Goal: Task Accomplishment & Management: Complete application form

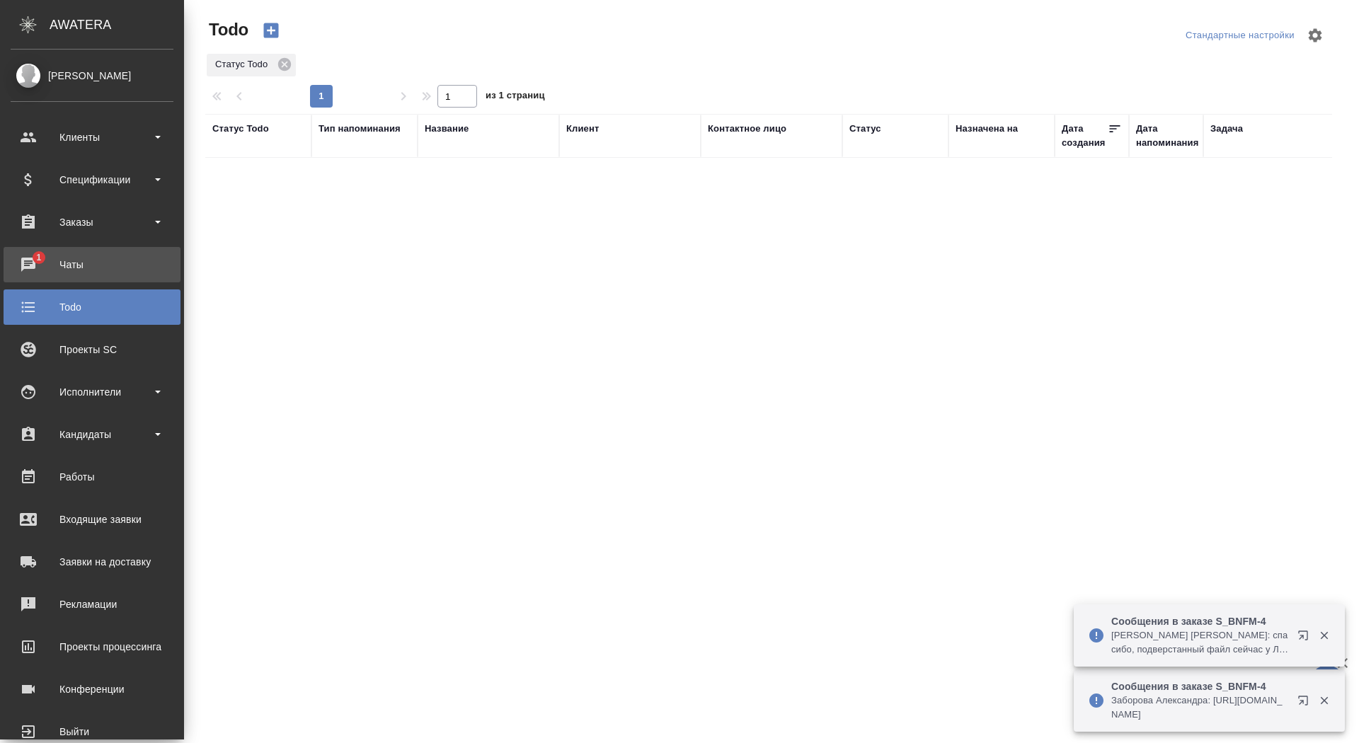
click at [54, 254] on div "Чаты" at bounding box center [92, 264] width 163 height 21
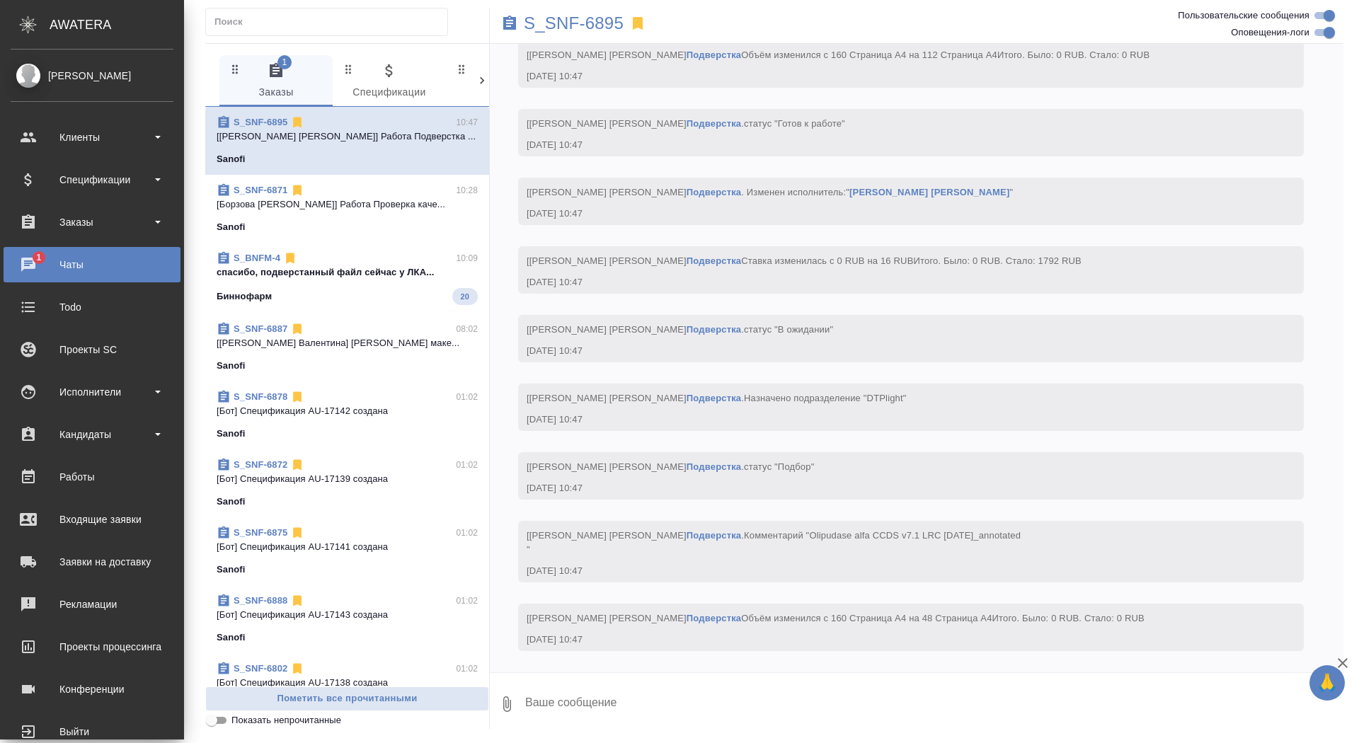
scroll to position [4953, 0]
click at [117, 224] on div "Заказы" at bounding box center [92, 222] width 163 height 21
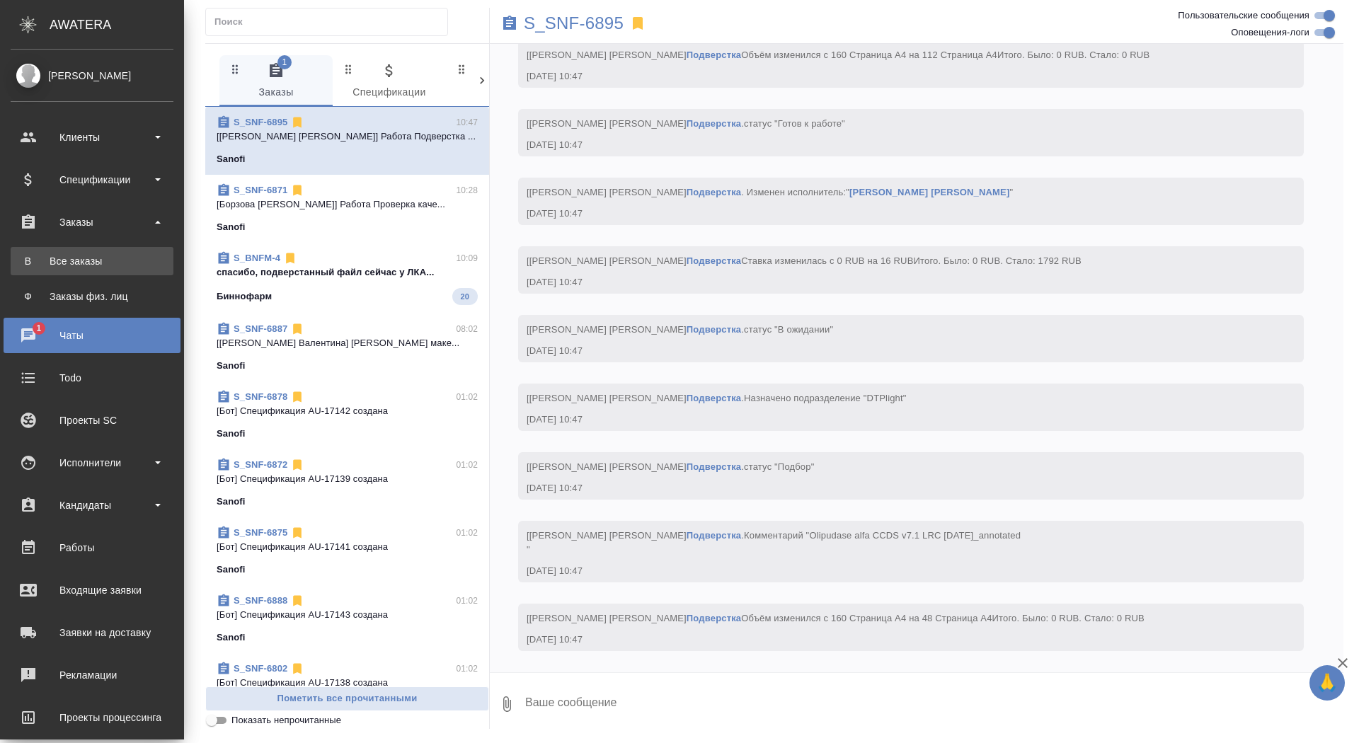
click at [119, 265] on div ".cls-1 fill:#fff; AWATERA Saydasheva Dilyara Клиенты Спецификации Заказы В Все …" at bounding box center [679, 371] width 1359 height 743
click at [35, 257] on div "Все заказы" at bounding box center [92, 261] width 149 height 14
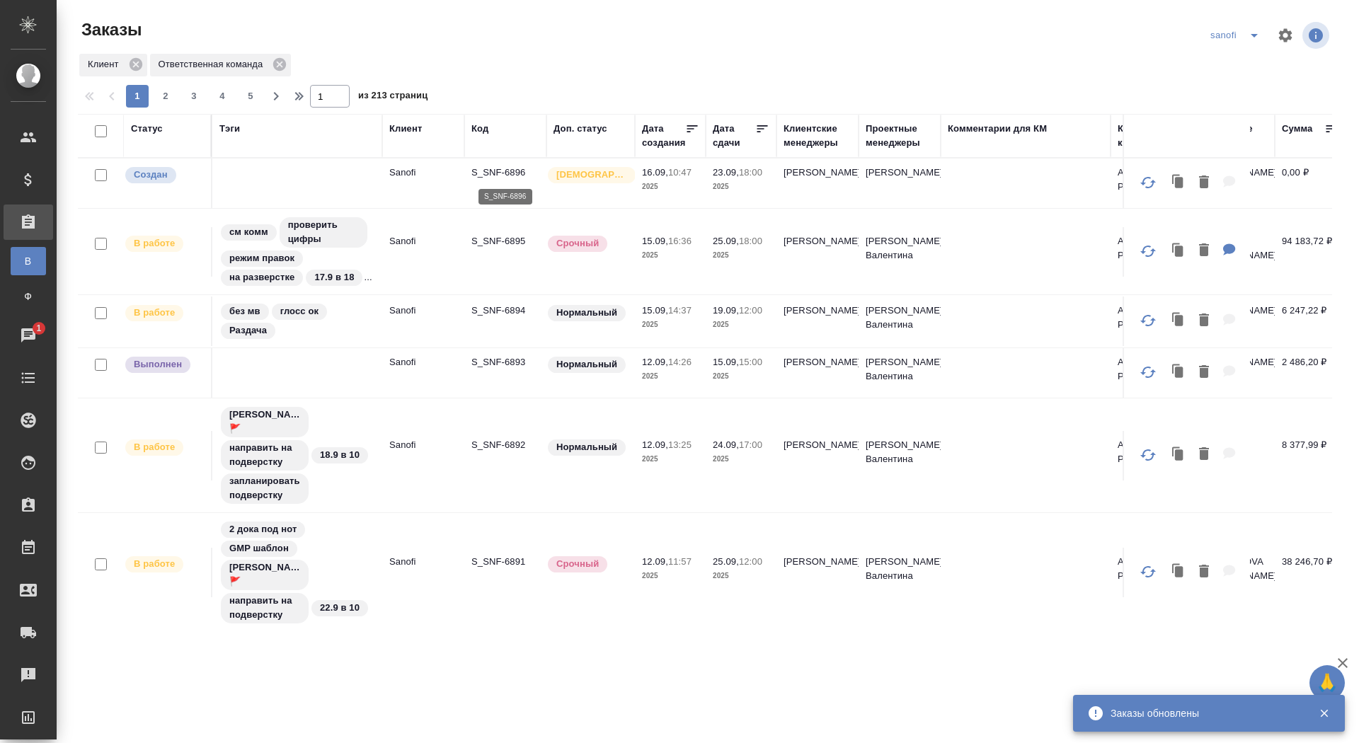
click at [507, 175] on p "S_SNF-6896" at bounding box center [505, 173] width 68 height 14
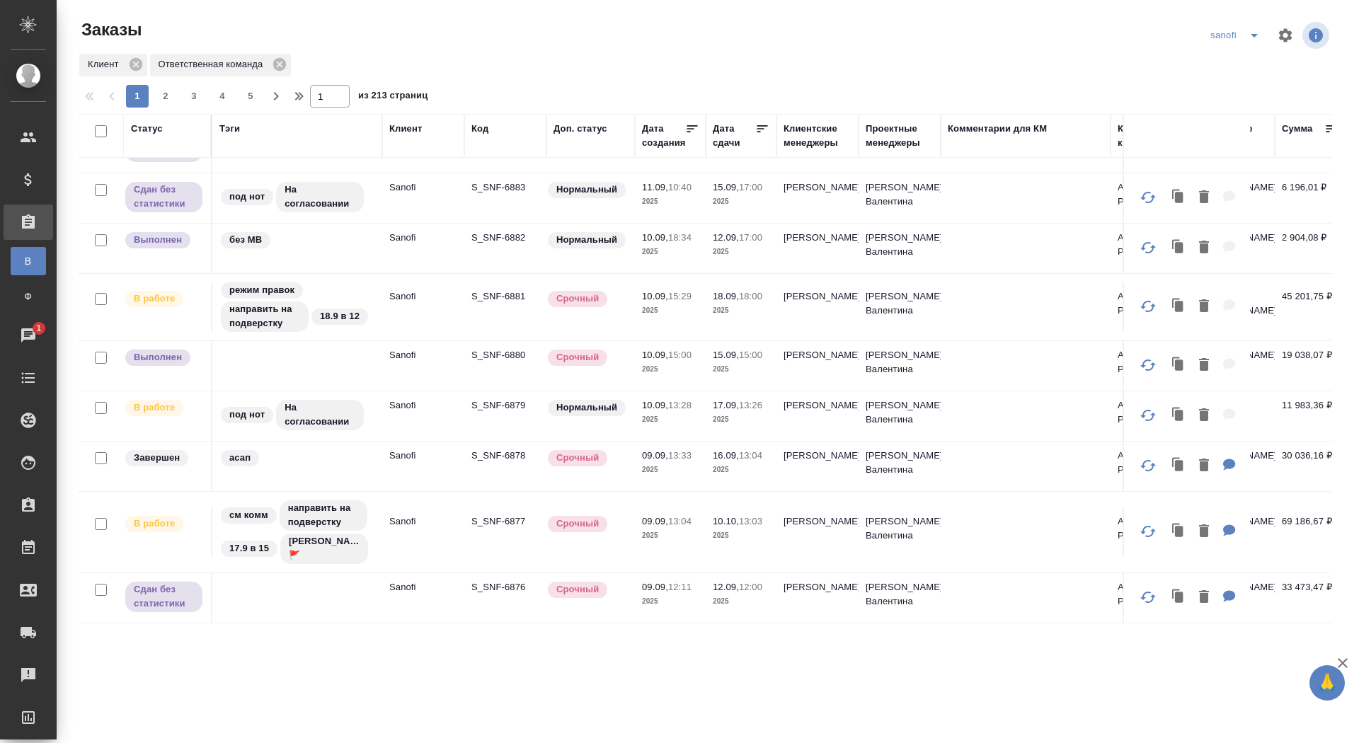
scroll to position [1006, 0]
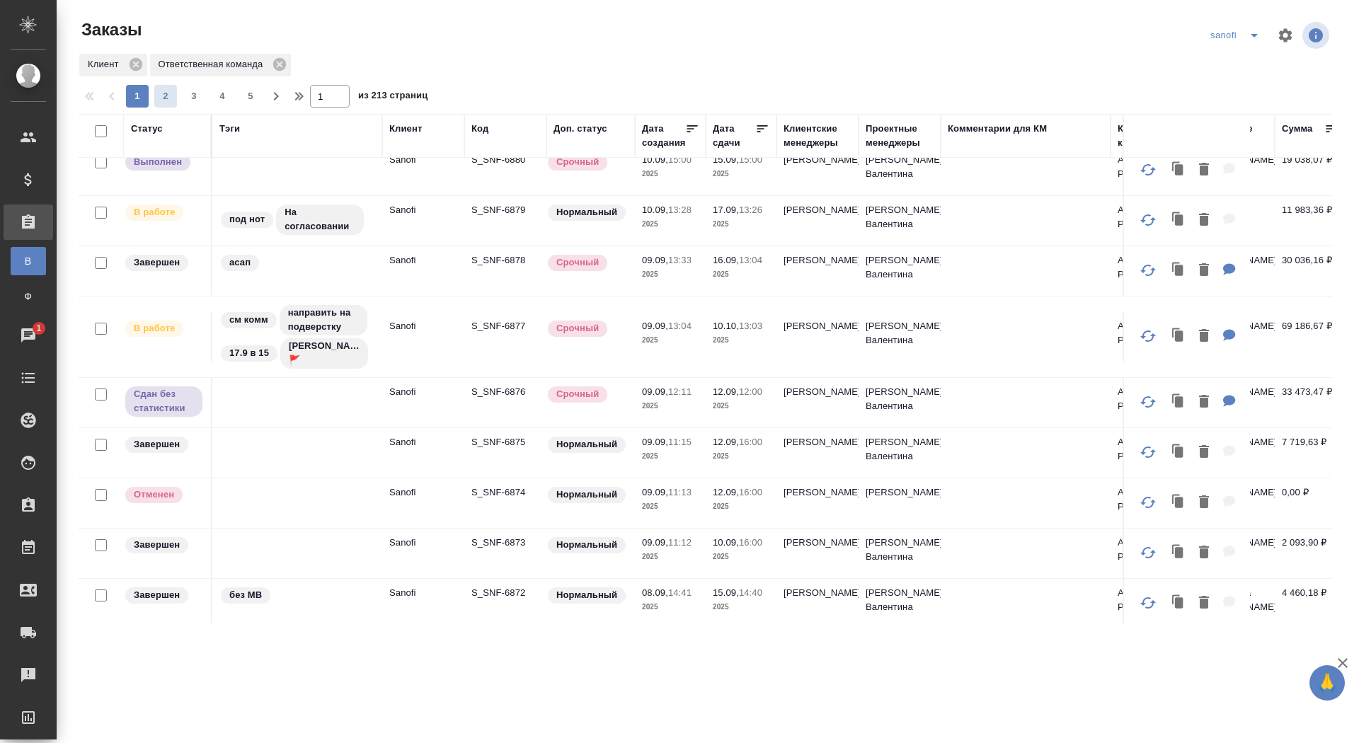
click at [168, 93] on span "2" at bounding box center [165, 96] width 23 height 14
type input "2"
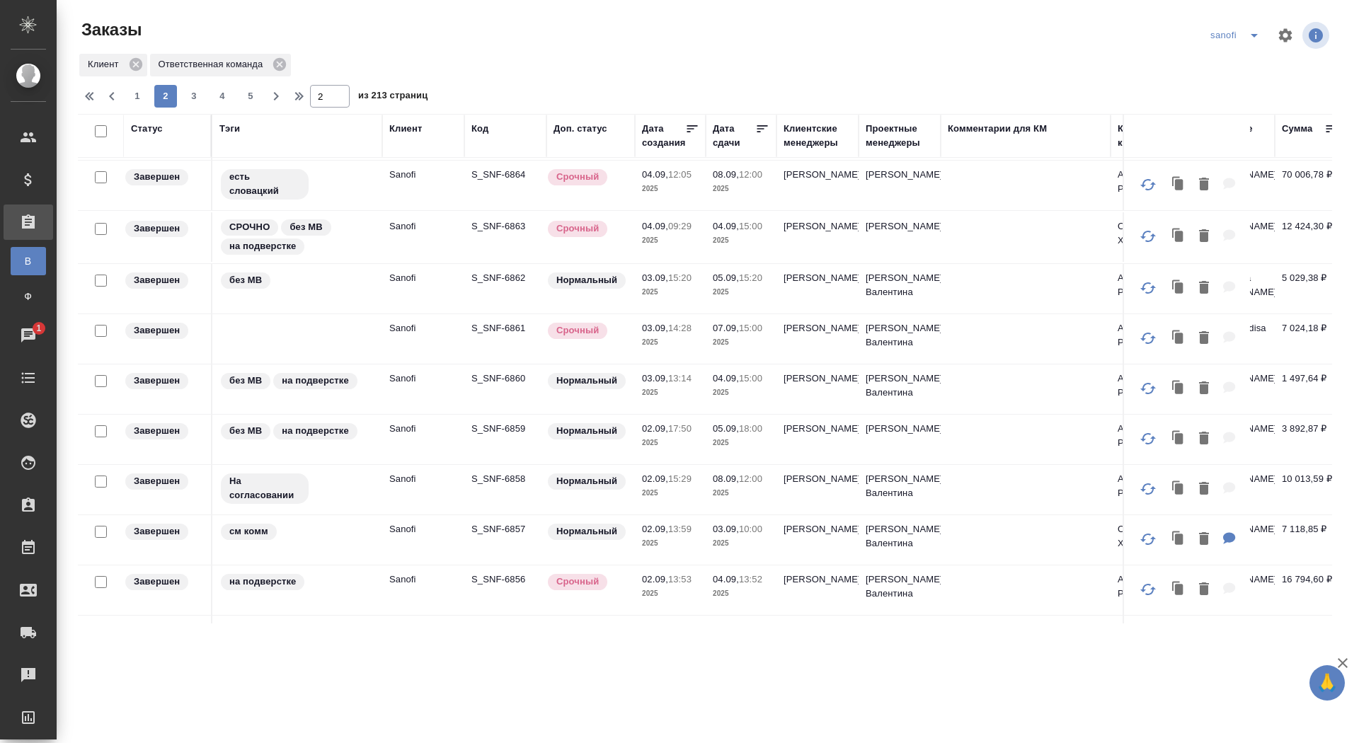
scroll to position [357, 0]
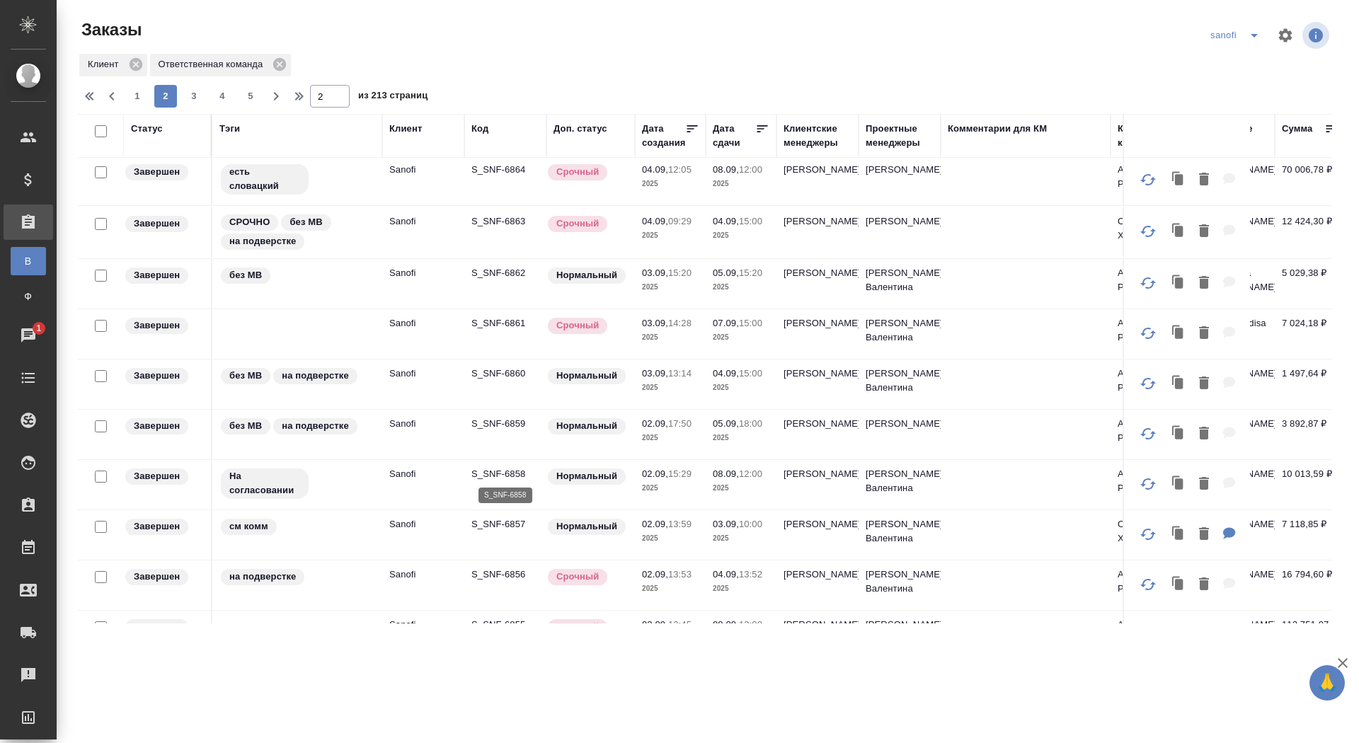
click at [495, 467] on p "S_SNF-6858" at bounding box center [505, 474] width 68 height 14
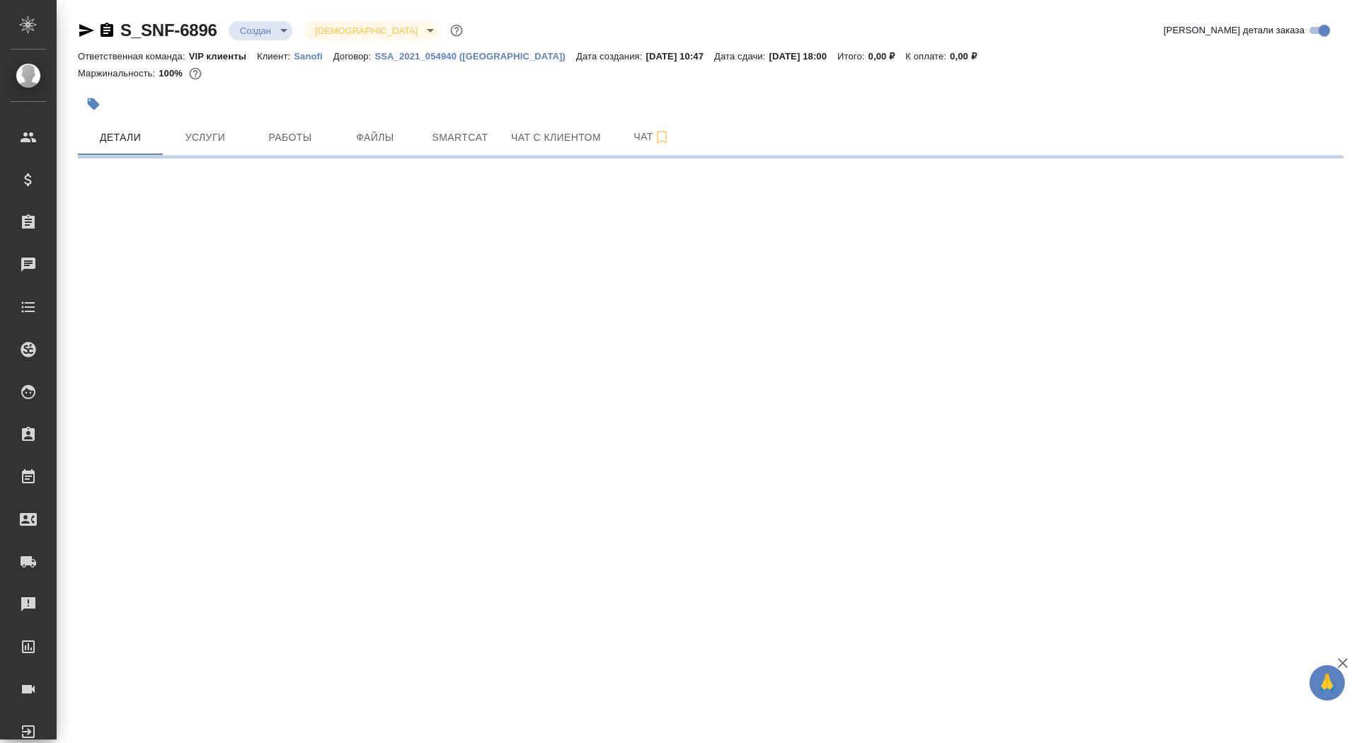
select select "RU"
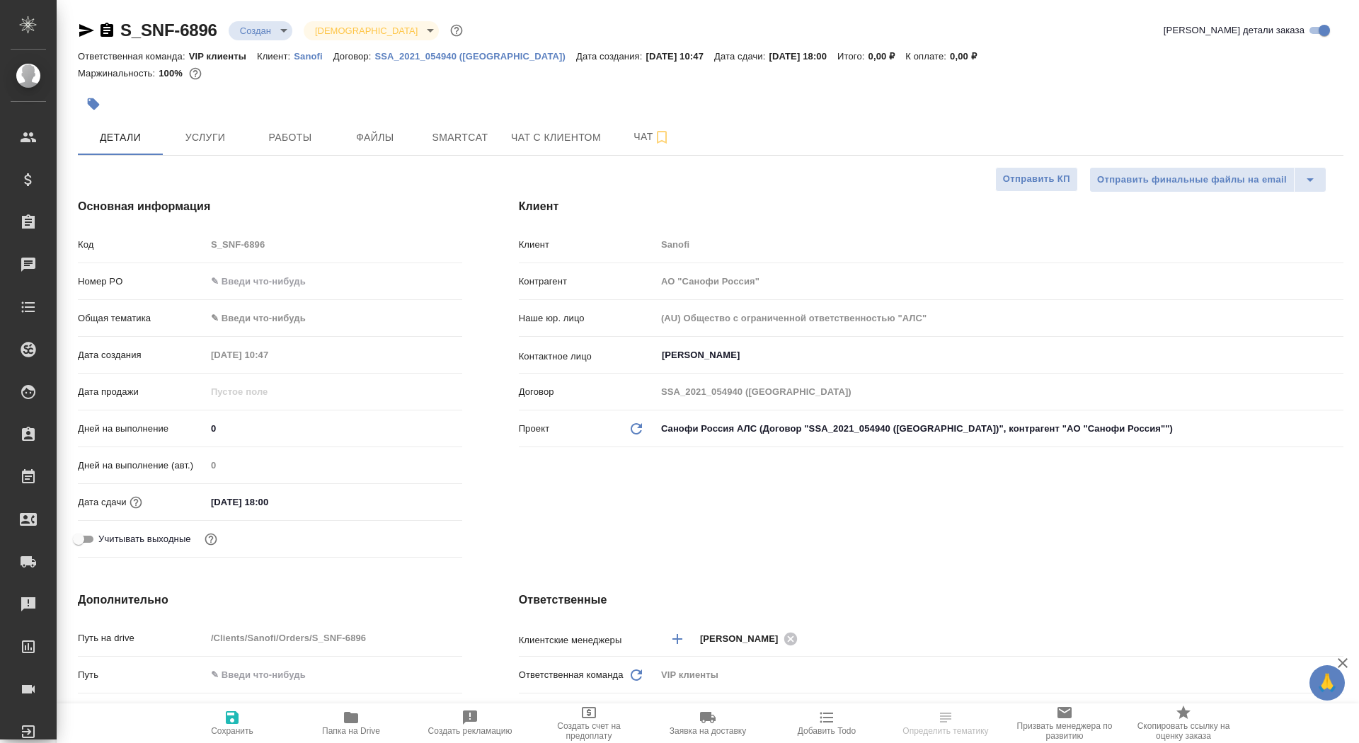
type textarea "x"
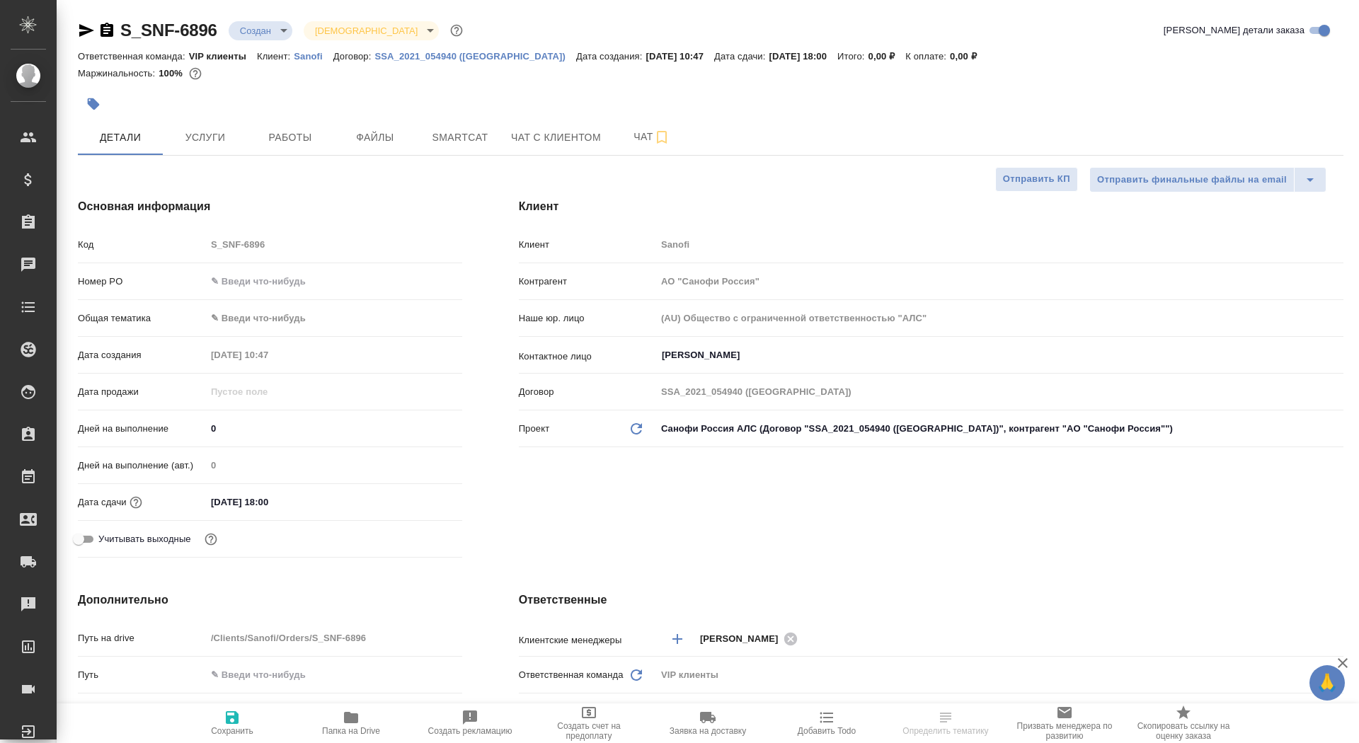
type textarea "x"
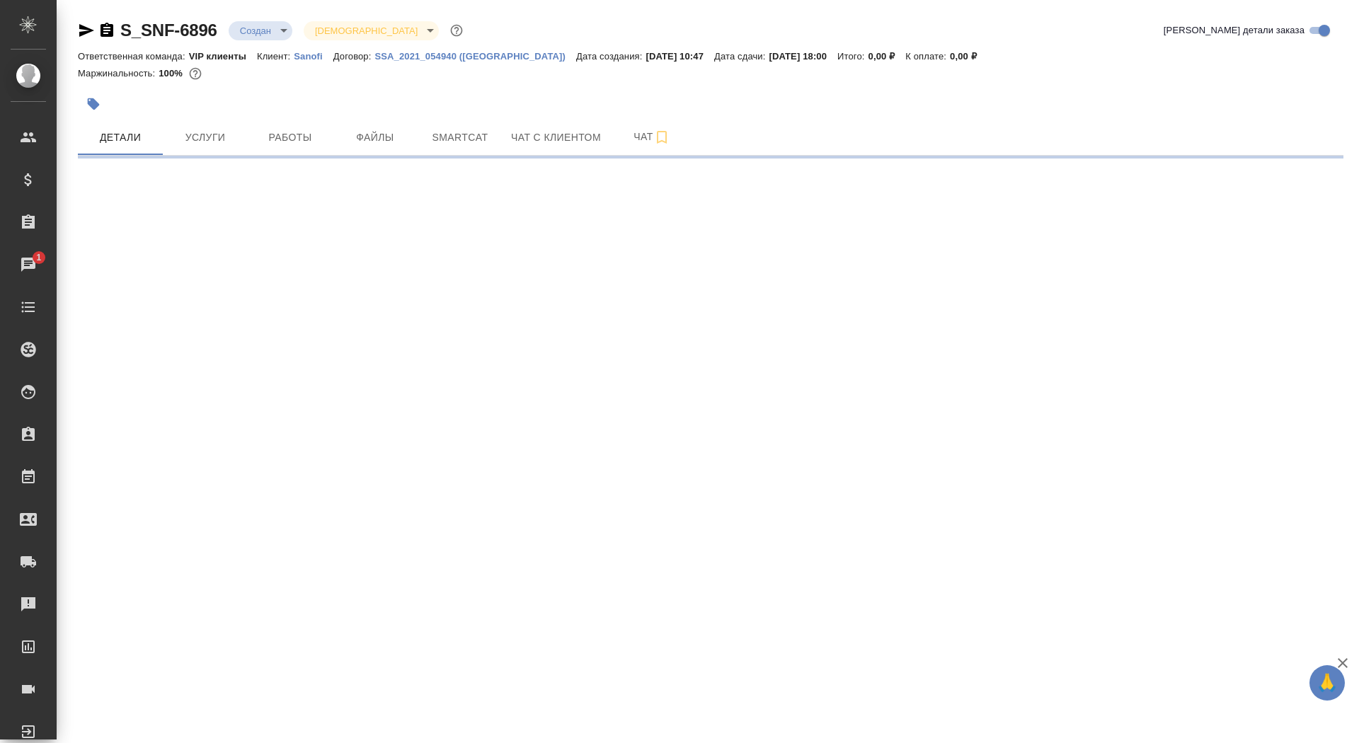
select select "RU"
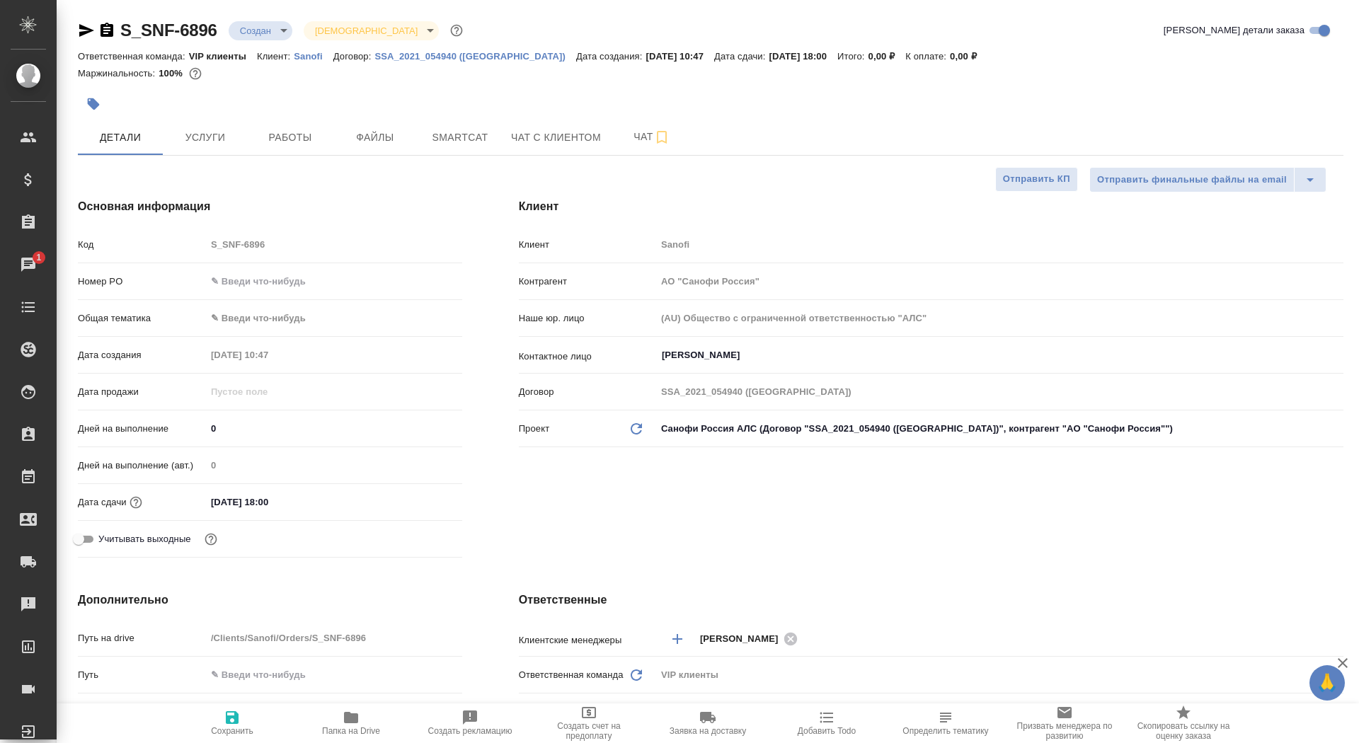
type textarea "x"
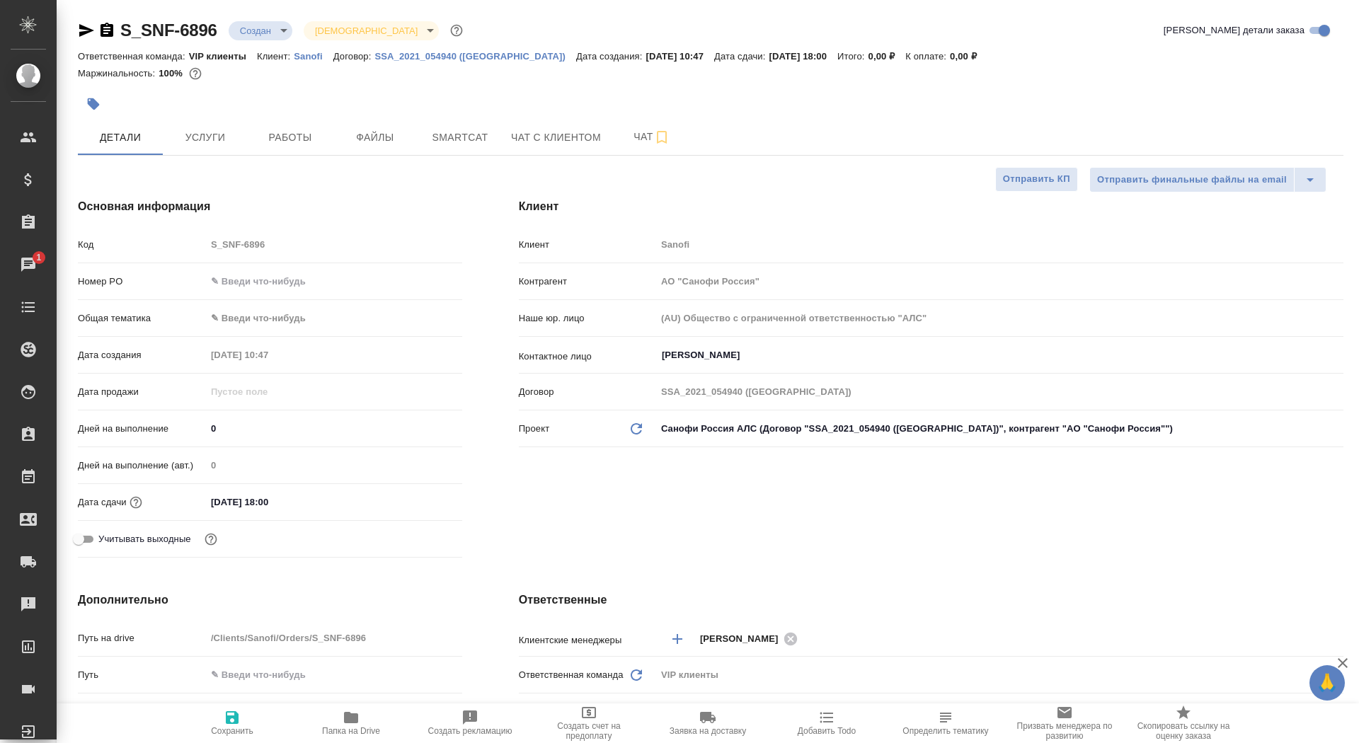
type textarea "x"
drag, startPoint x: 215, startPoint y: 426, endPoint x: 198, endPoint y: 425, distance: 17.0
click at [198, 425] on div "Дней на выполнение 0" at bounding box center [270, 428] width 384 height 25
type input "7"
type textarea "x"
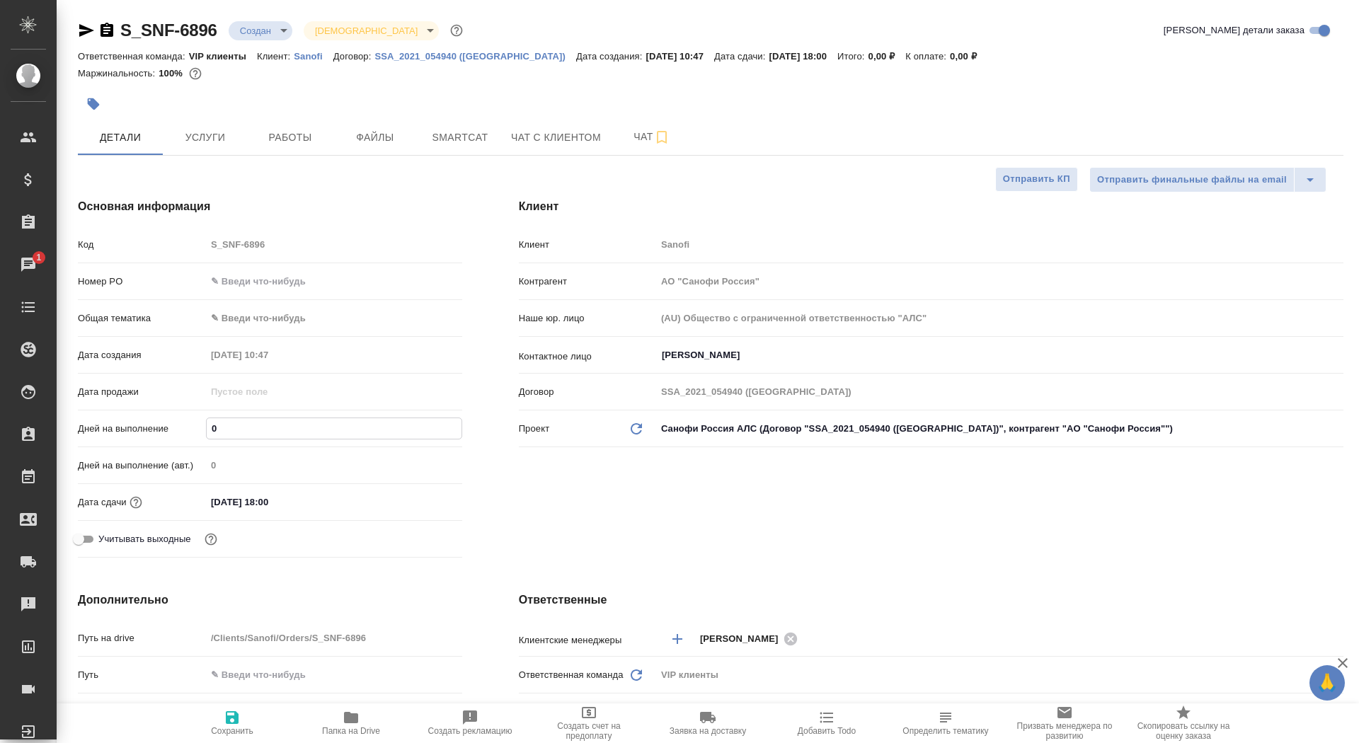
type textarea "x"
type input "7"
click at [255, 719] on span "Сохранить" at bounding box center [232, 722] width 102 height 27
type textarea "x"
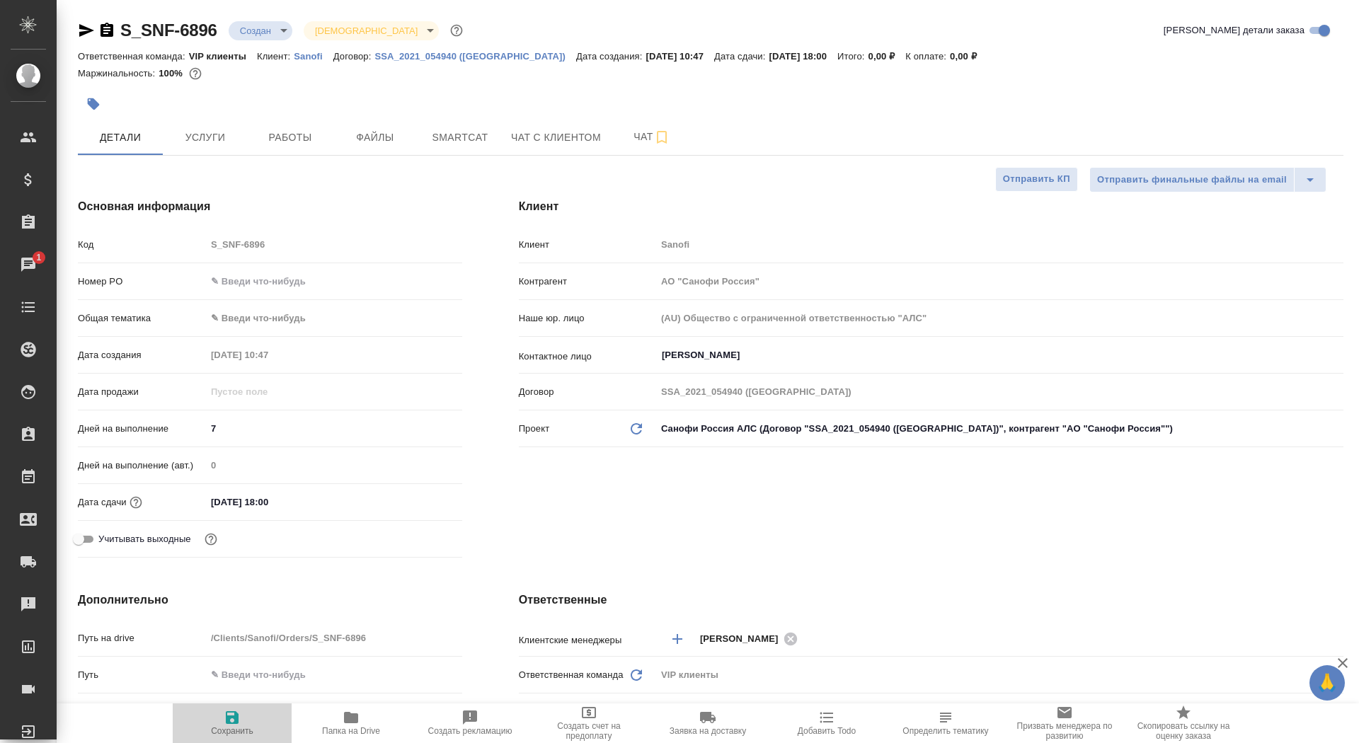
type textarea "x"
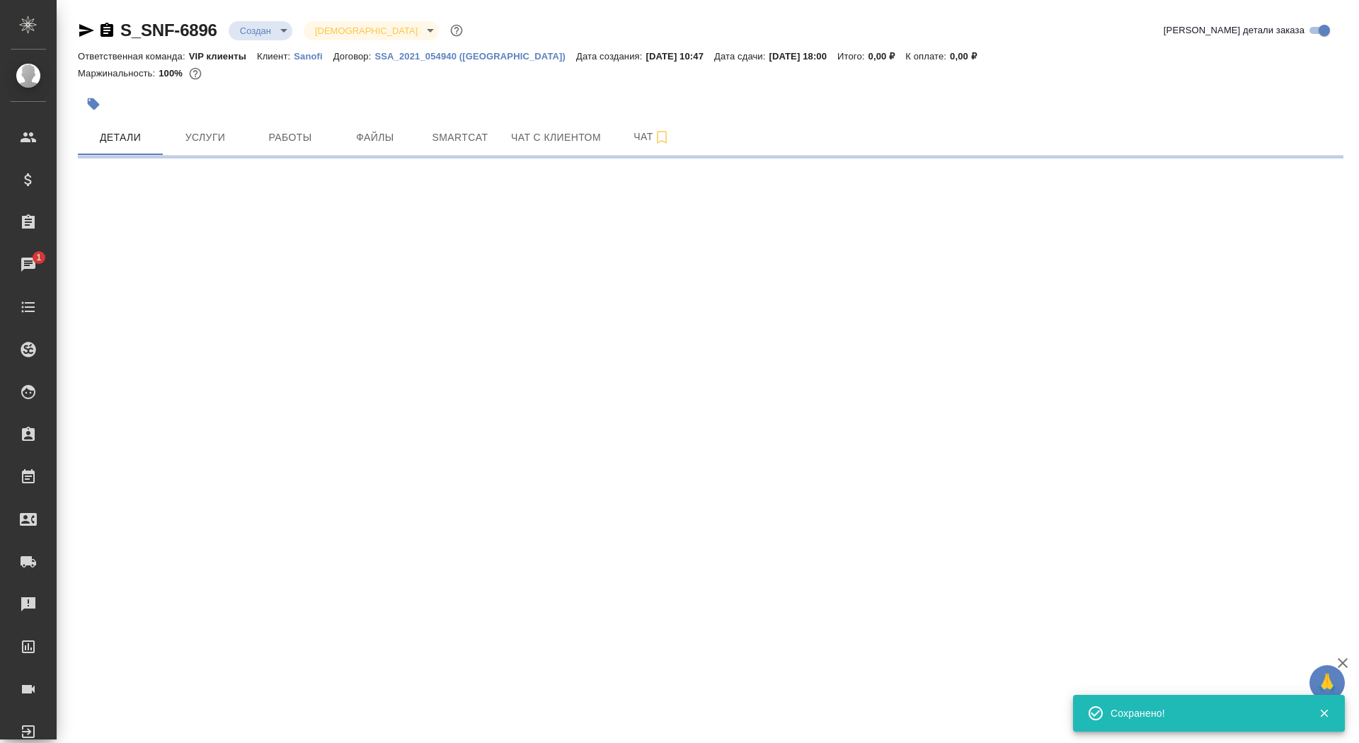
select select "RU"
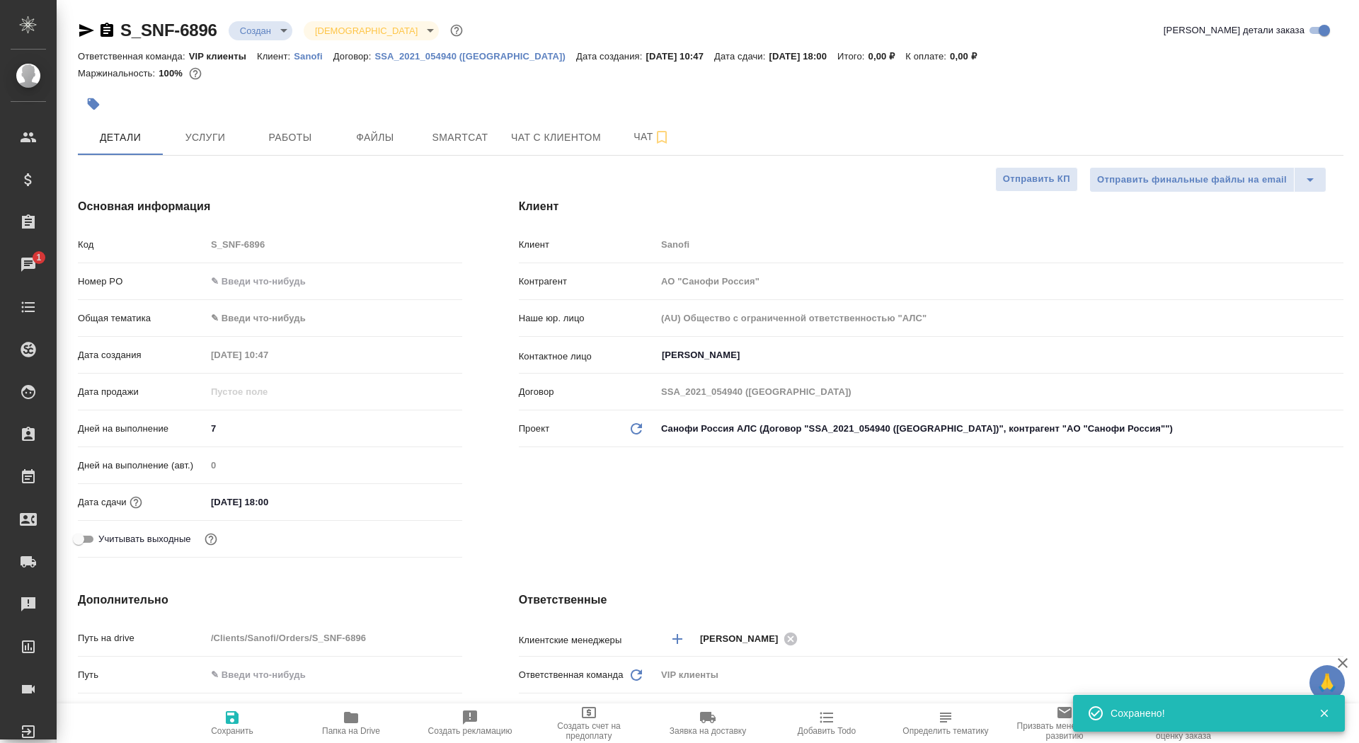
type textarea "x"
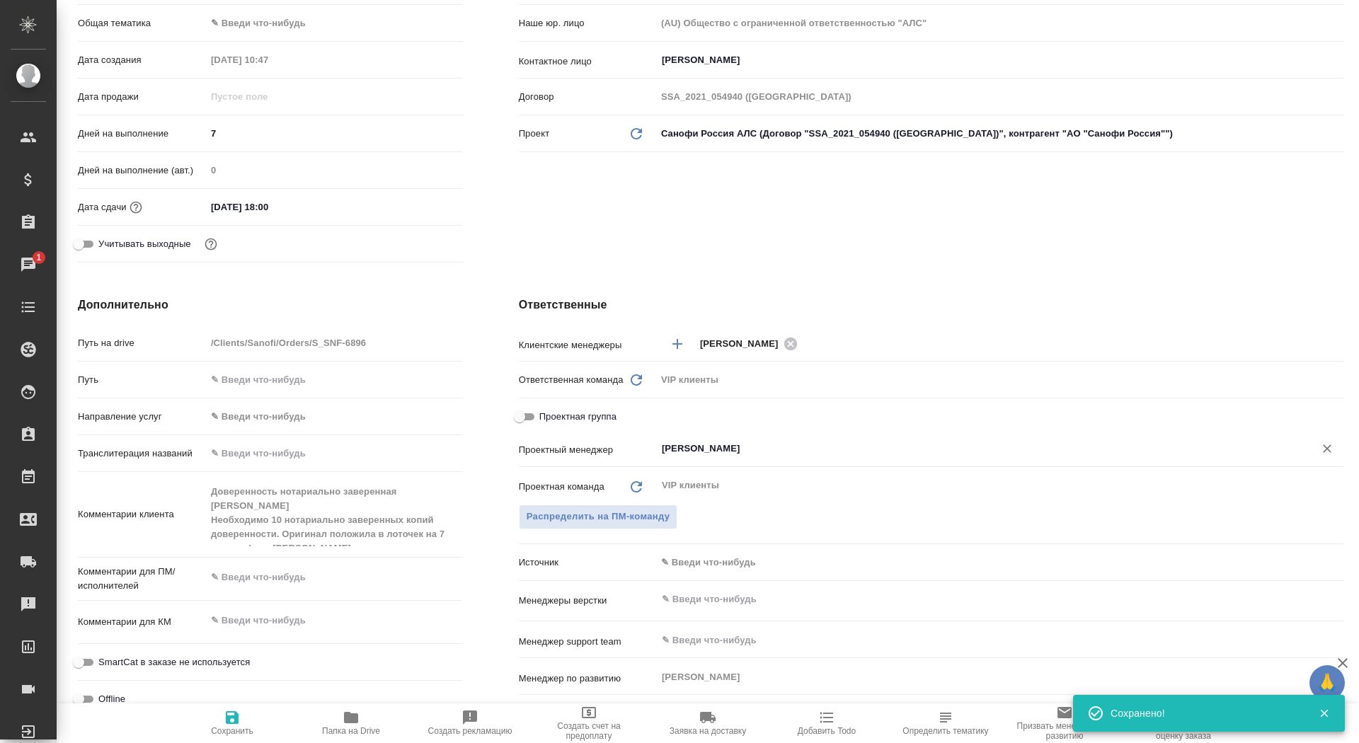
scroll to position [302, 0]
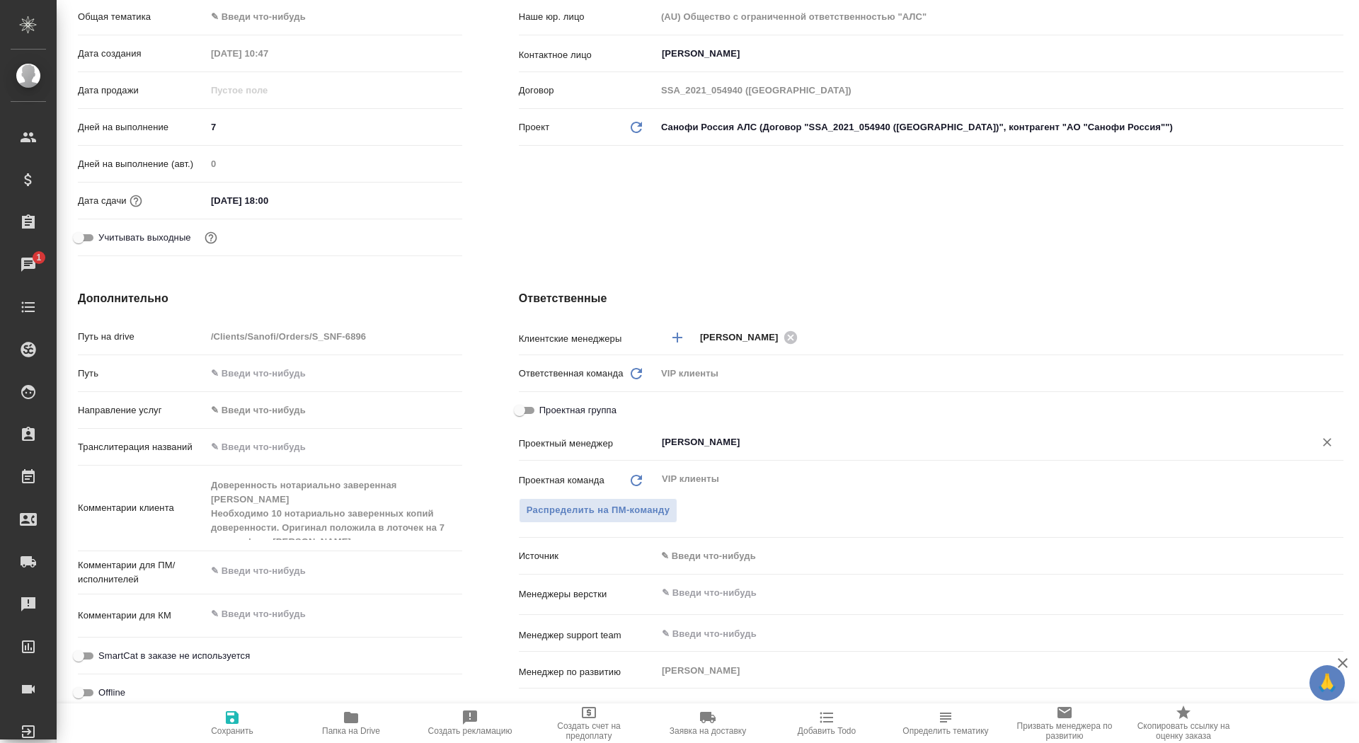
click at [698, 442] on input "[PERSON_NAME]" at bounding box center [975, 442] width 631 height 17
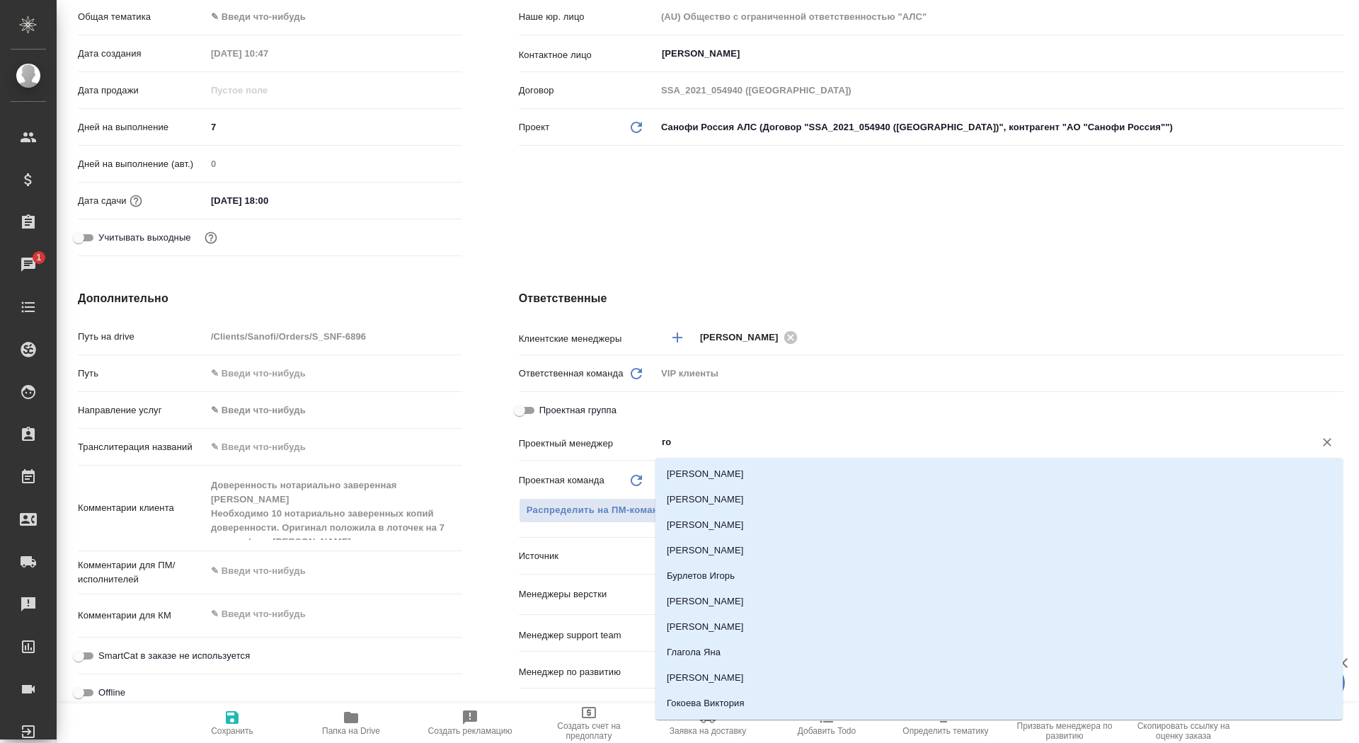
type input "г"
type textarea "x"
click at [530, 163] on div "Клиент Клиент Sanofi Контрагент АО "Санофи Россия" Наше юр. лицо (AU) Общество …" at bounding box center [931, 79] width 881 height 422
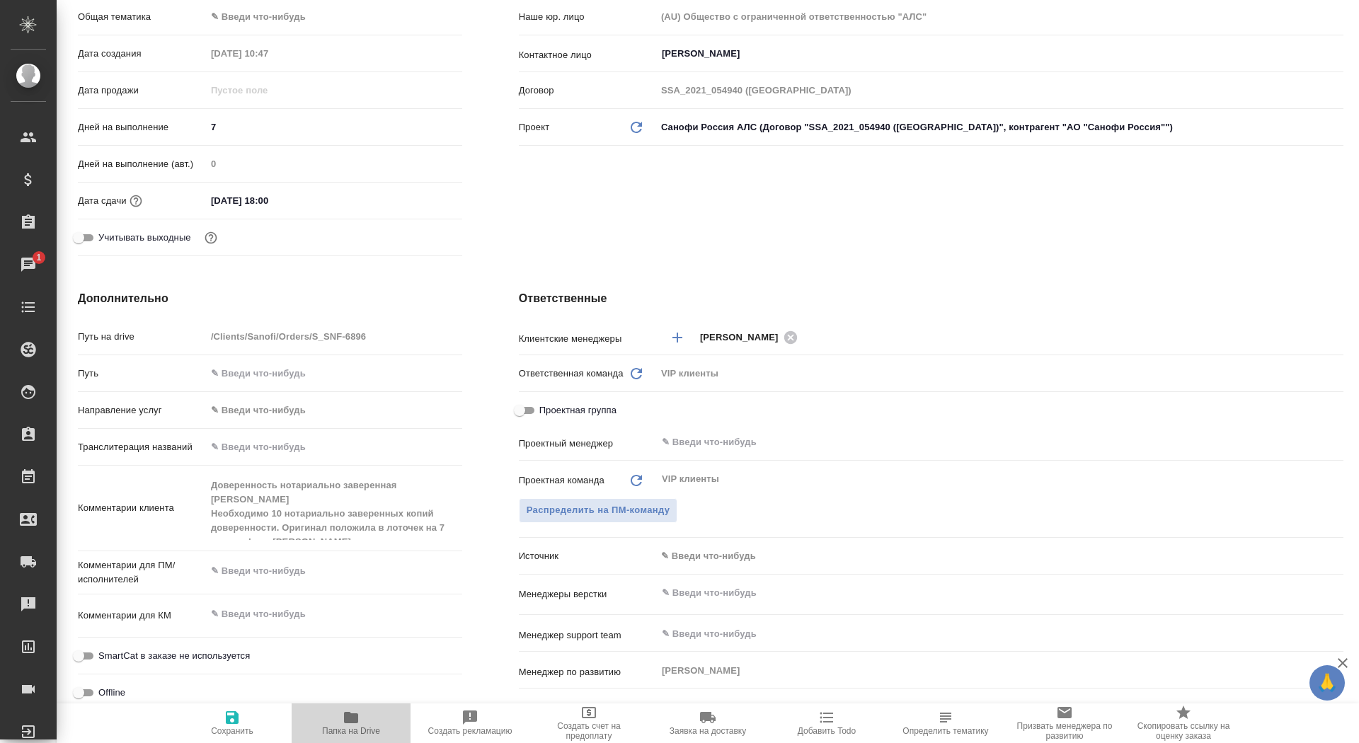
click at [339, 740] on button "Папка на Drive" at bounding box center [351, 724] width 119 height 40
type textarea "x"
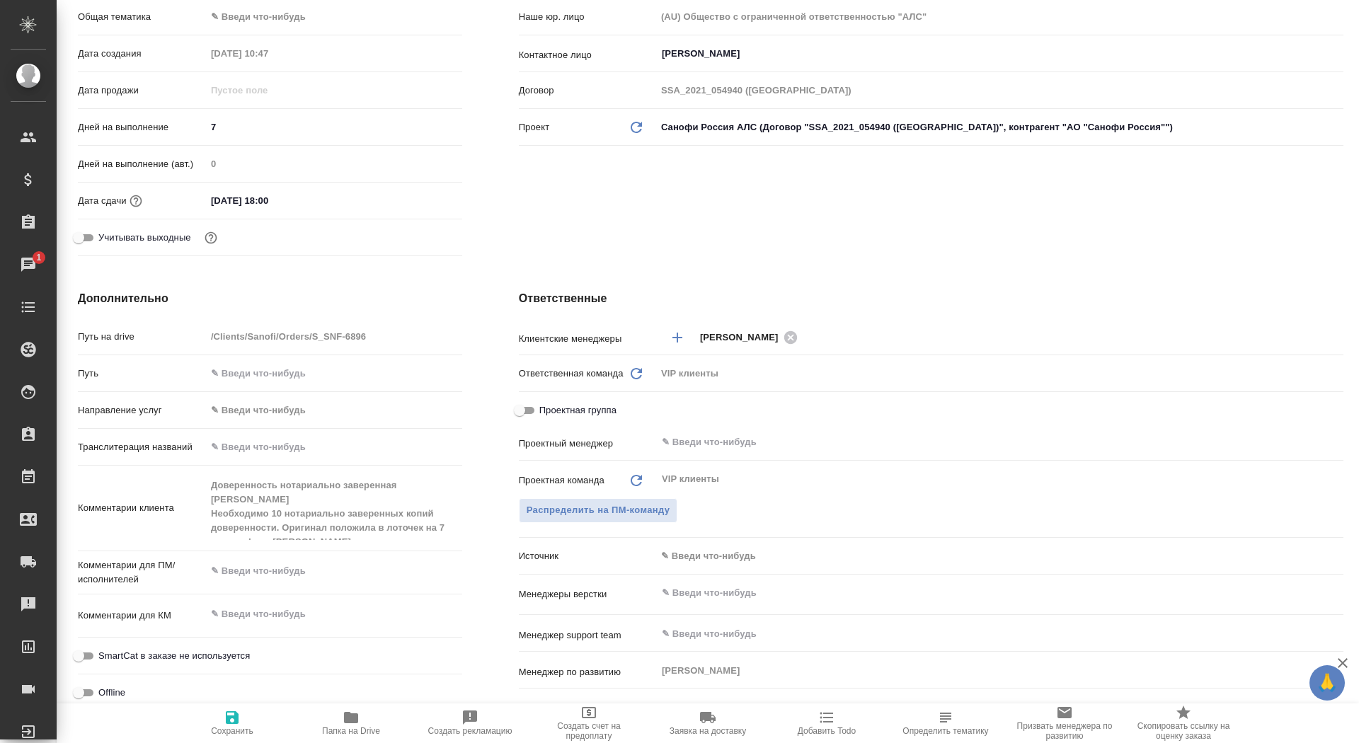
type textarea "x"
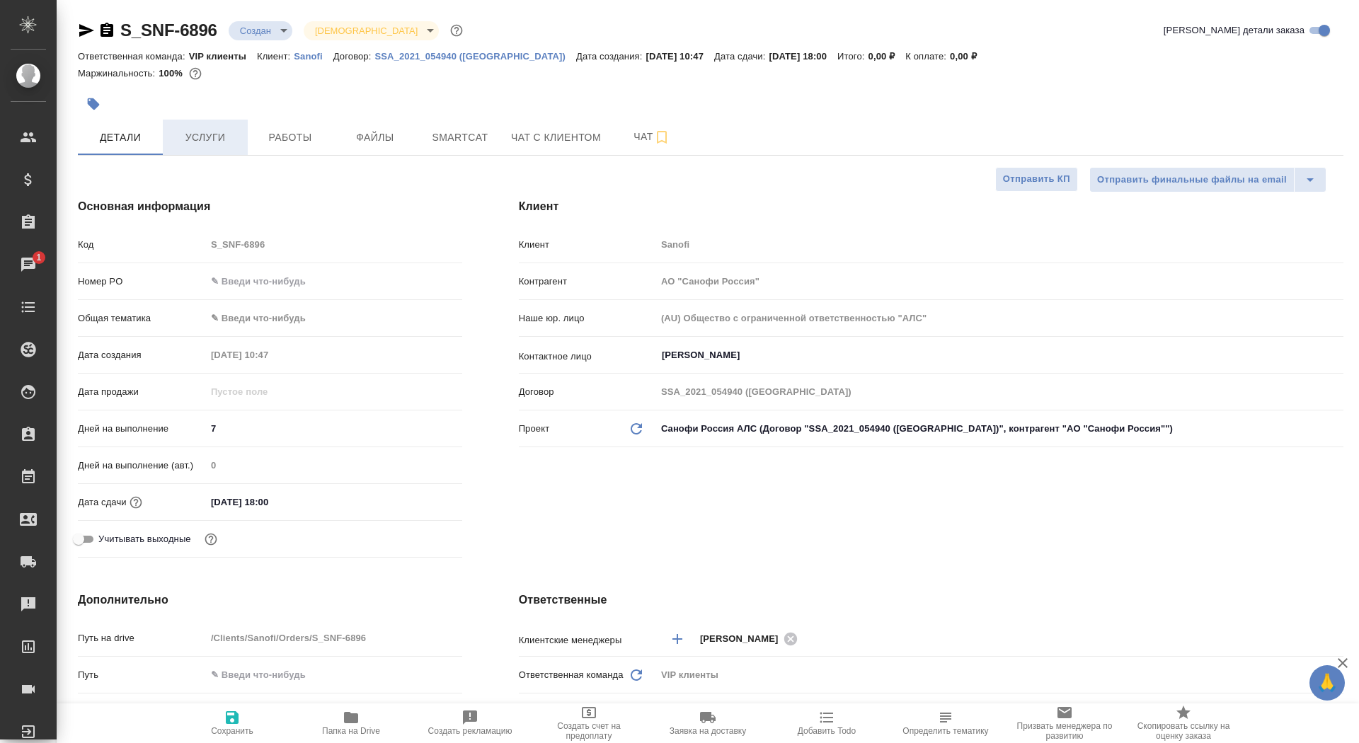
click at [202, 140] on span "Услуги" at bounding box center [205, 138] width 68 height 18
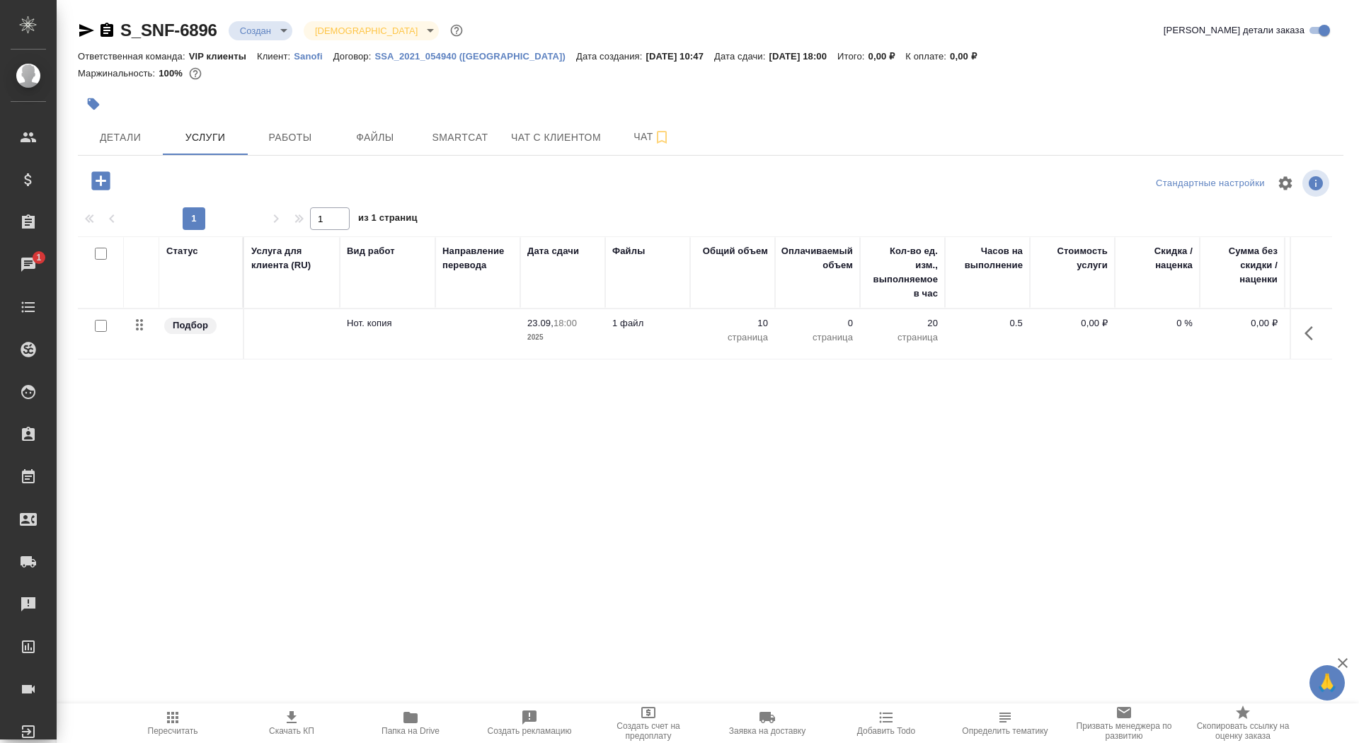
click at [101, 324] on input "checkbox" at bounding box center [101, 326] width 12 height 12
checkbox input "true"
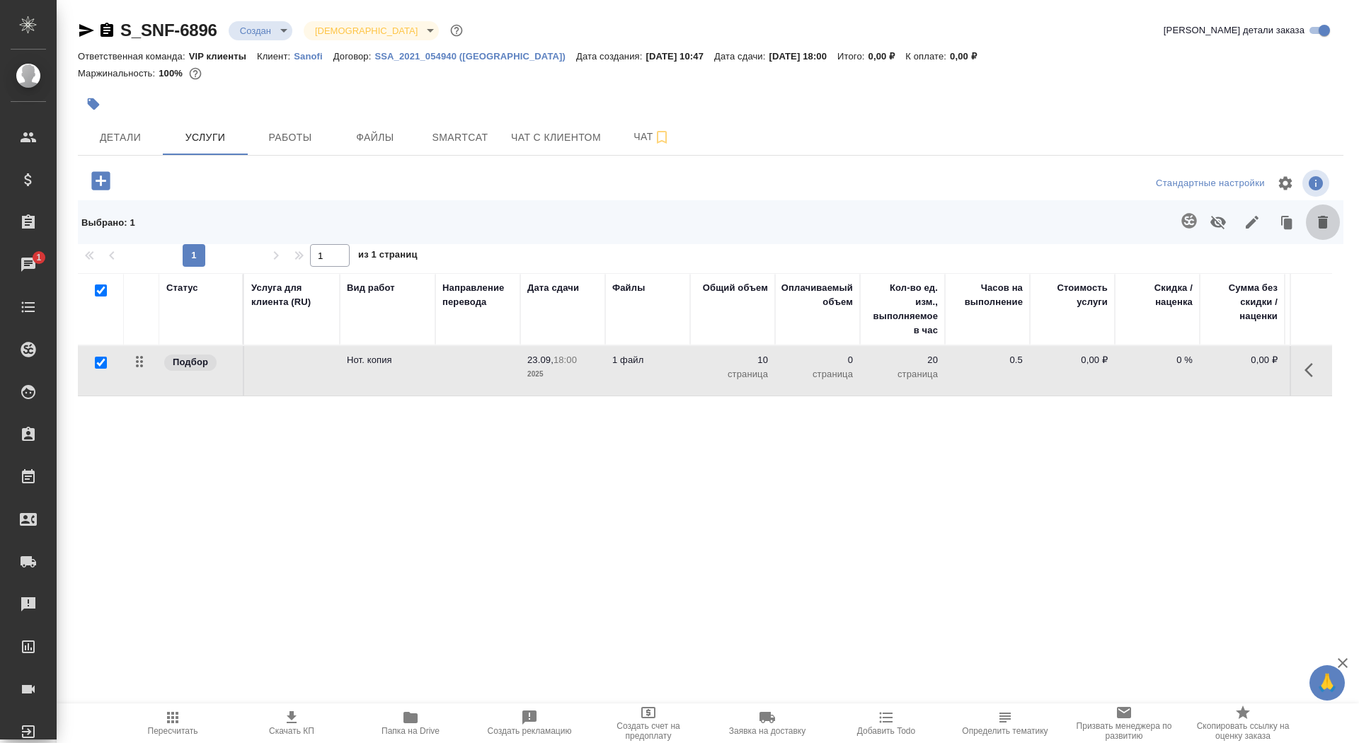
click at [1324, 224] on icon "button" at bounding box center [1323, 222] width 10 height 13
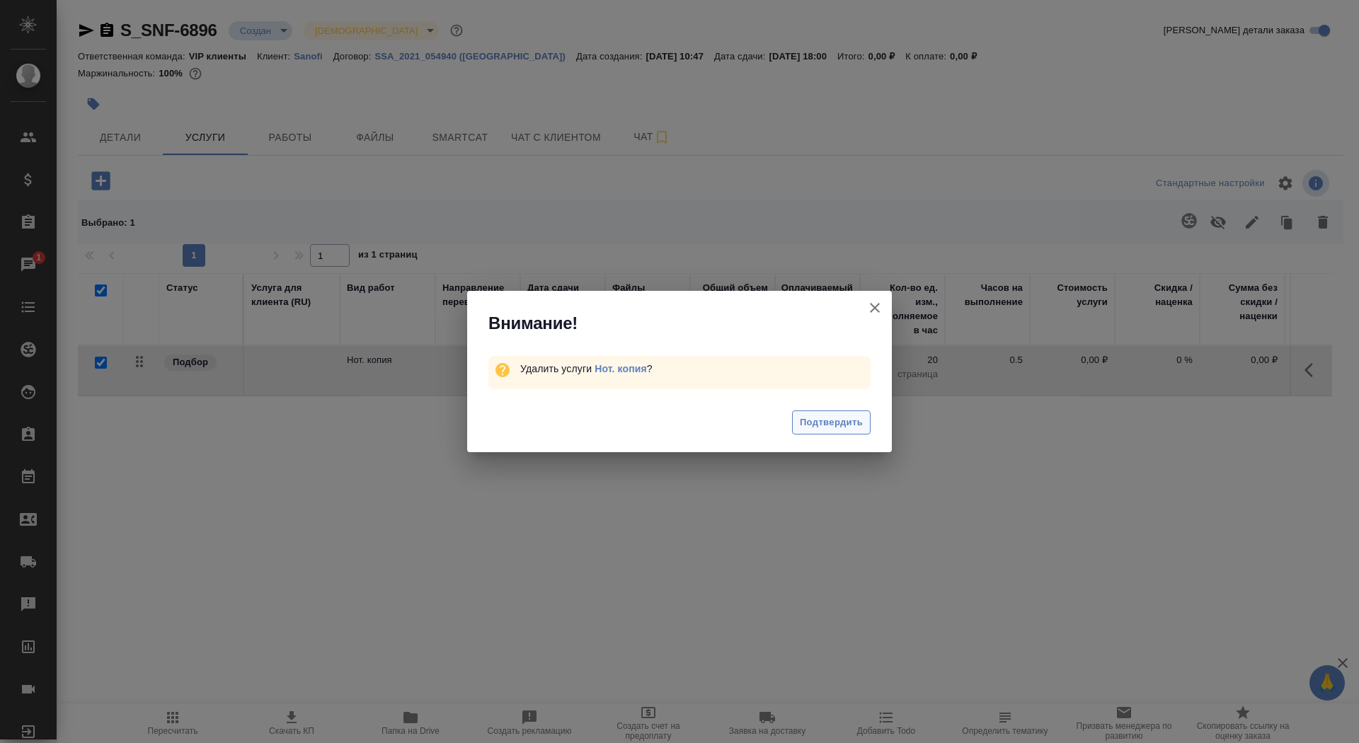
click at [856, 415] on span "Подтвердить" at bounding box center [831, 423] width 63 height 16
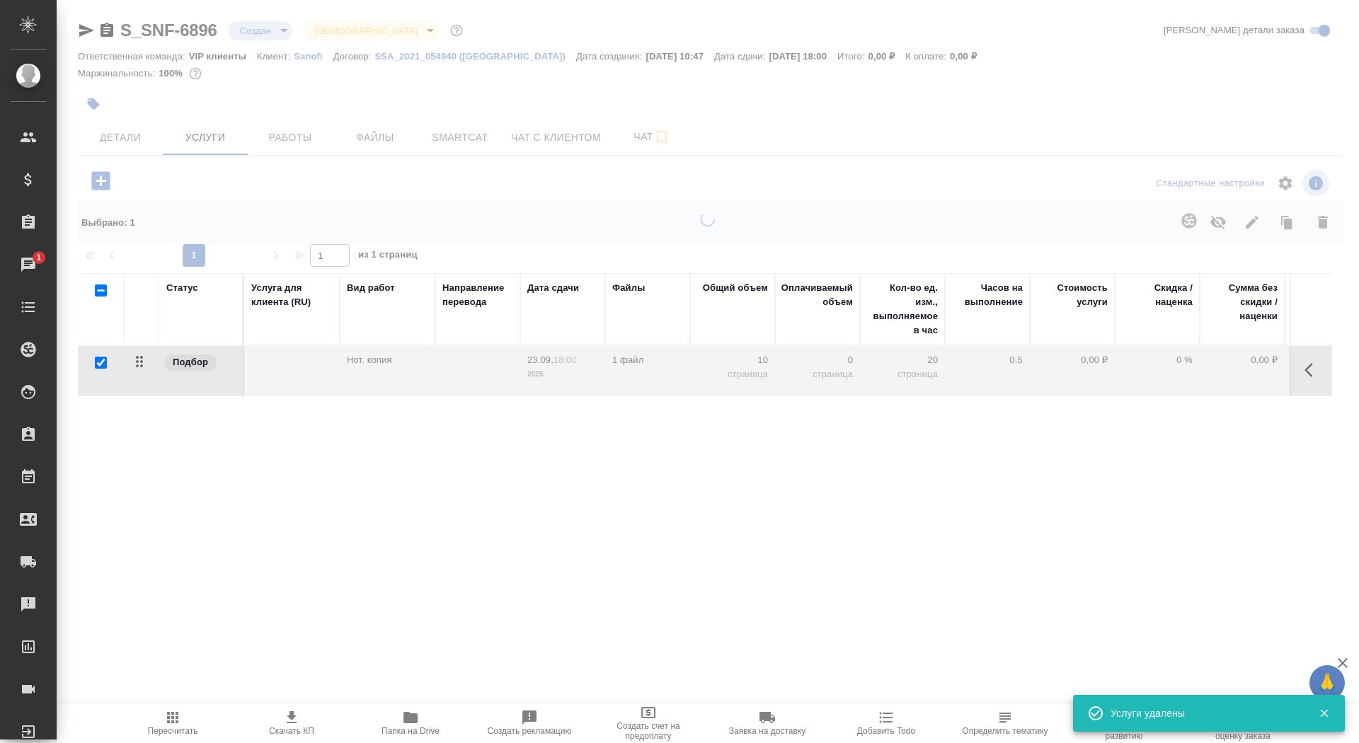
checkbox input "false"
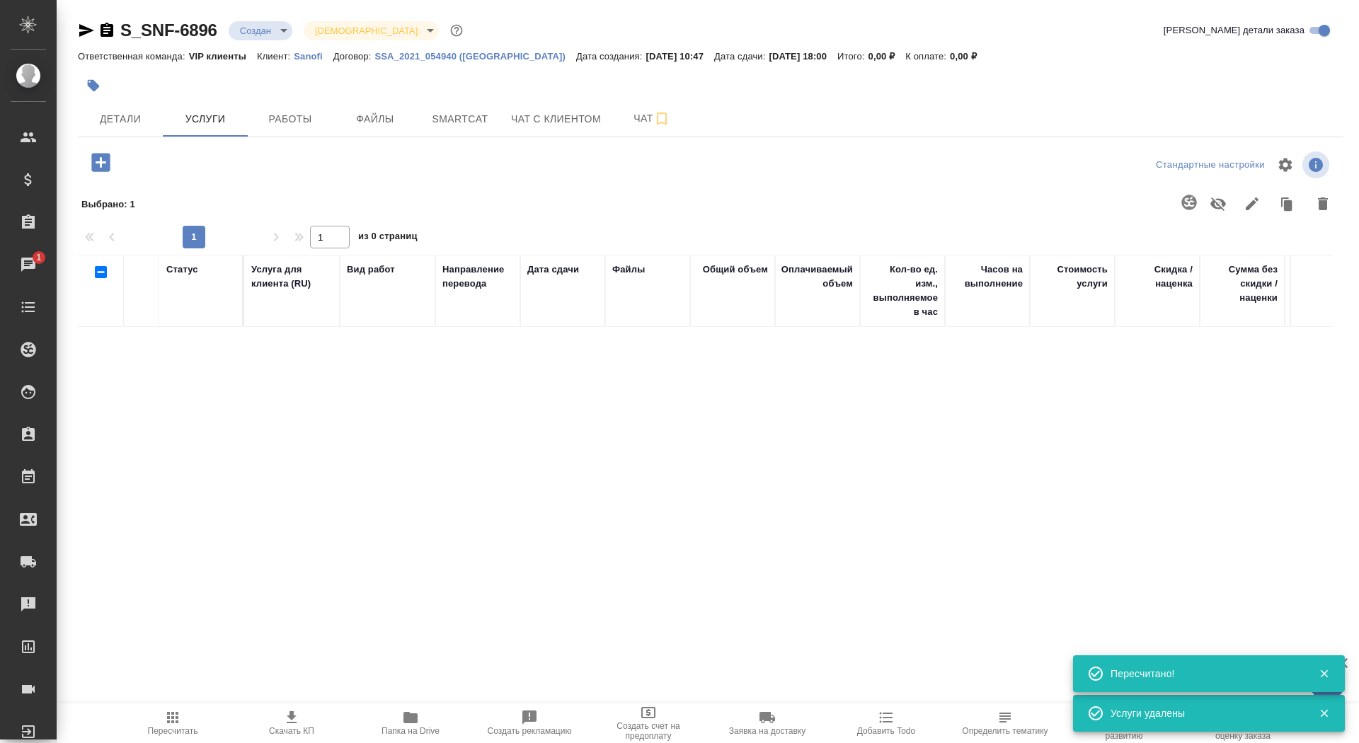
click at [96, 161] on icon "button" at bounding box center [100, 162] width 18 height 18
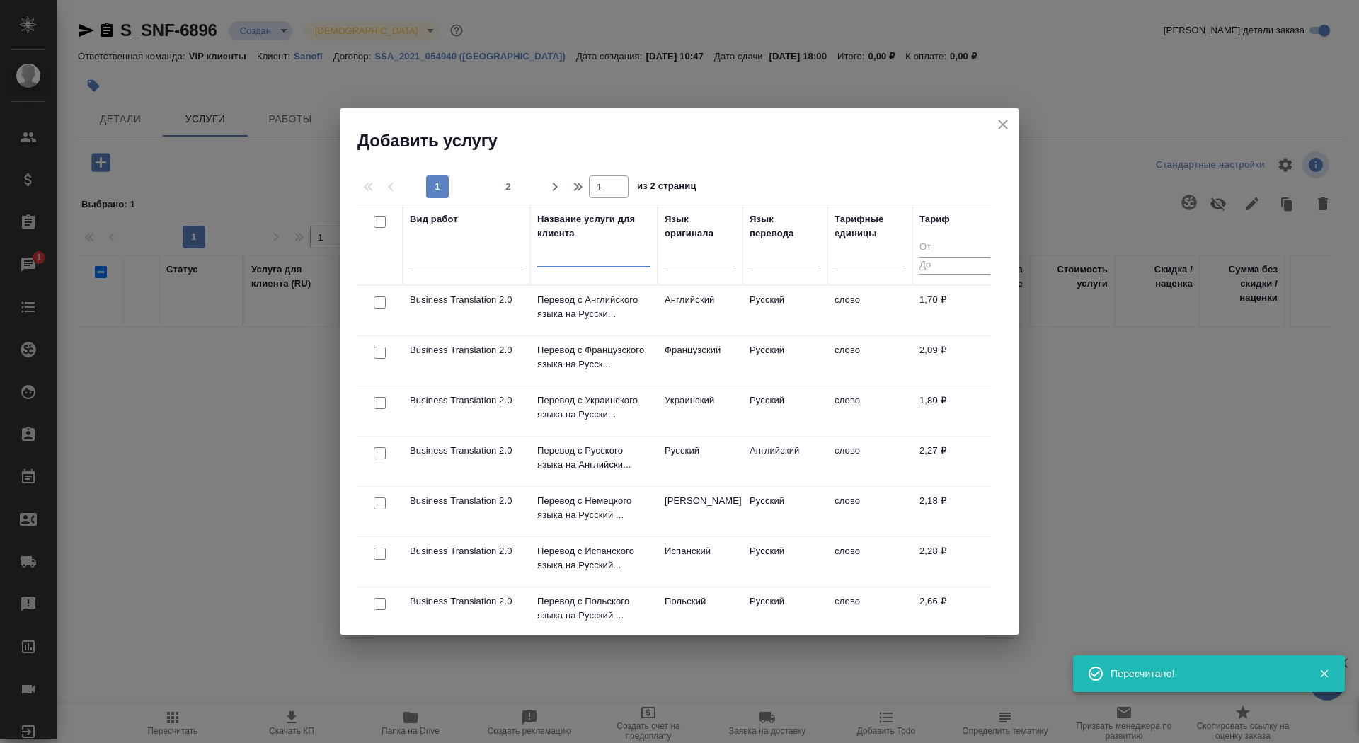
click at [562, 261] on input "text" at bounding box center [593, 259] width 113 height 18
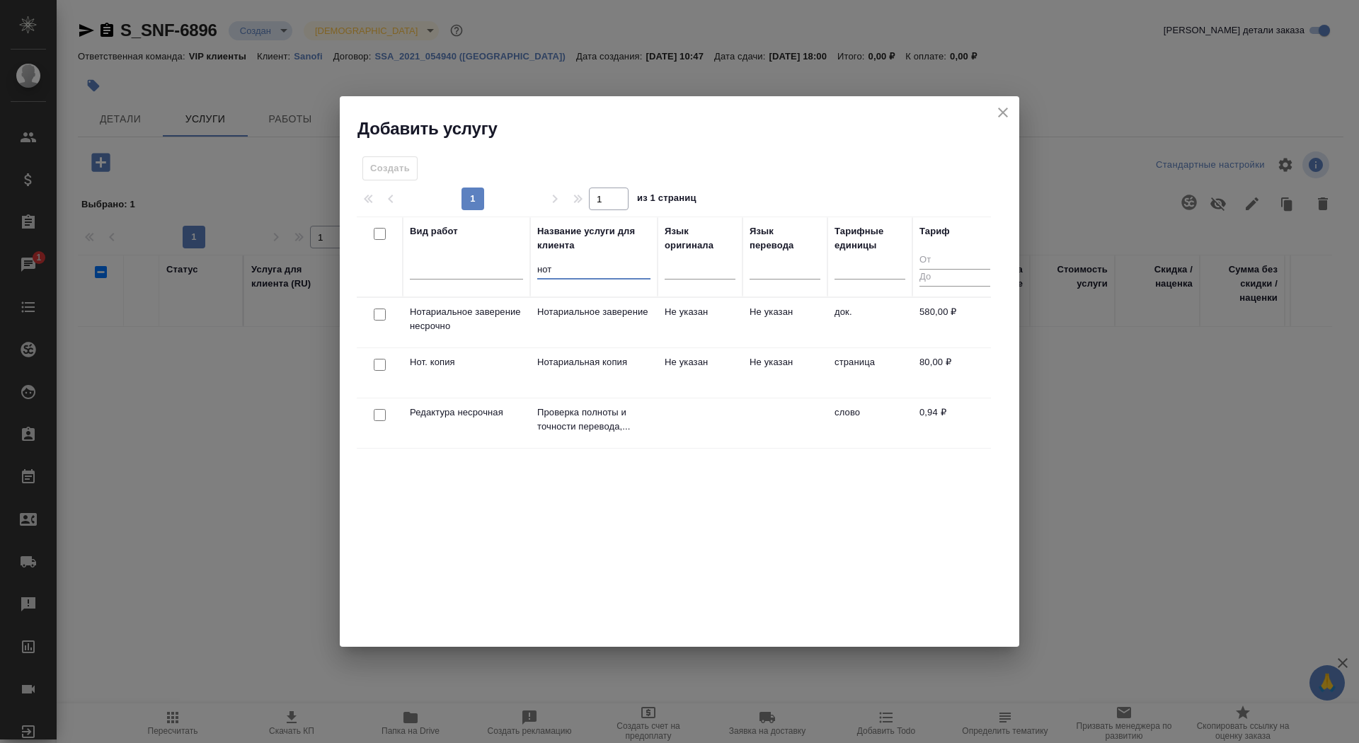
type input "нот"
click at [601, 387] on td "Нотариальная копия" at bounding box center [593, 373] width 127 height 50
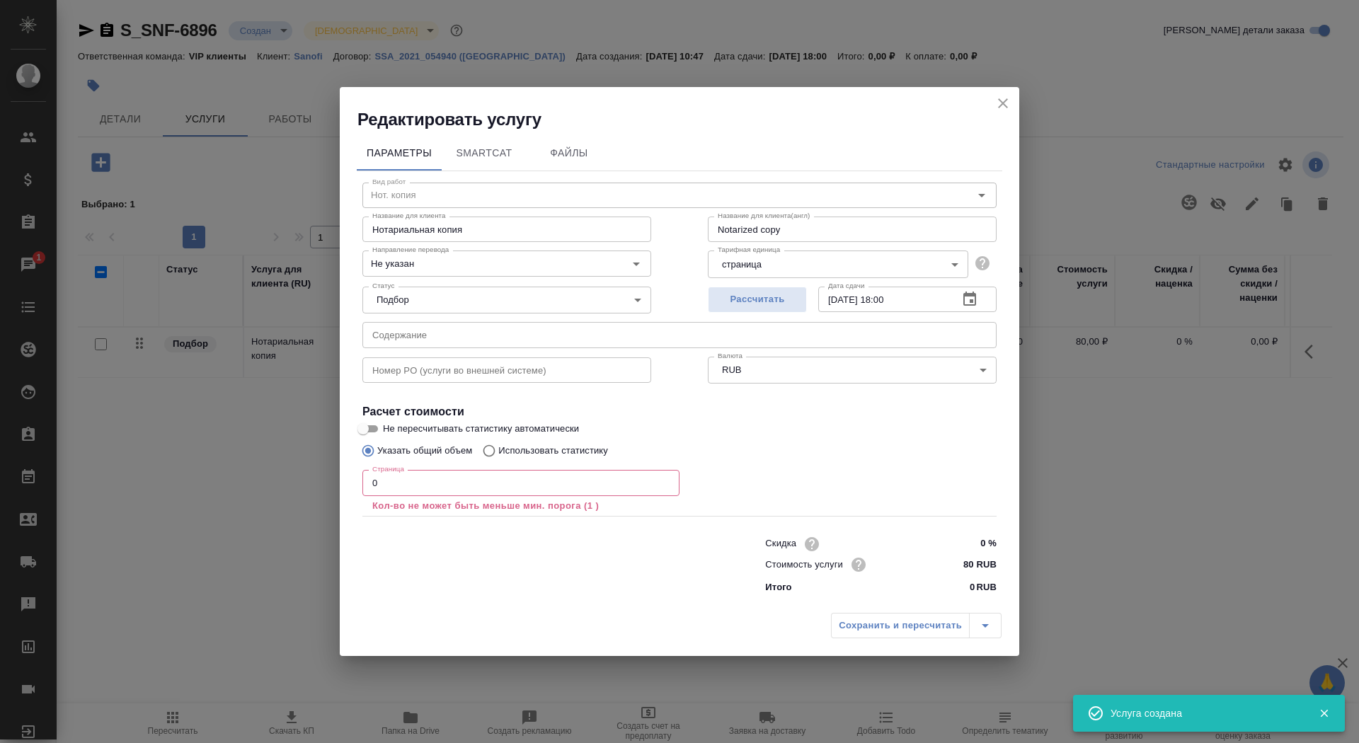
click at [412, 488] on input "0" at bounding box center [520, 482] width 317 height 25
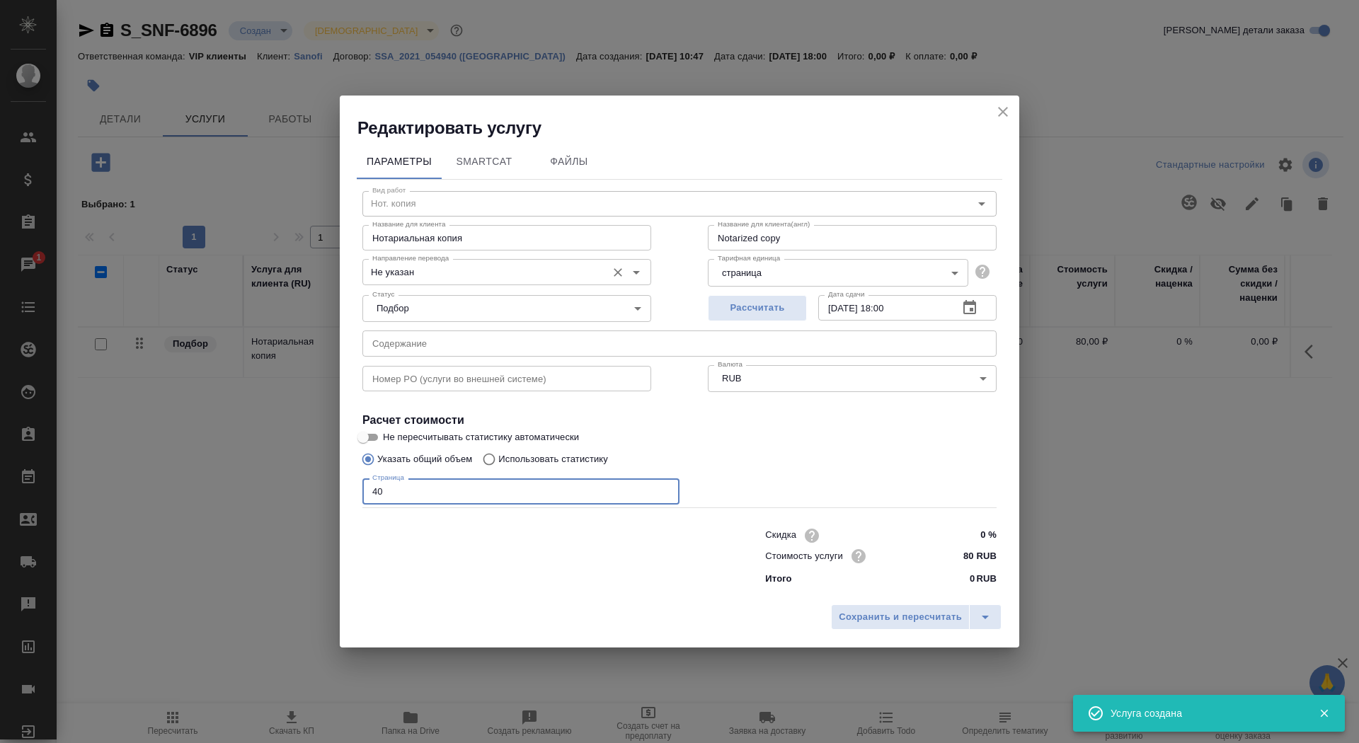
type input "40"
click at [428, 265] on input "Не указан" at bounding box center [483, 271] width 233 height 17
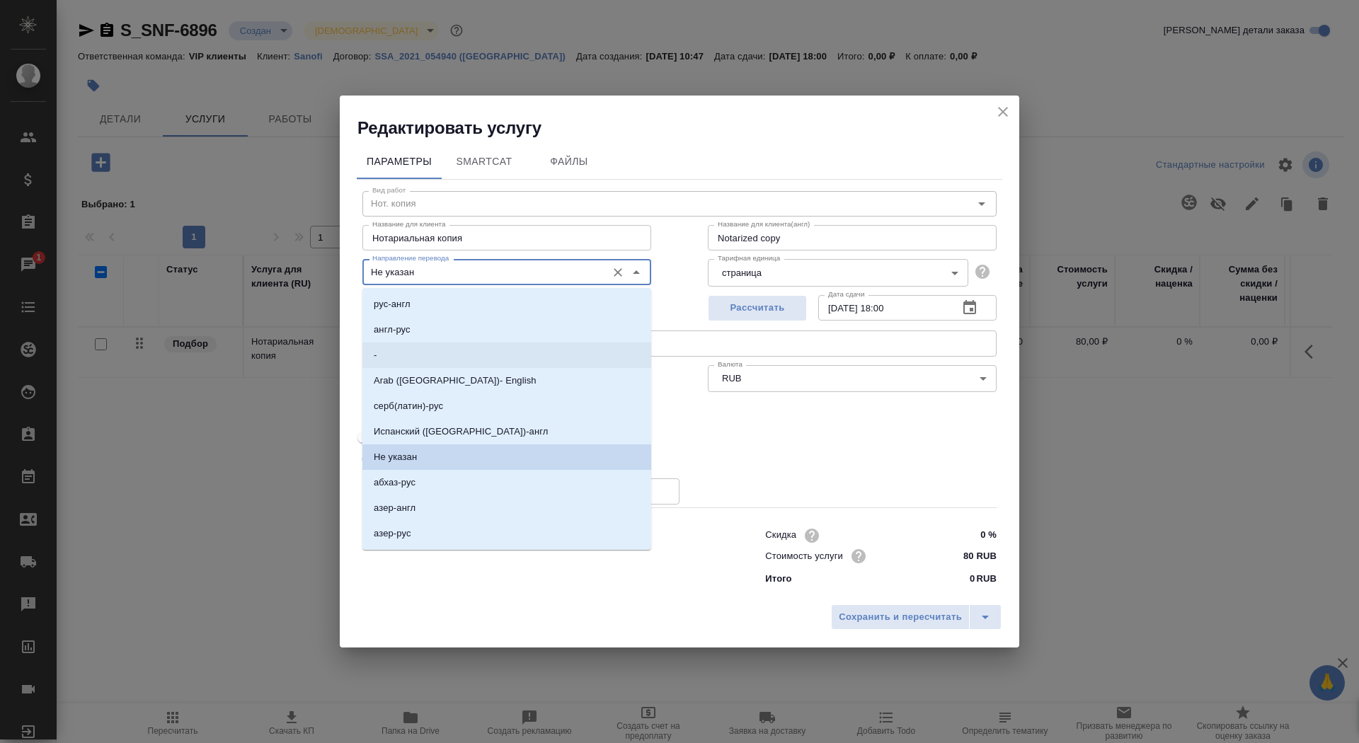
click at [419, 348] on li "-" at bounding box center [506, 355] width 289 height 25
type input "-"
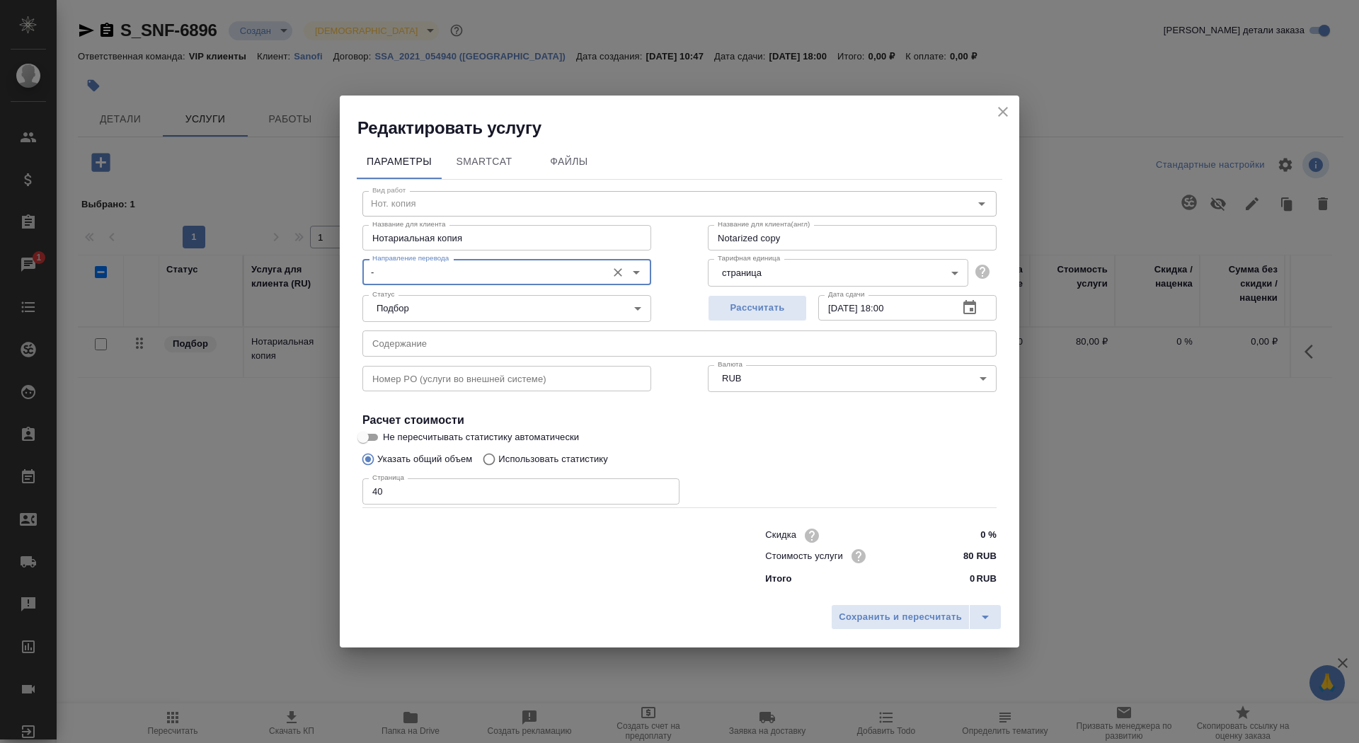
click at [894, 634] on div "Сохранить и пересчитать" at bounding box center [679, 622] width 679 height 50
click at [885, 630] on div "Сохранить и пересчитать" at bounding box center [679, 622] width 679 height 50
click at [874, 612] on span "Сохранить и пересчитать" at bounding box center [900, 617] width 123 height 16
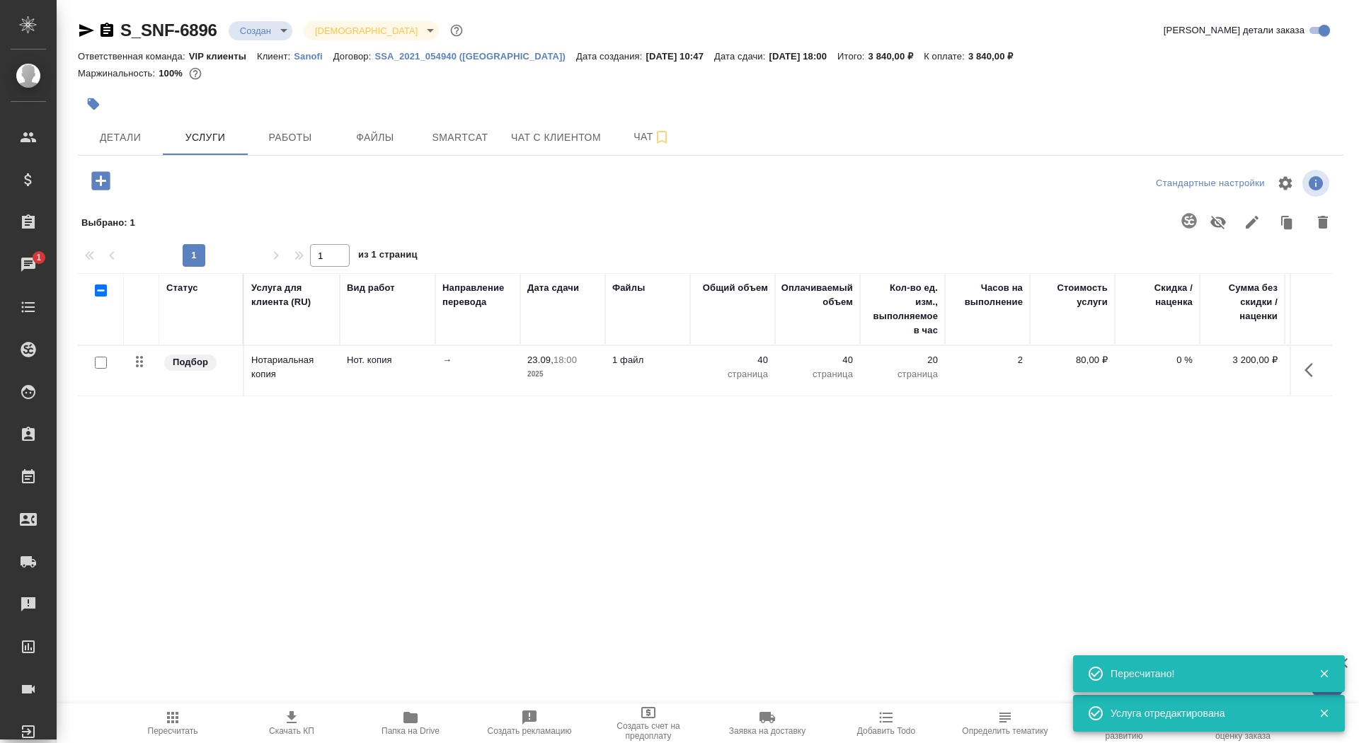
click at [301, 719] on span "Скачать КП" at bounding box center [292, 722] width 102 height 27
click at [100, 152] on button "Детали" at bounding box center [120, 137] width 85 height 35
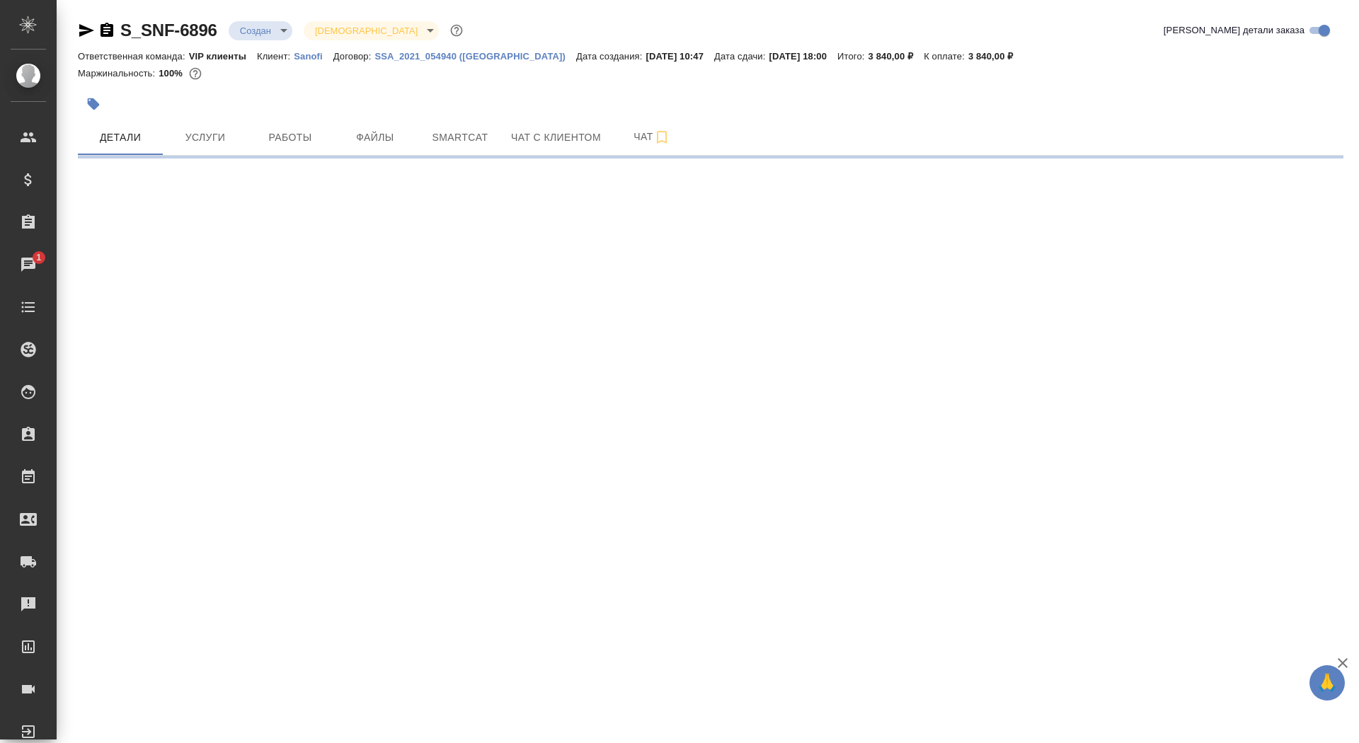
select select "RU"
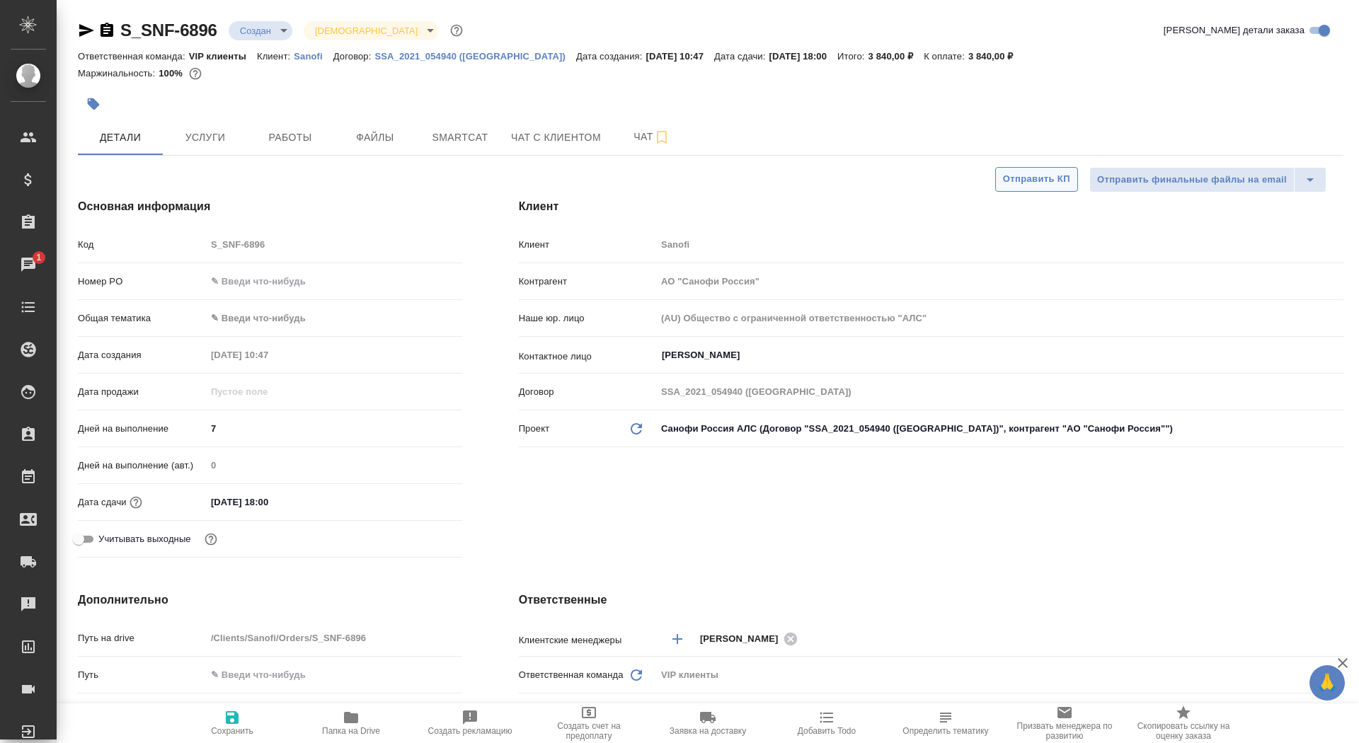
type textarea "x"
click at [1025, 177] on span "Отправить КП" at bounding box center [1036, 179] width 67 height 16
type textarea "x"
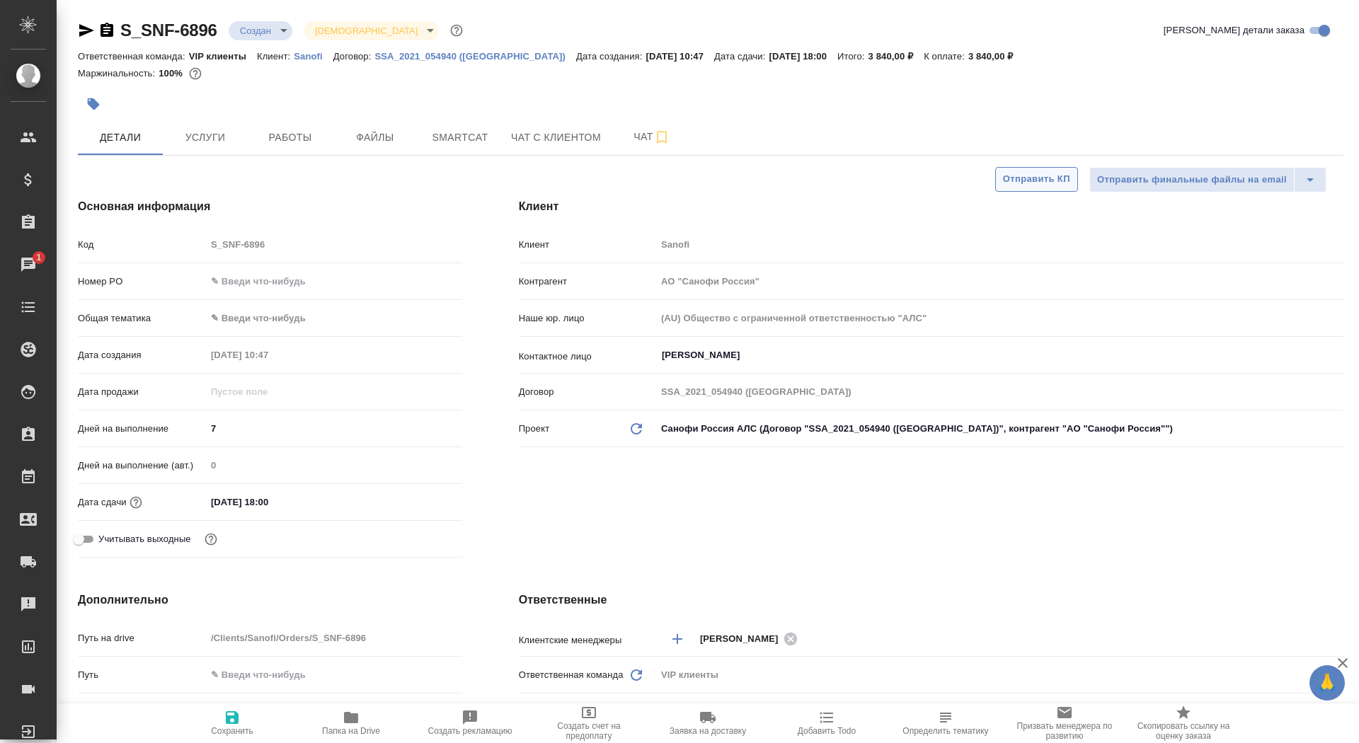
type textarea "x"
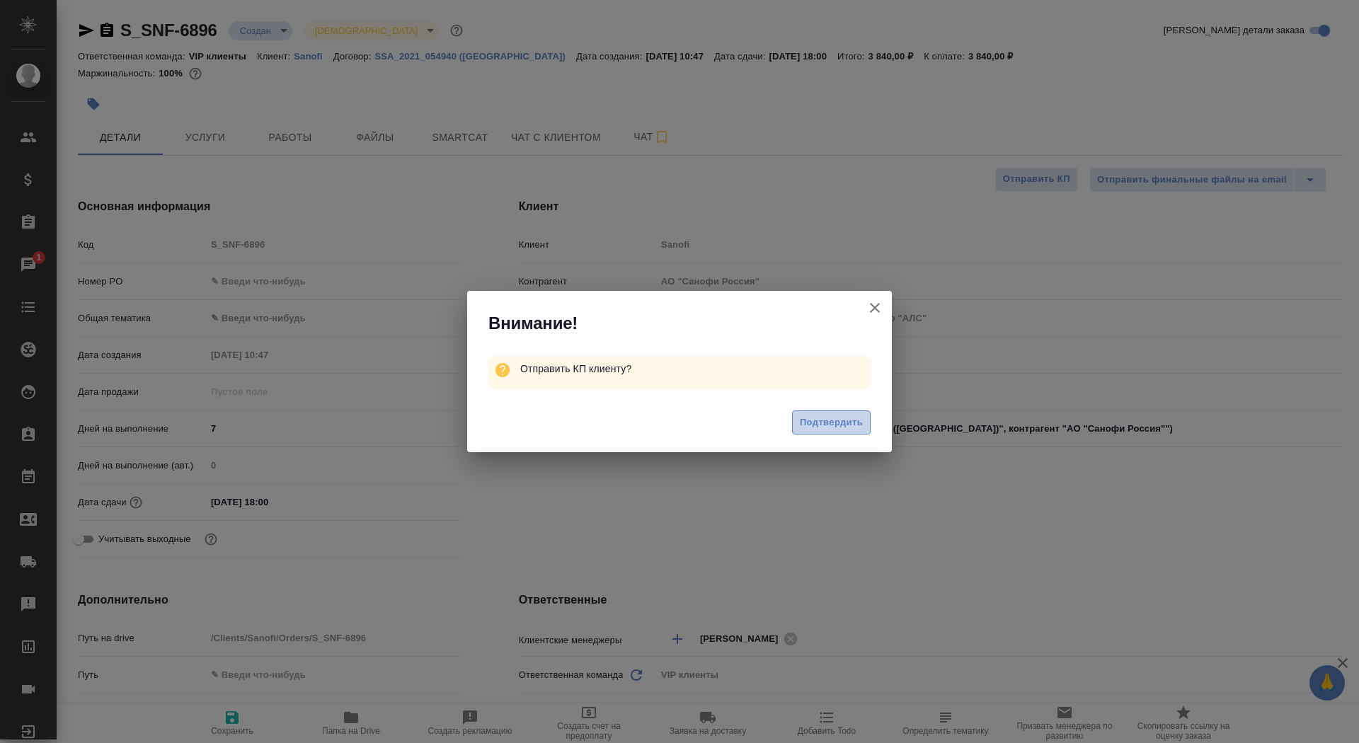
click at [839, 430] on span "Подтвердить" at bounding box center [831, 423] width 63 height 16
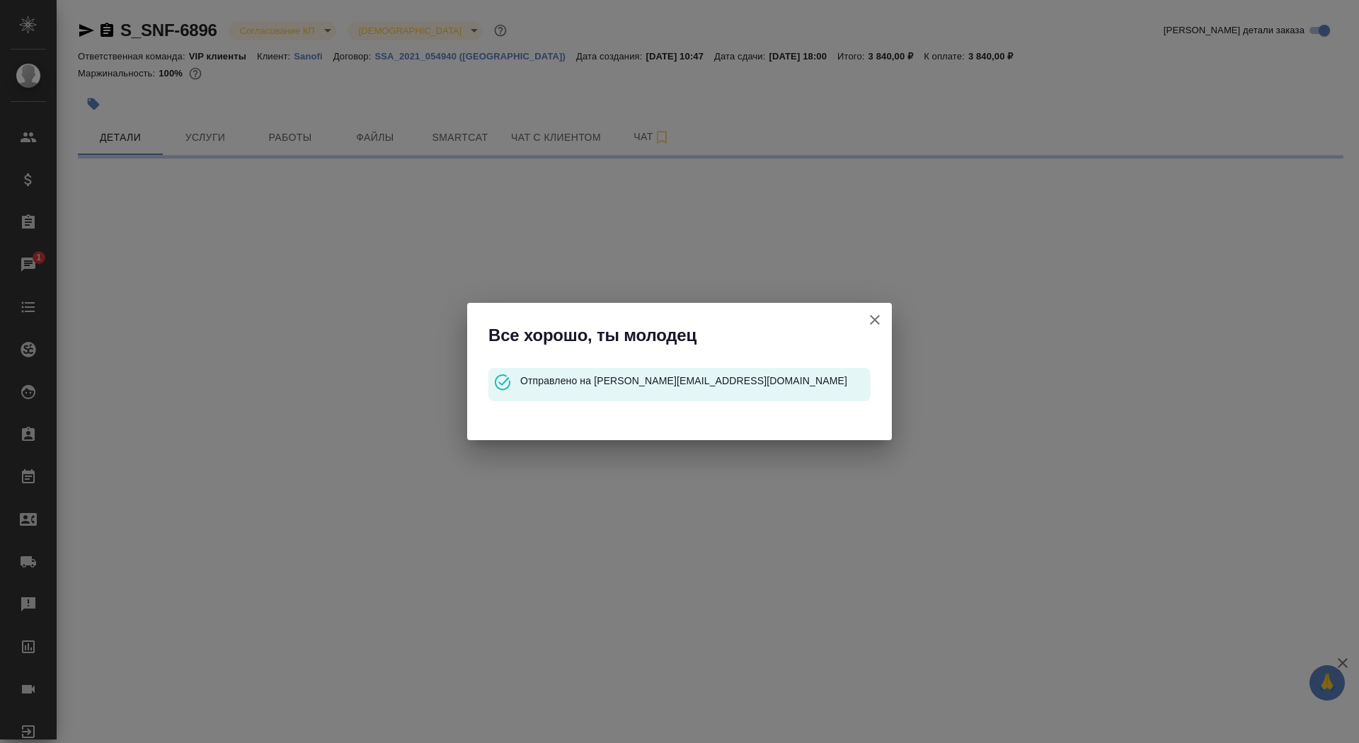
select select "RU"
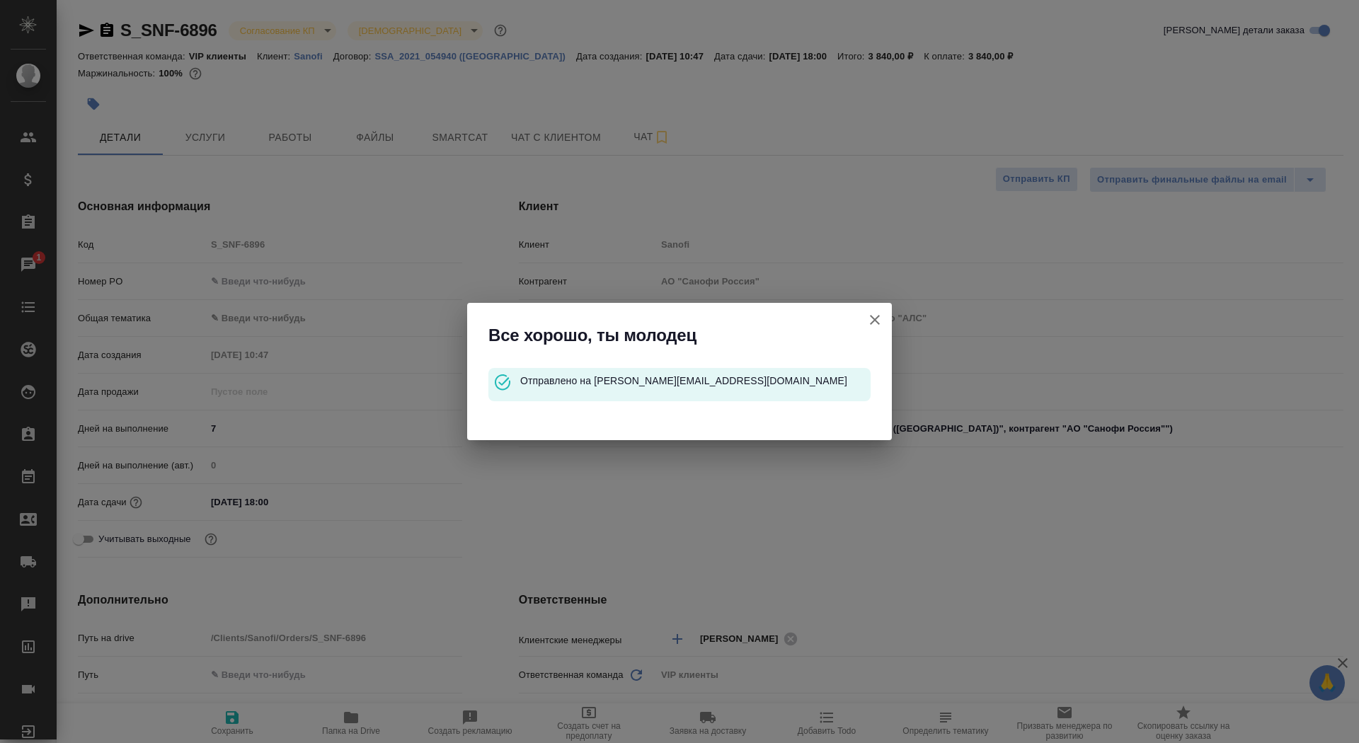
type textarea "x"
click at [876, 319] on icon "button" at bounding box center [875, 320] width 10 height 10
type textarea "x"
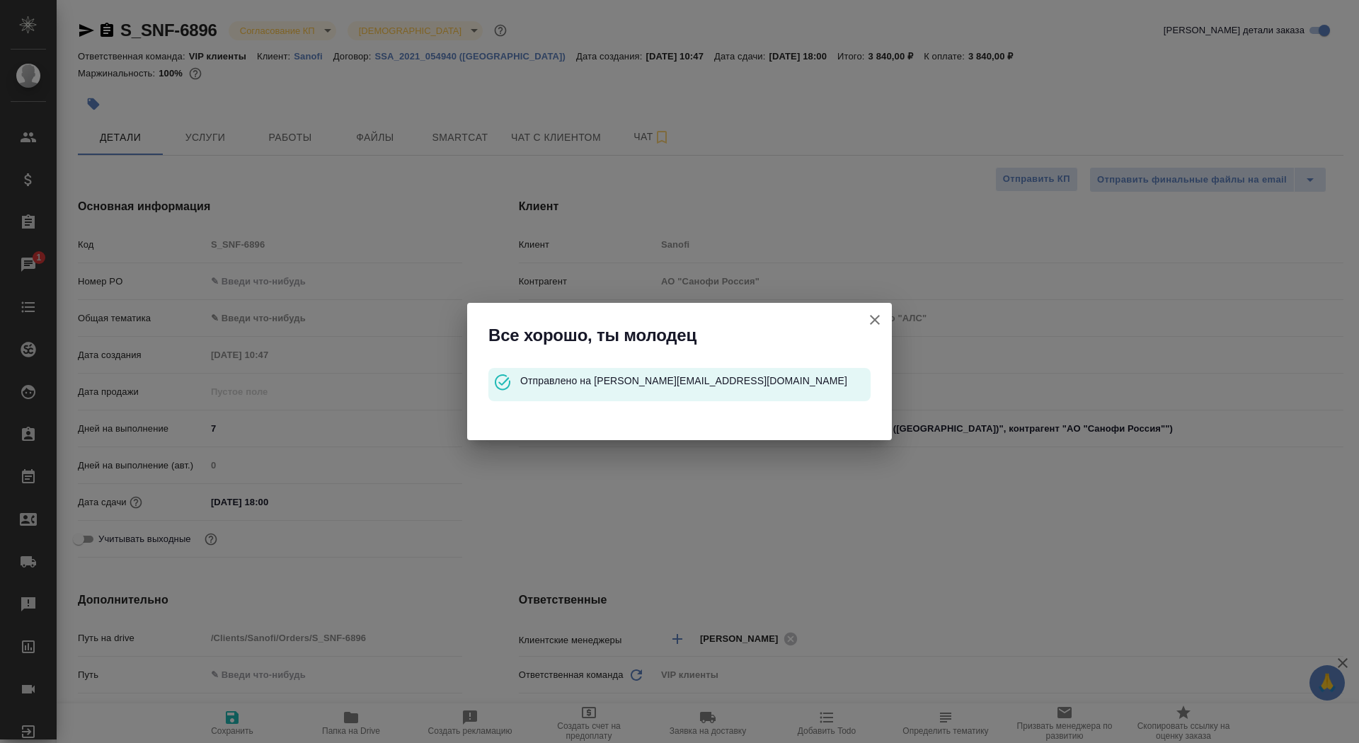
type textarea "x"
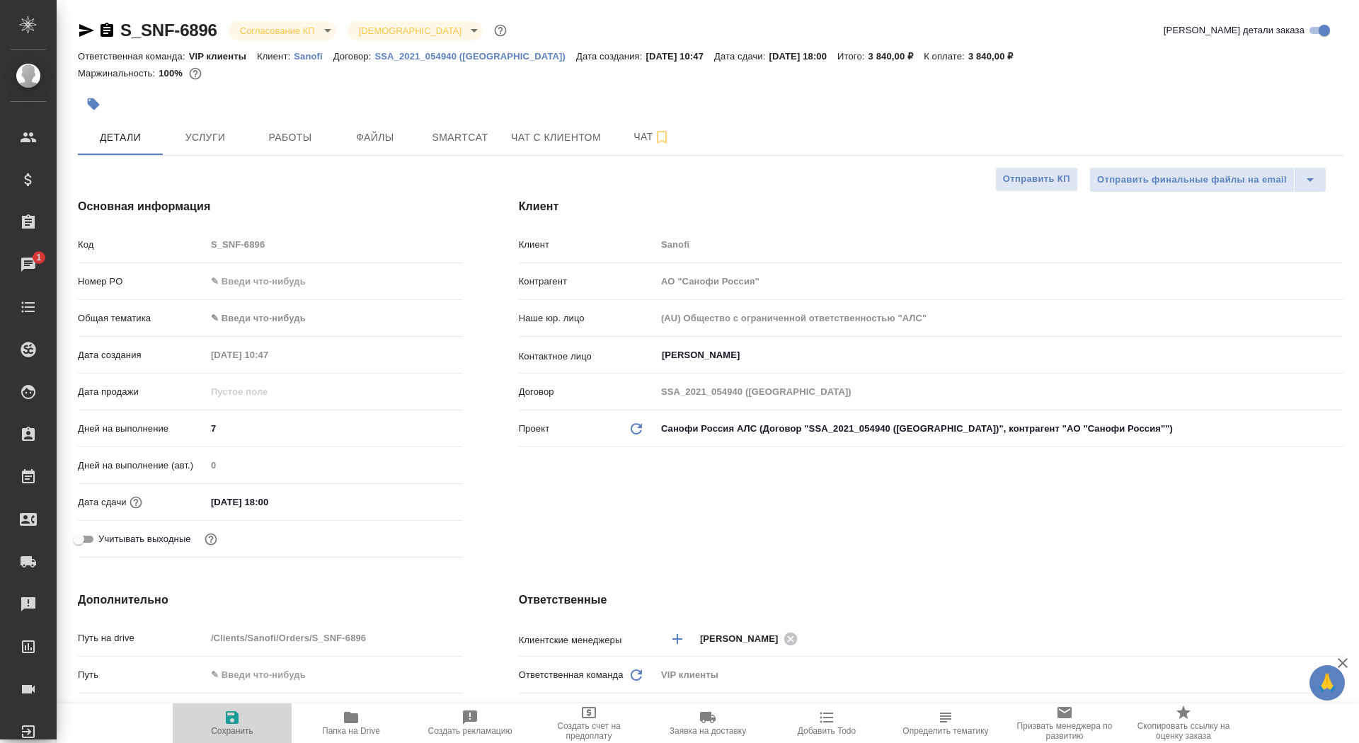
click at [241, 726] on span "Сохранить" at bounding box center [232, 731] width 42 height 10
type textarea "x"
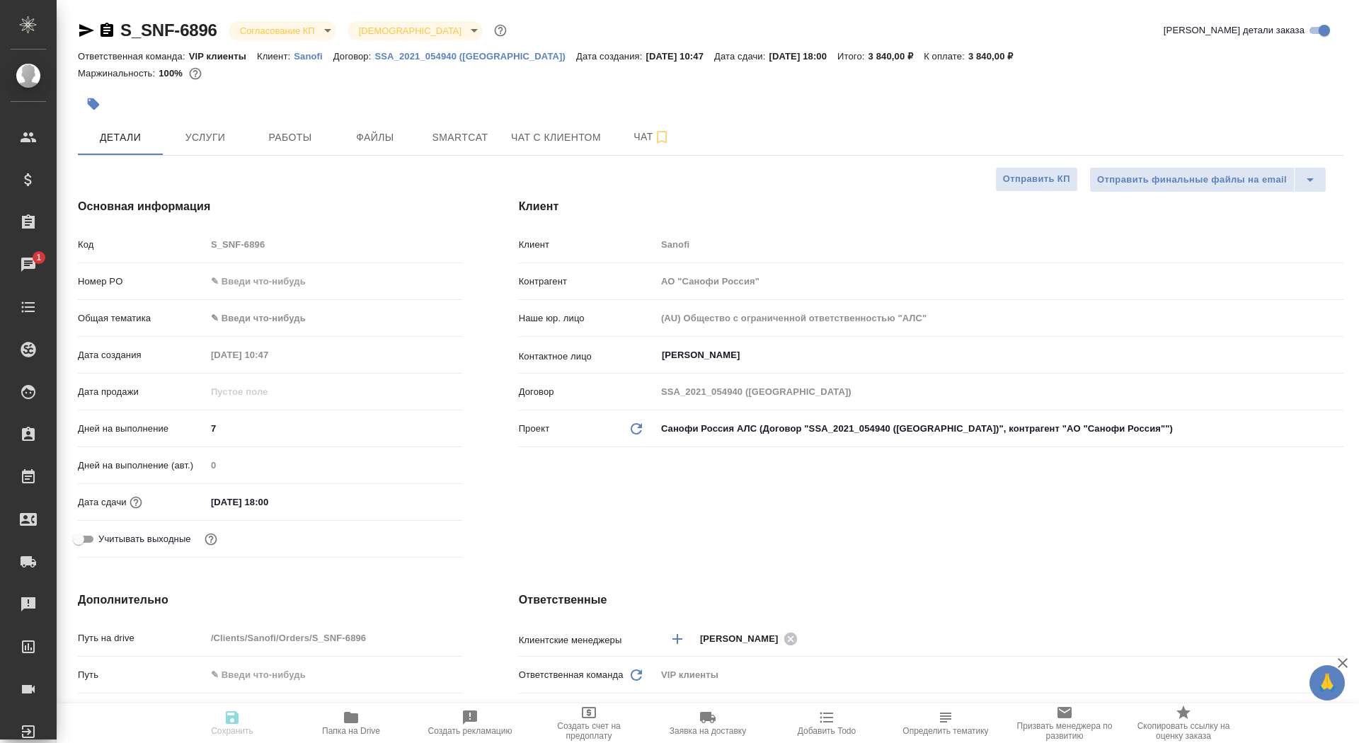
type textarea "x"
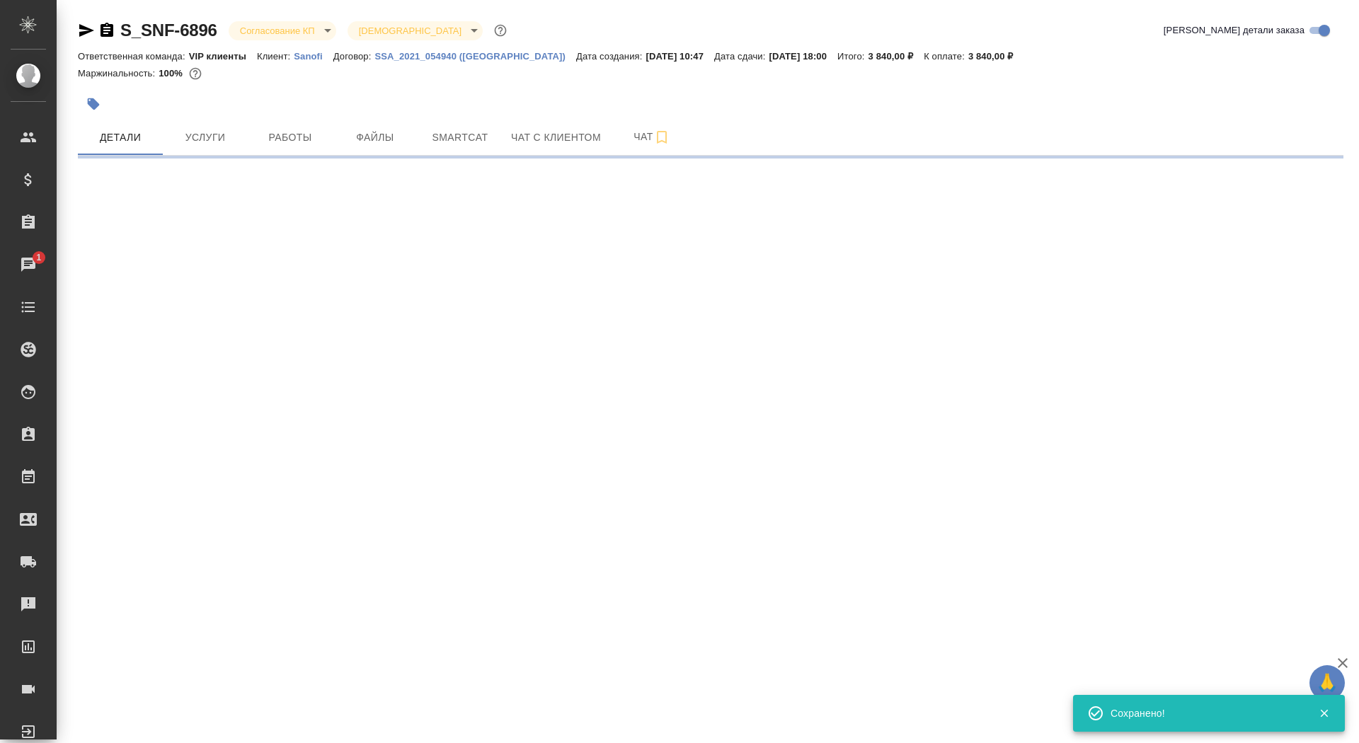
select select "RU"
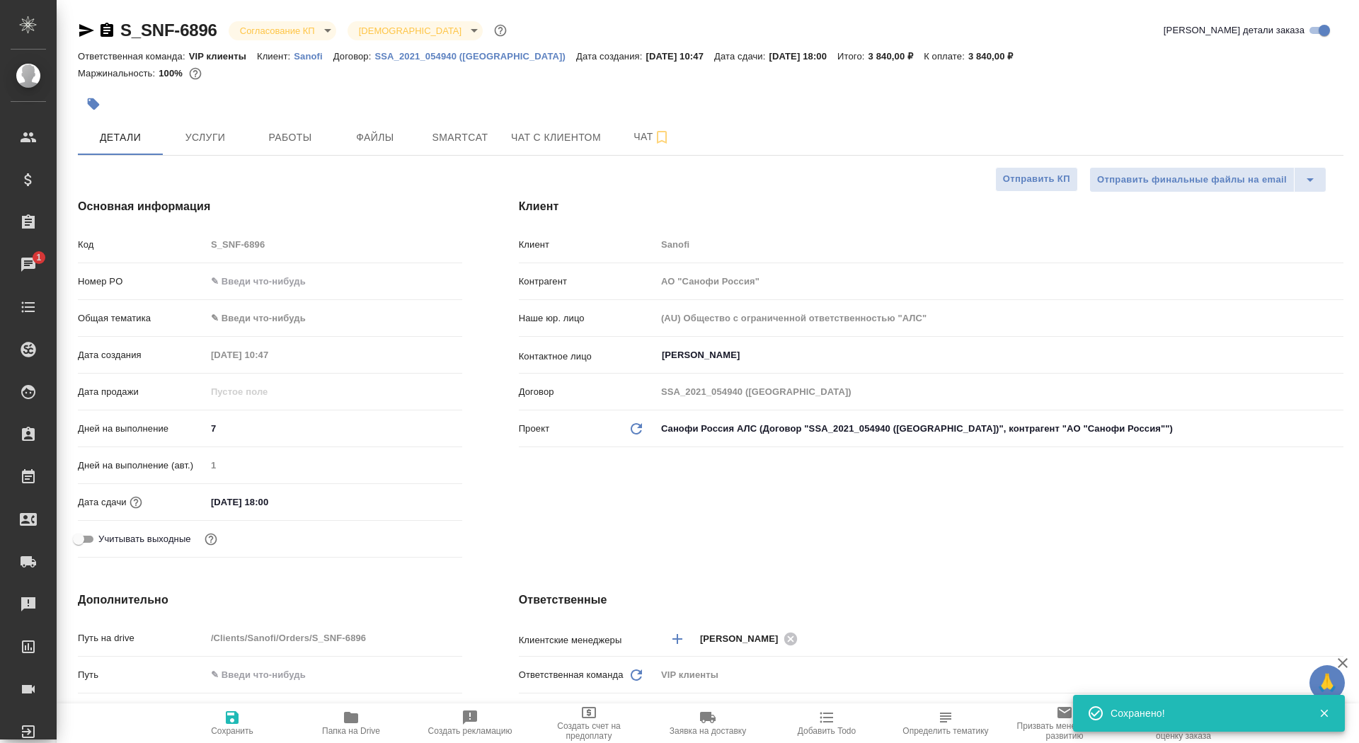
type textarea "x"
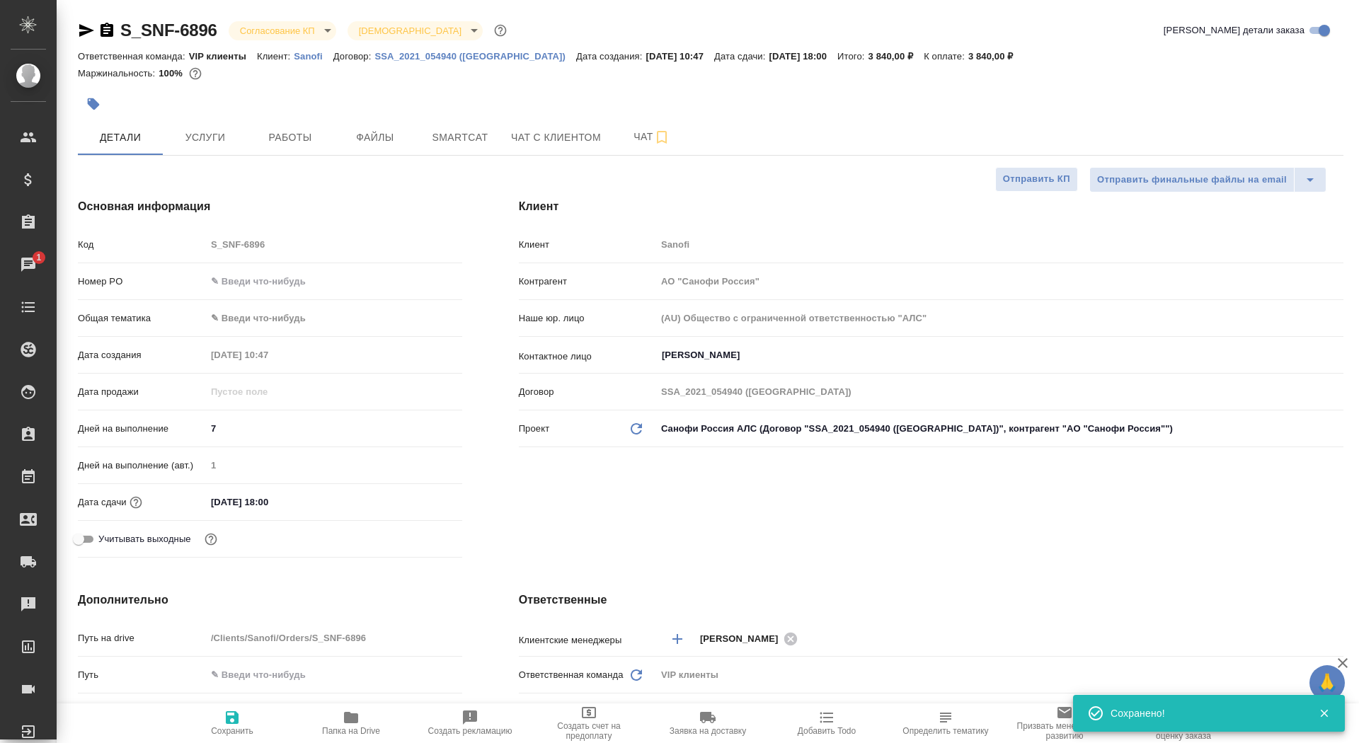
type textarea "x"
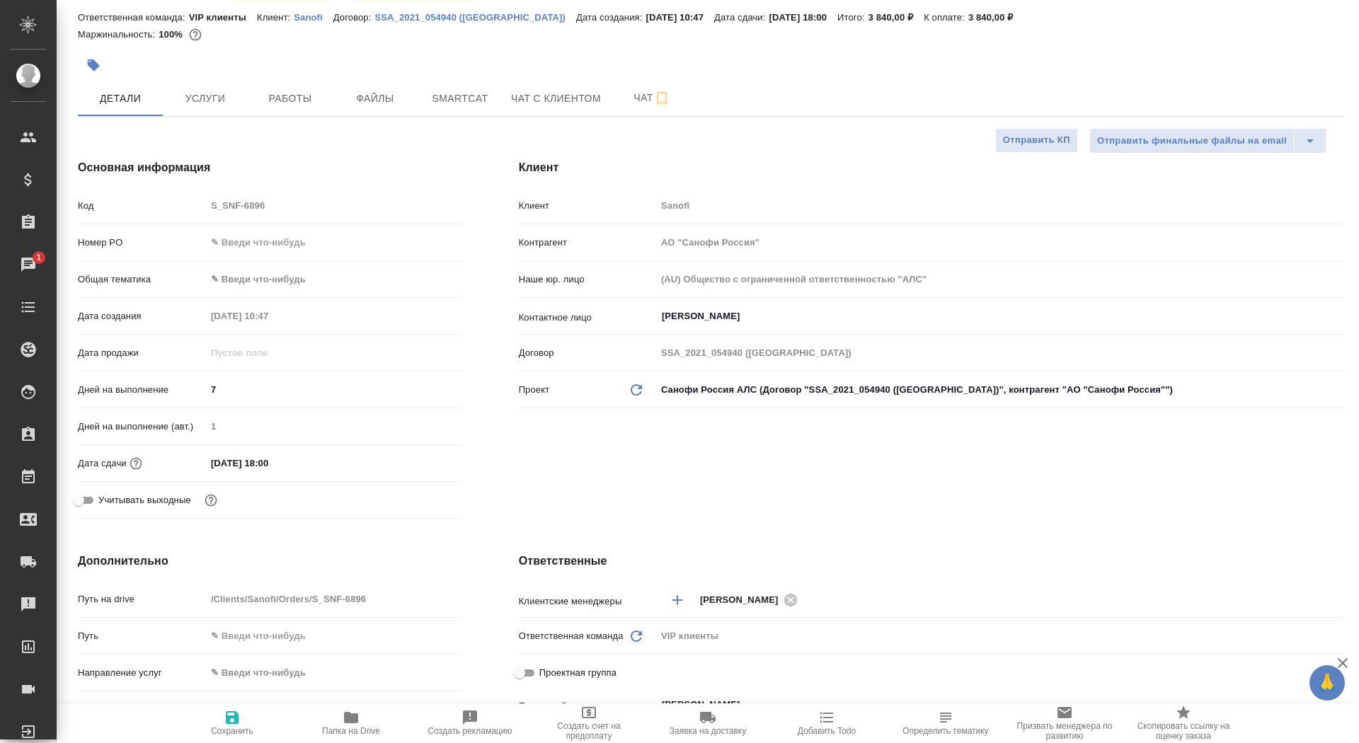
scroll to position [45, 0]
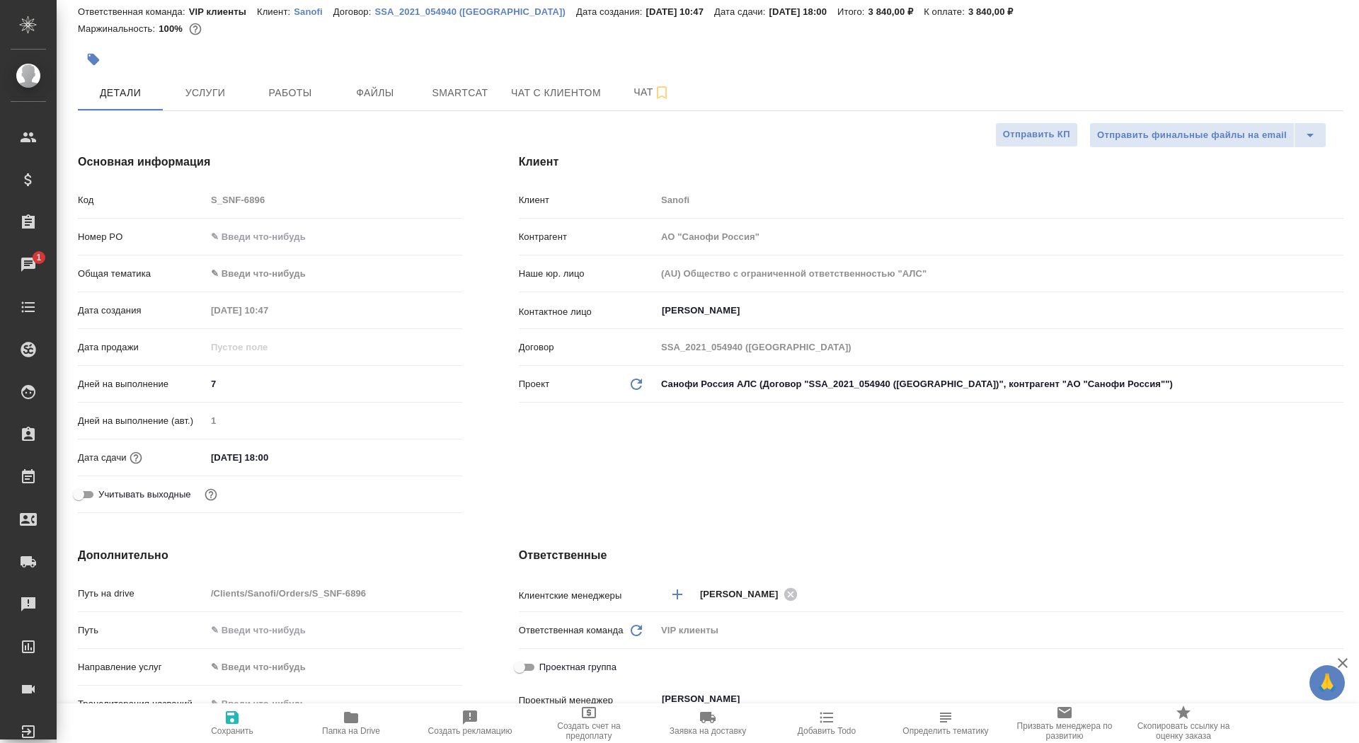
type textarea "x"
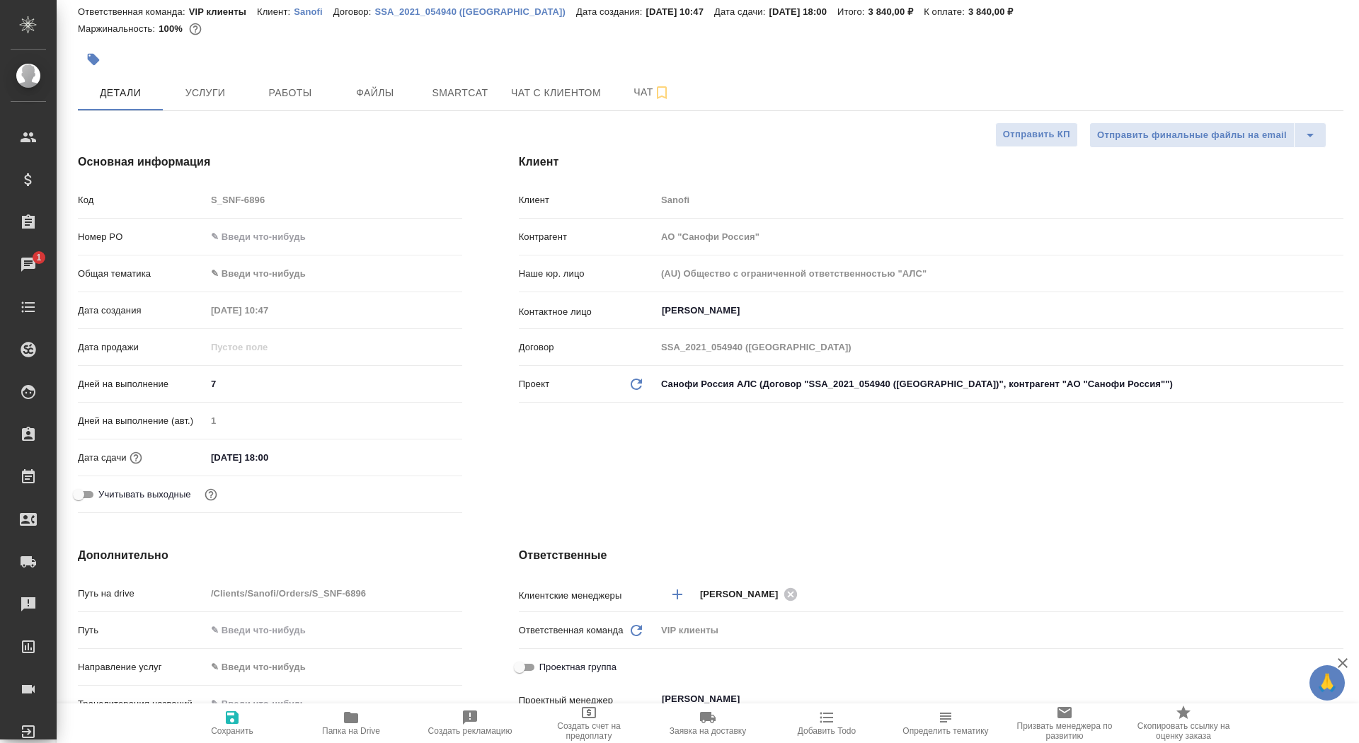
type textarea "x"
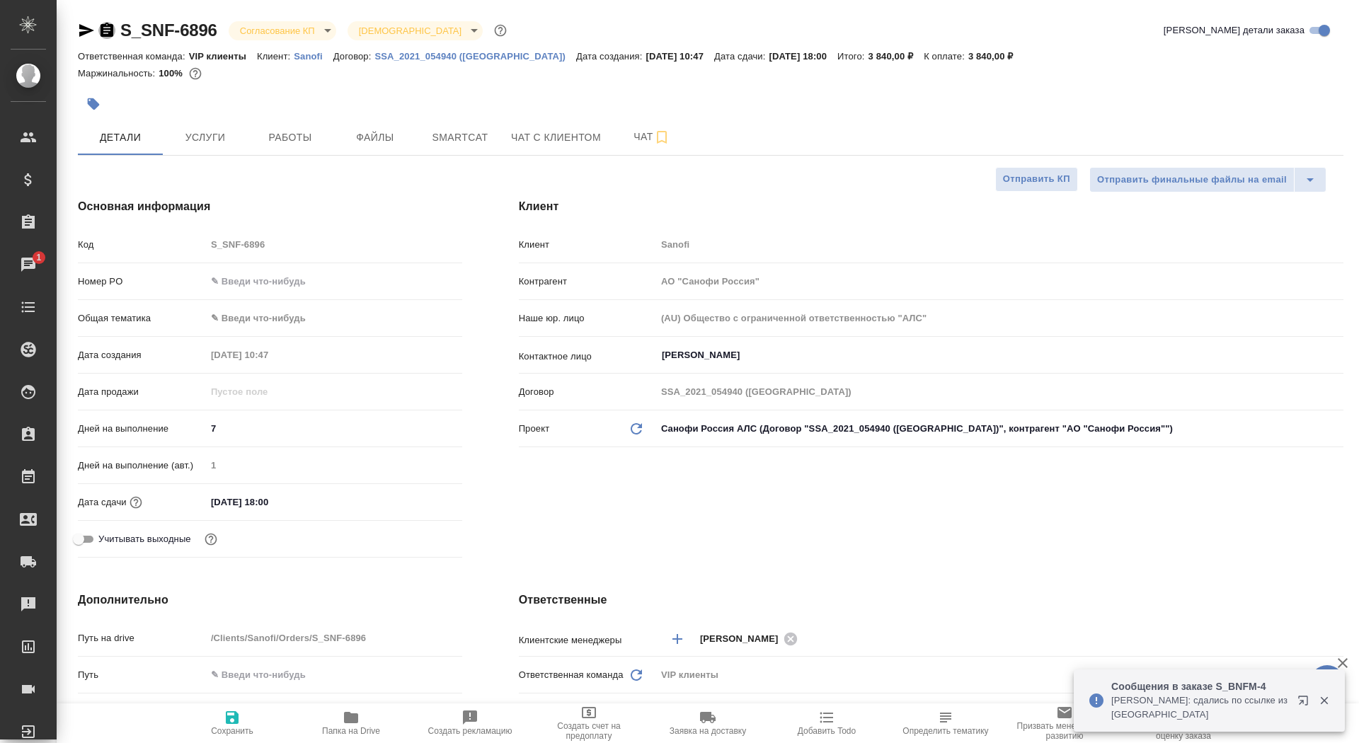
click at [105, 33] on icon "button" at bounding box center [106, 30] width 17 height 17
type textarea "x"
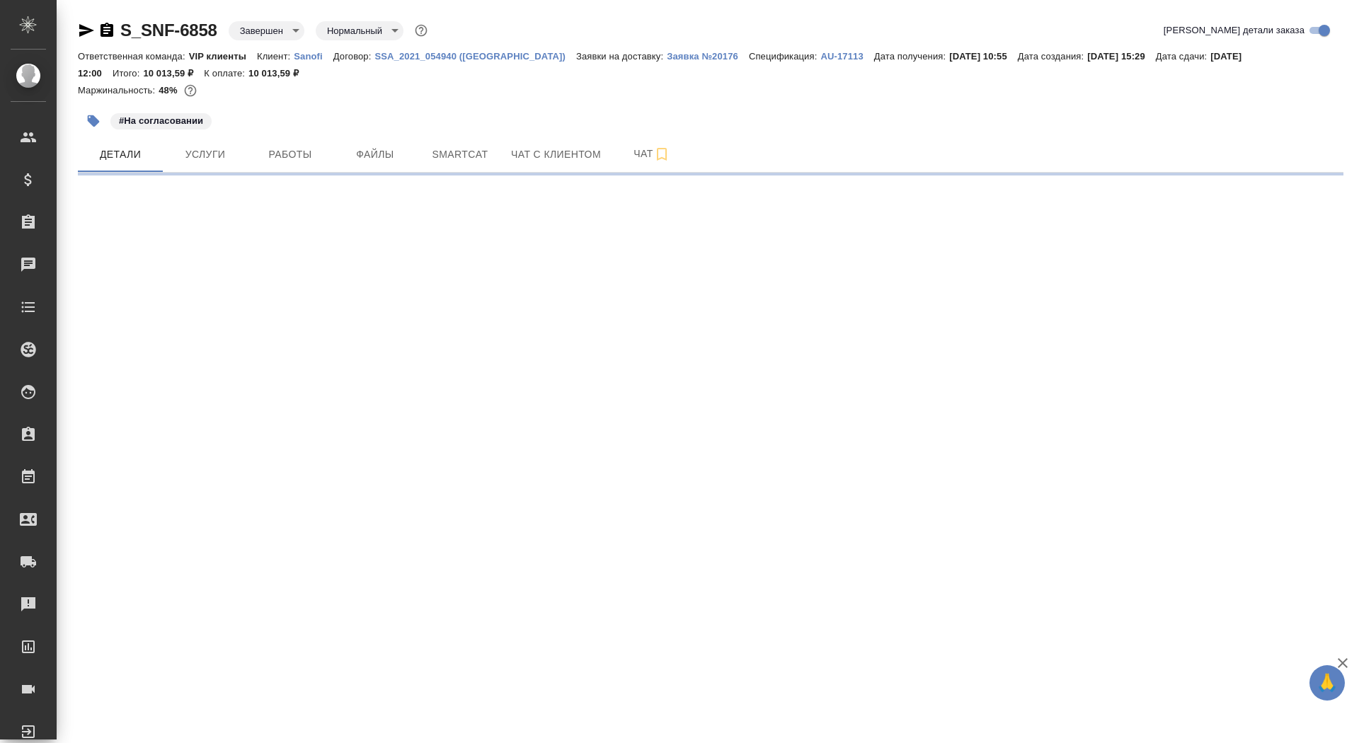
select select "RU"
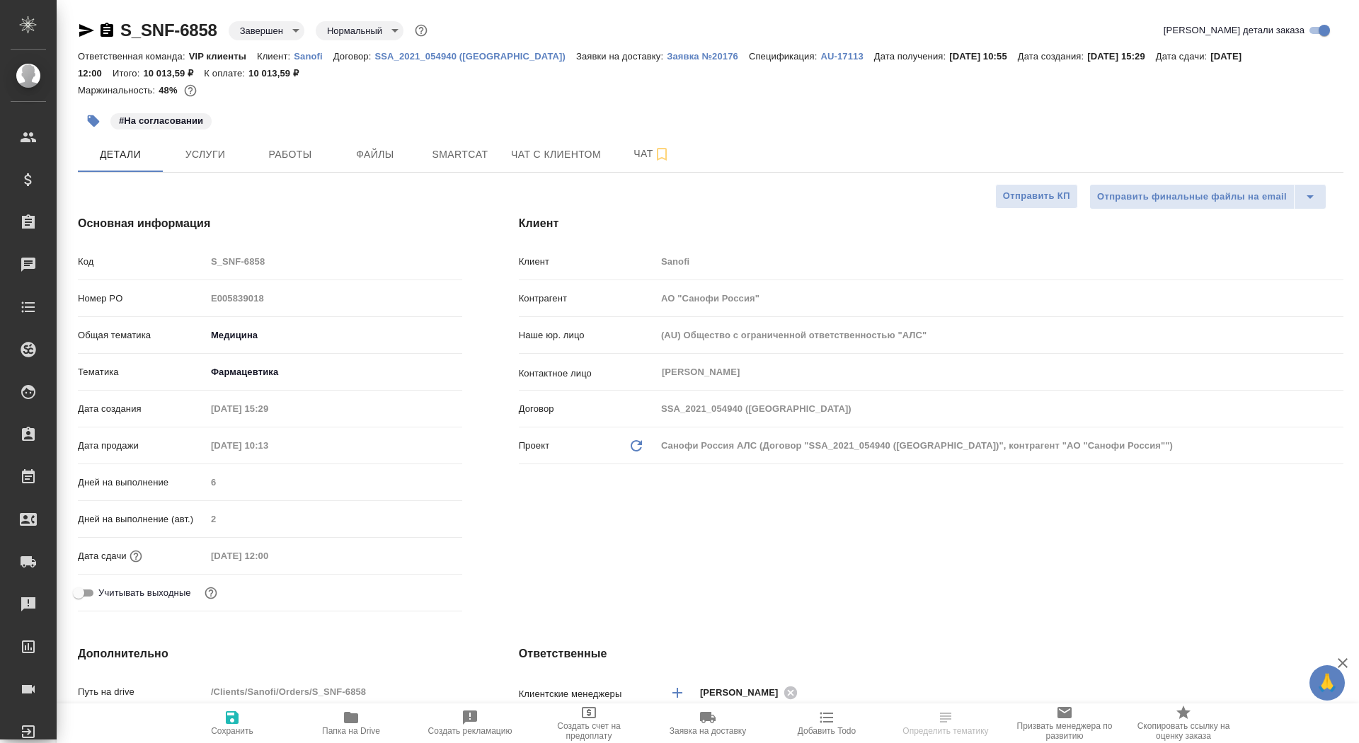
type textarea "x"
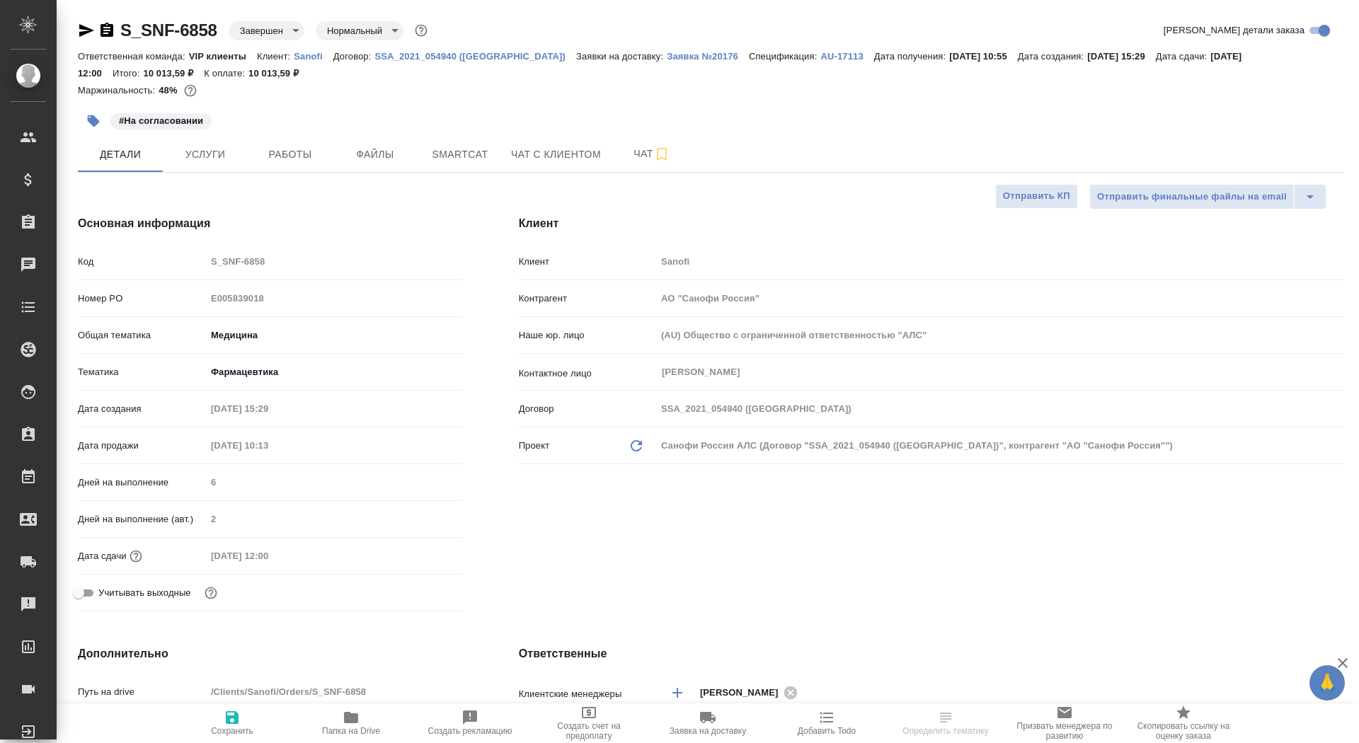
type textarea "x"
click at [630, 48] on div "Ответственная команда: VIP клиенты Клиент: Sanofi Договор: SSA_2021_054940 (Рос…" at bounding box center [711, 64] width 1266 height 34
click at [667, 59] on p "Заявка №20176" at bounding box center [708, 56] width 82 height 11
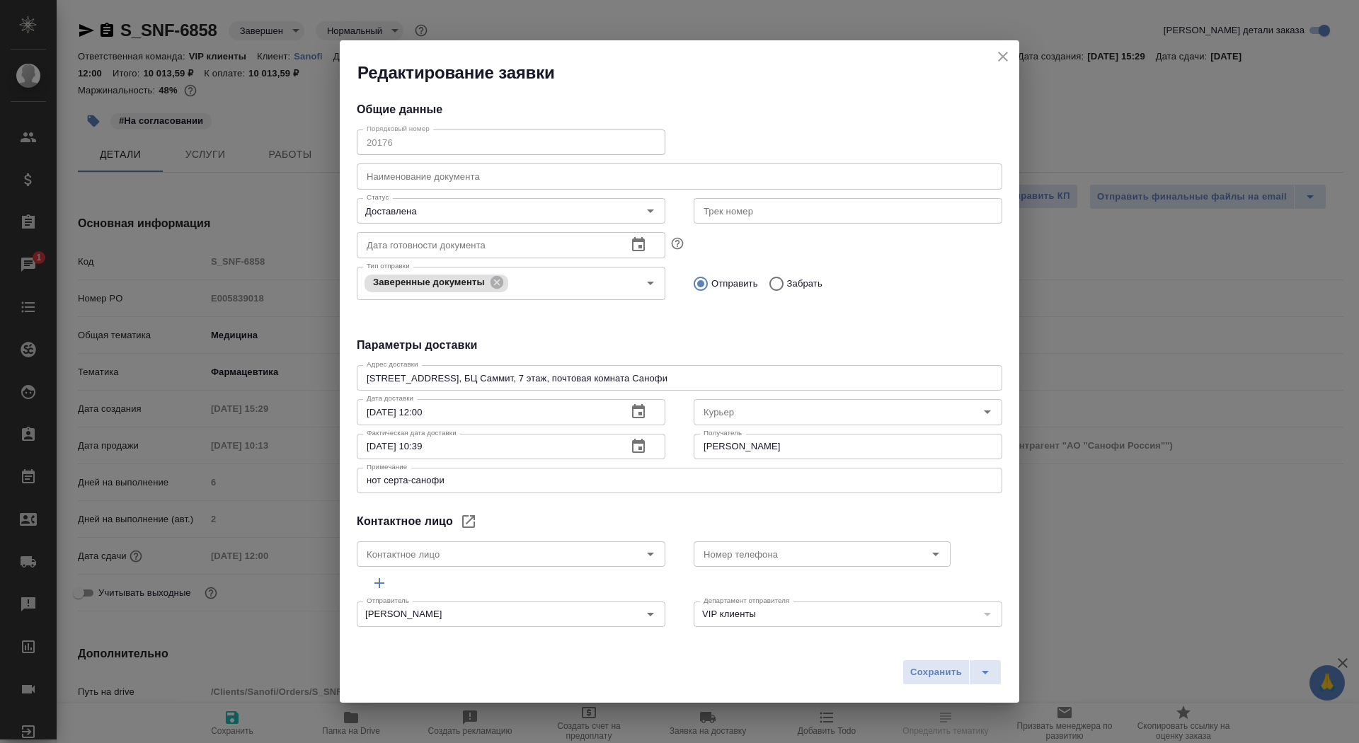
type input "Скляров Станислав"
type input "[PERSON_NAME]"
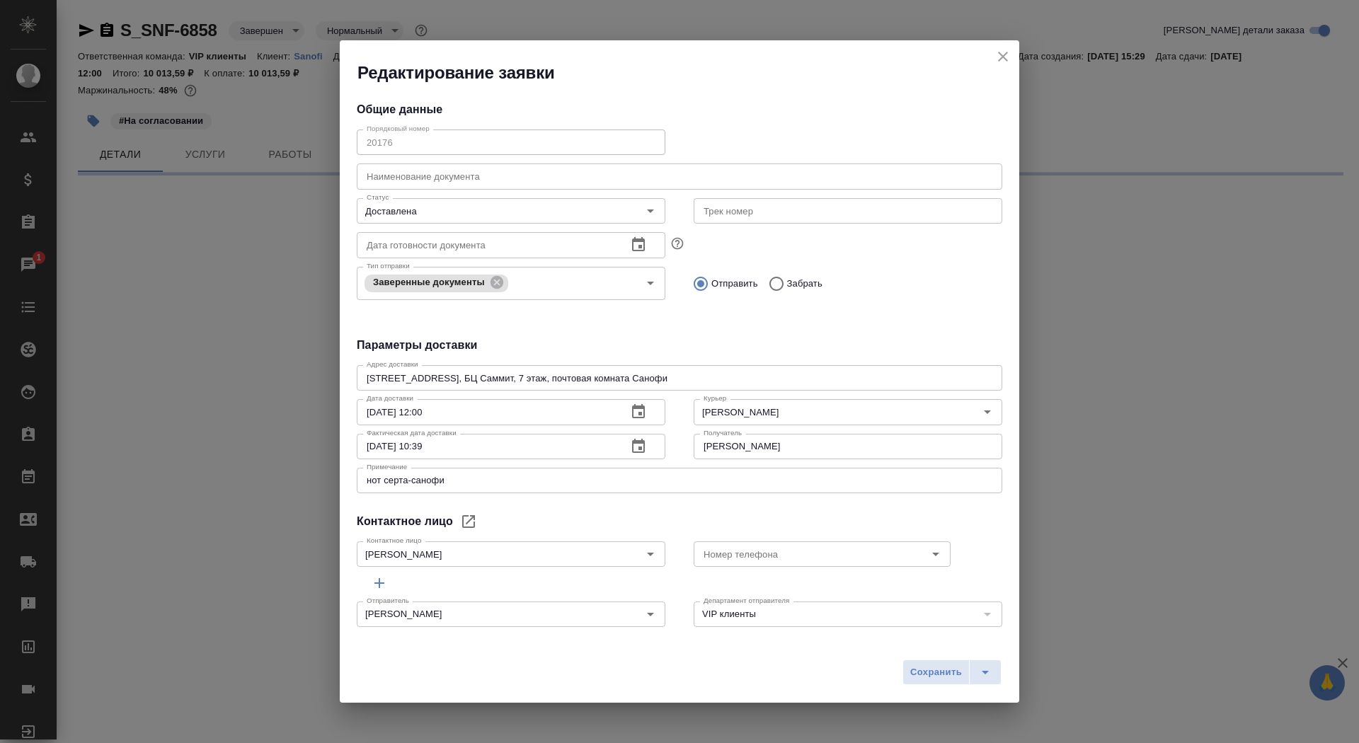
select select "RU"
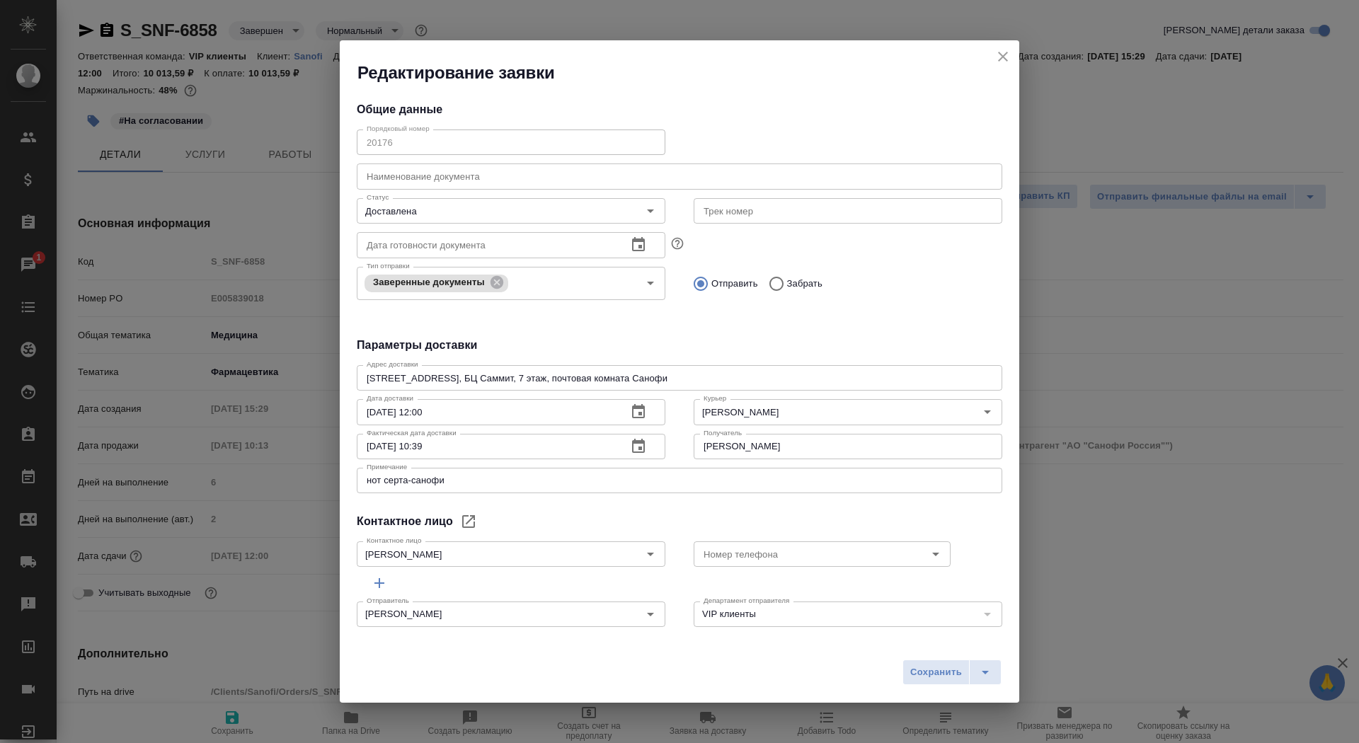
type textarea "x"
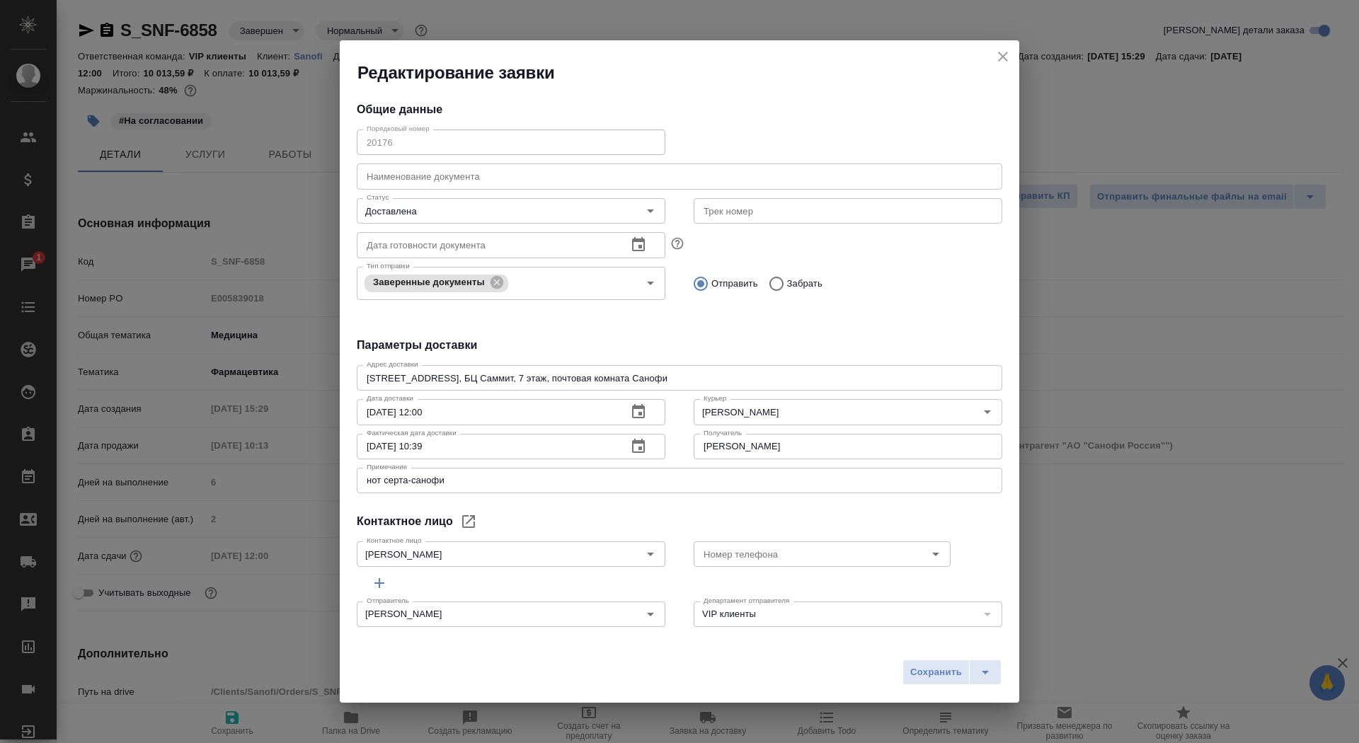
type textarea "x"
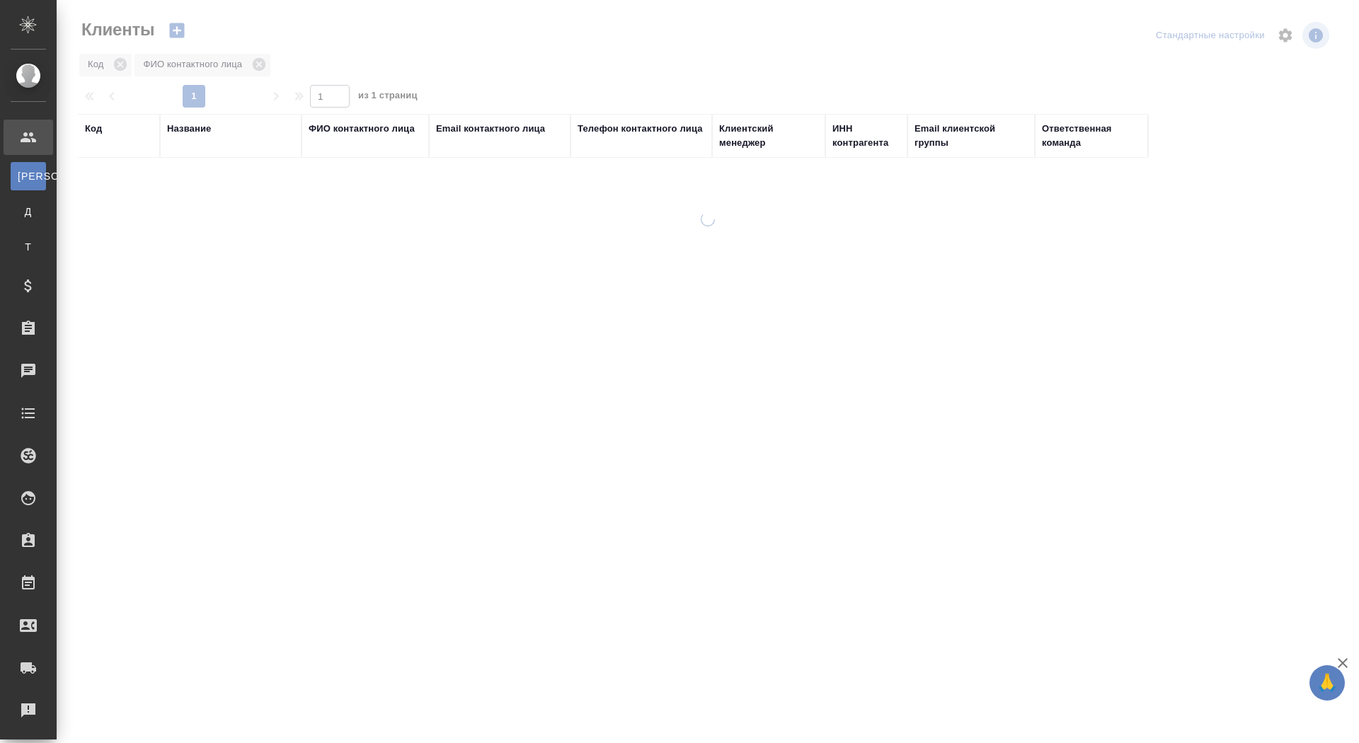
select select "RU"
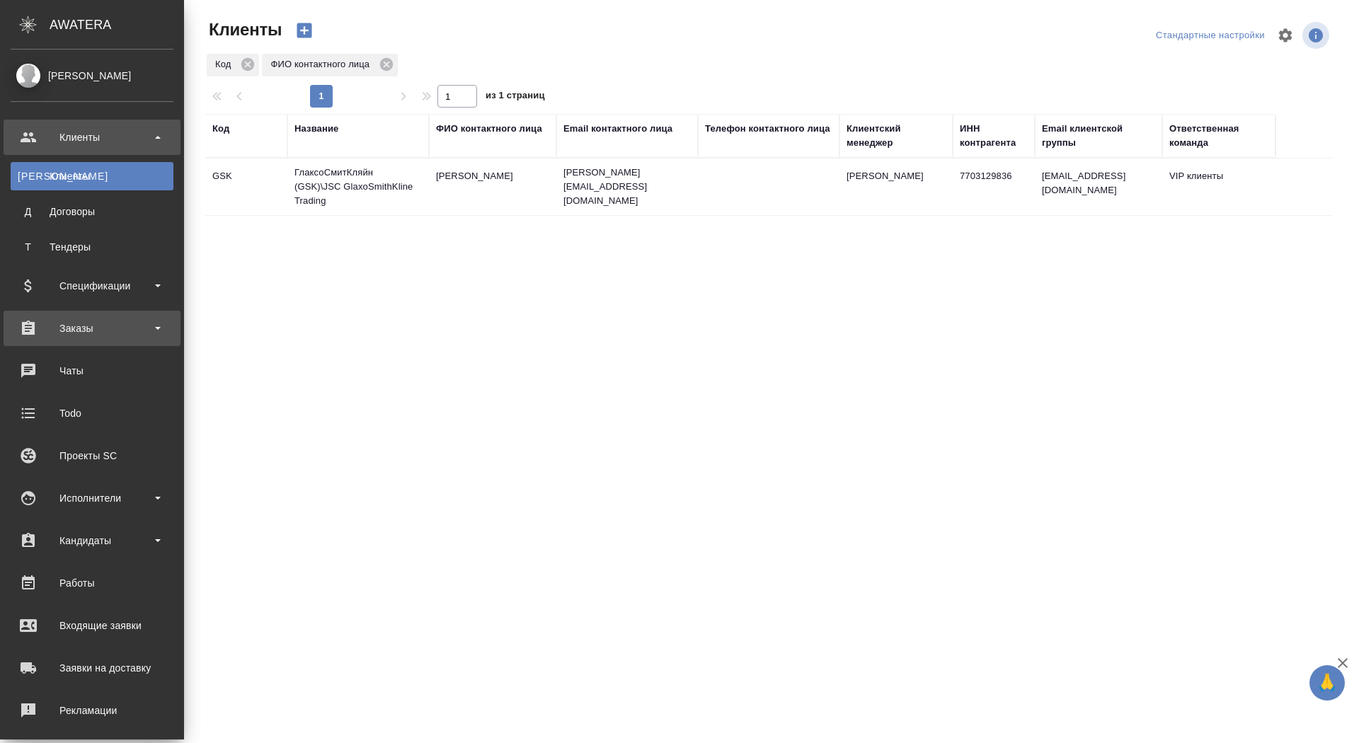
click at [104, 324] on div "Заказы" at bounding box center [92, 328] width 163 height 21
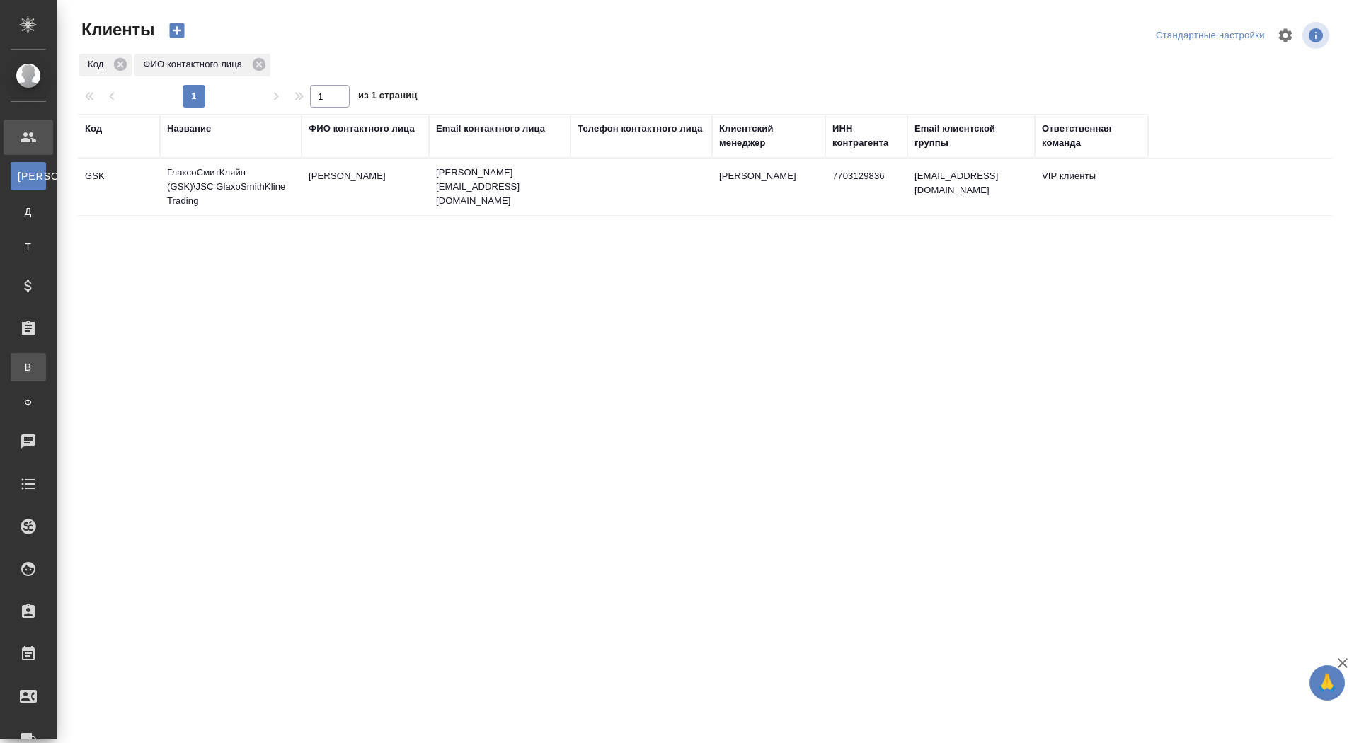
click at [106, 360] on div ".cls-1 fill:#fff; AWATERA Saydasheva Dilyara Клиенты К Клиенты Д Договоры Т Тен…" at bounding box center [679, 371] width 1359 height 743
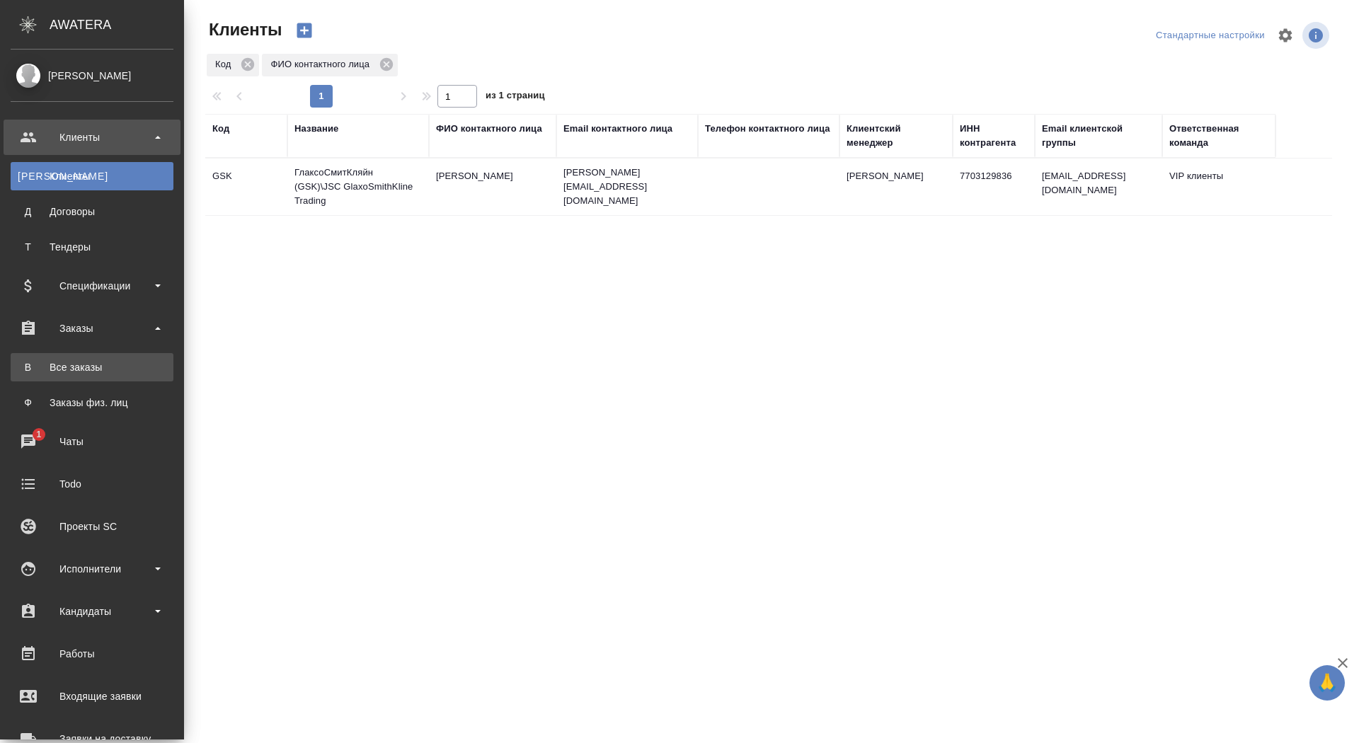
click at [52, 367] on div "Все заказы" at bounding box center [92, 367] width 149 height 14
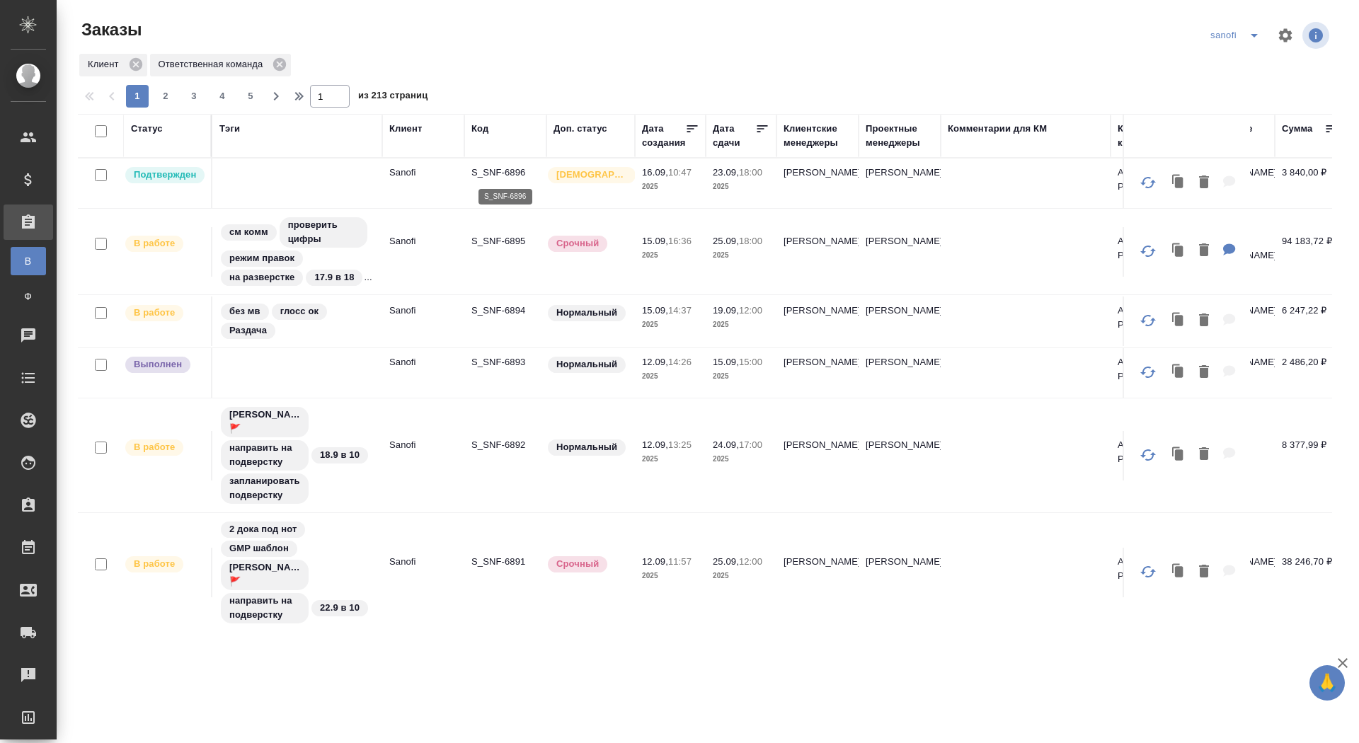
click at [488, 171] on p "S_SNF-6896" at bounding box center [505, 173] width 68 height 14
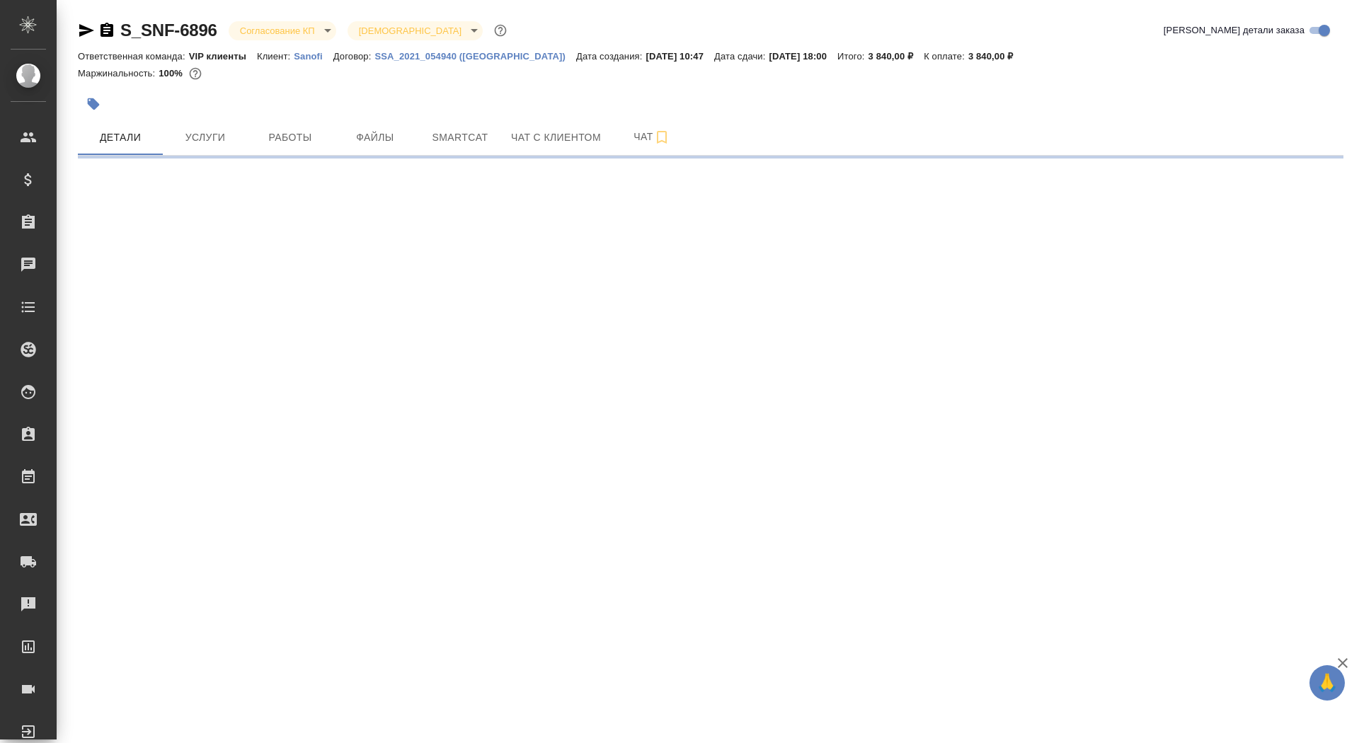
select select "RU"
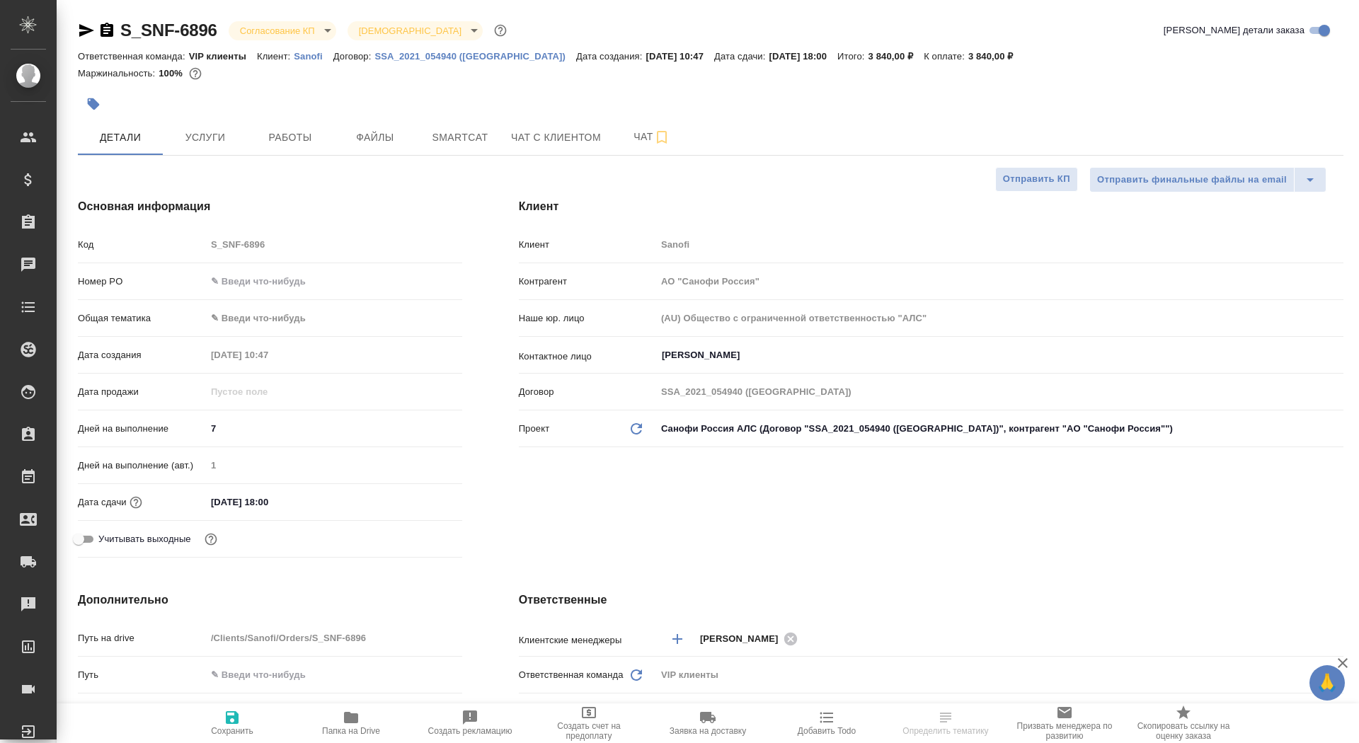
type textarea "x"
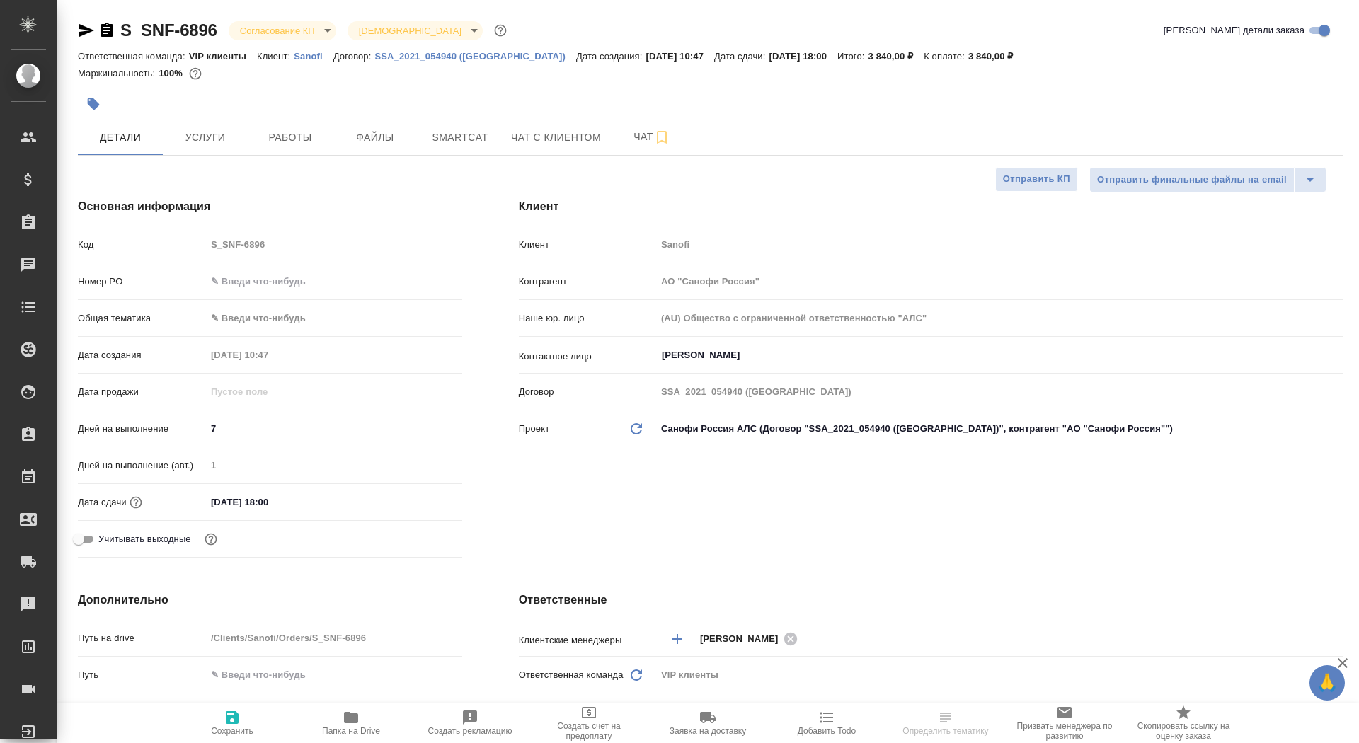
type textarea "x"
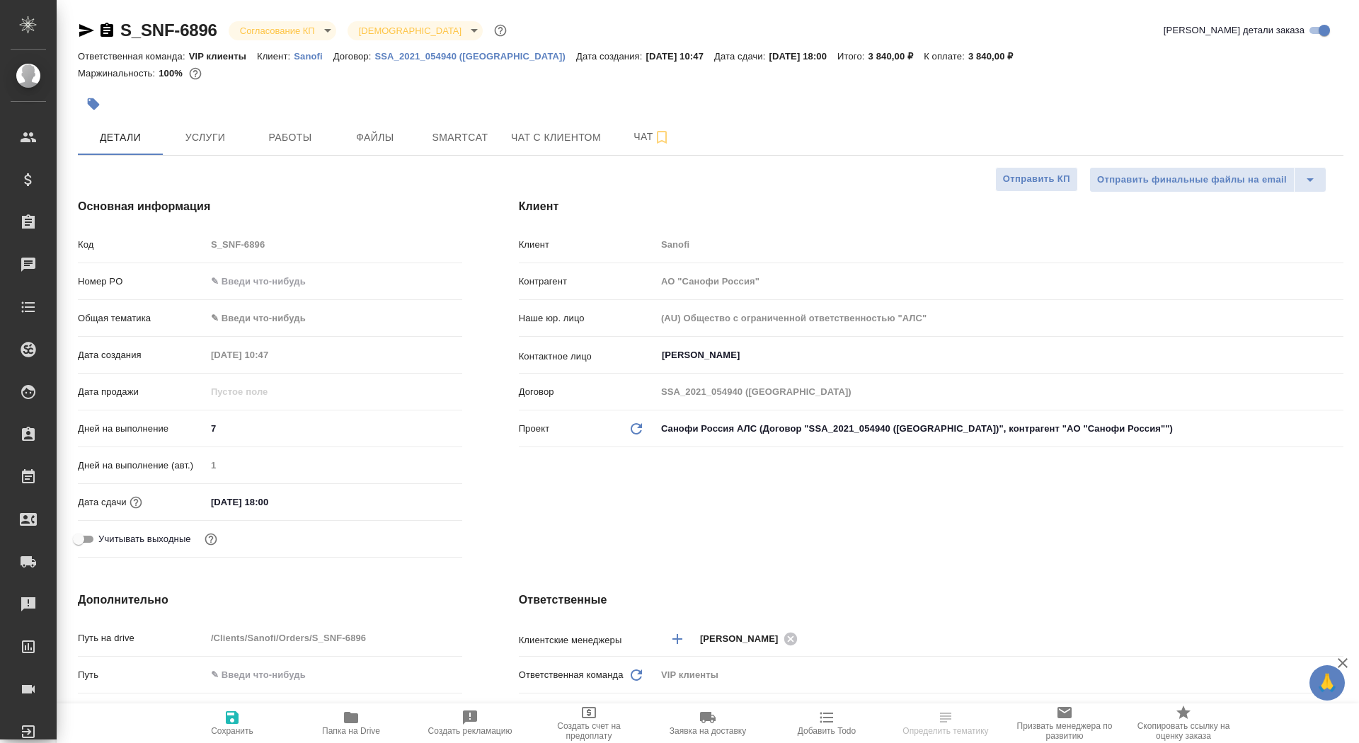
type textarea "x"
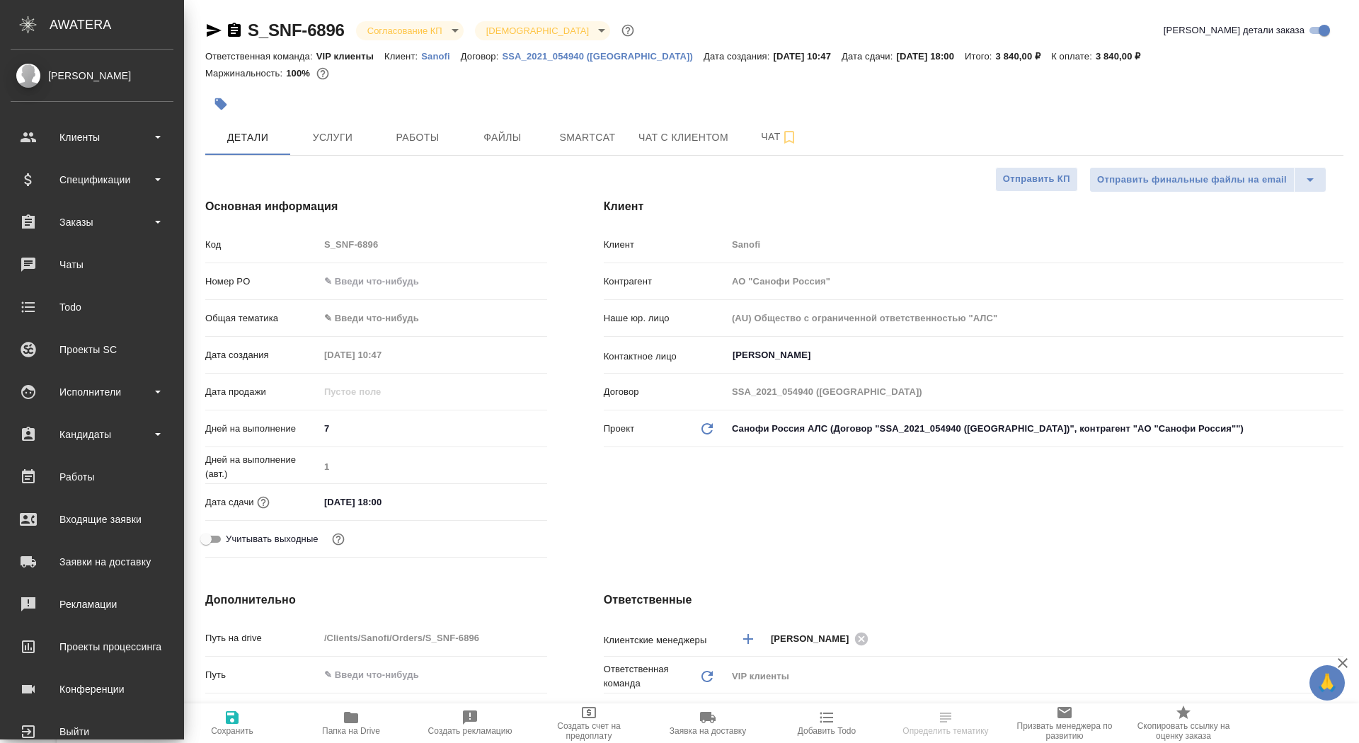
type textarea "x"
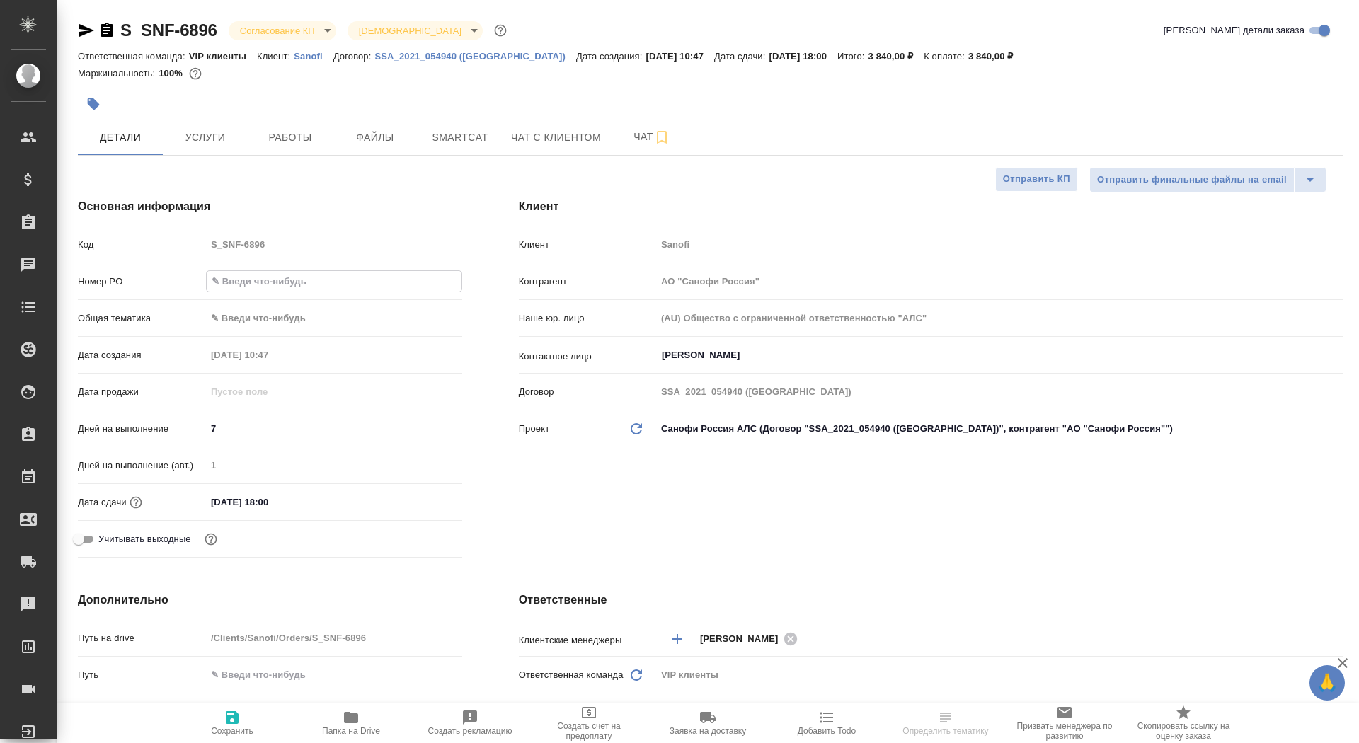
click at [309, 280] on input "text" at bounding box center [334, 281] width 255 height 21
paste input "E005857805"
type input "E005857805"
type textarea "x"
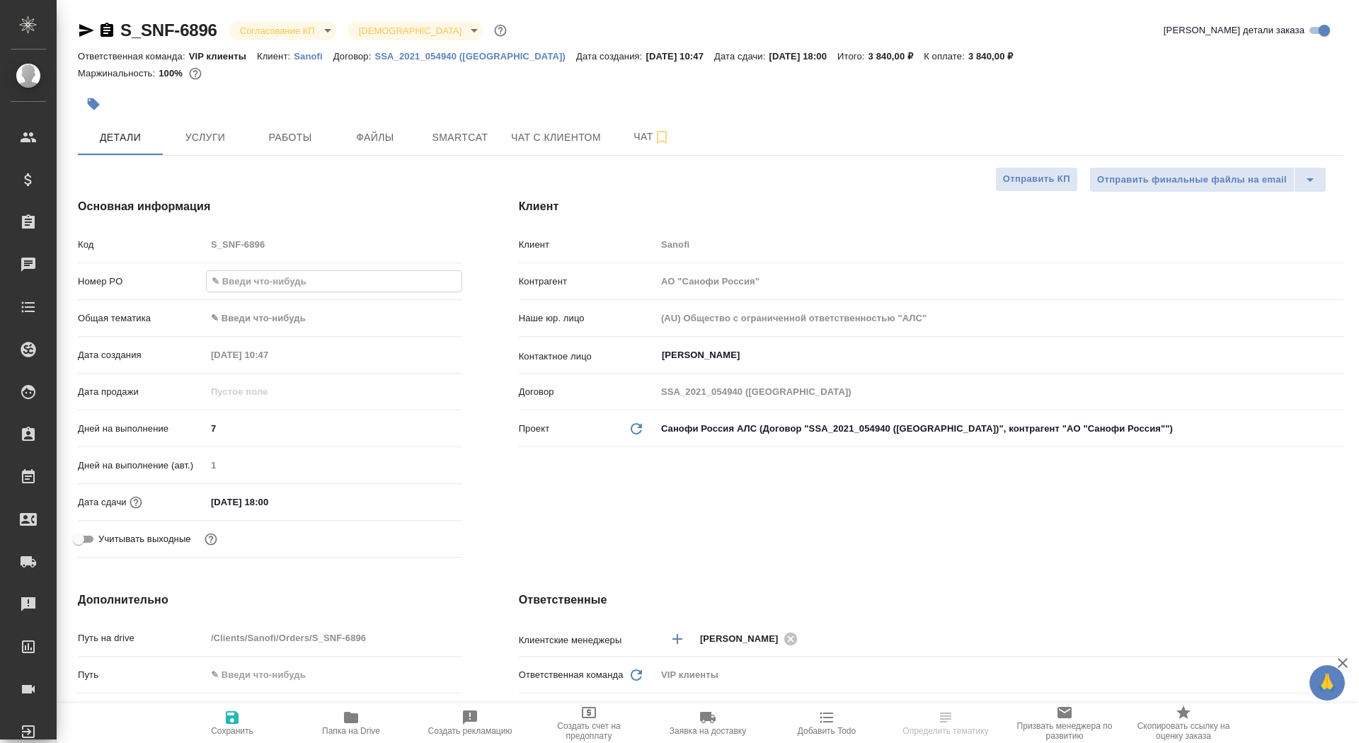
type textarea "x"
type input "E005857805"
click at [251, 716] on span "Сохранить" at bounding box center [232, 722] width 102 height 27
type textarea "x"
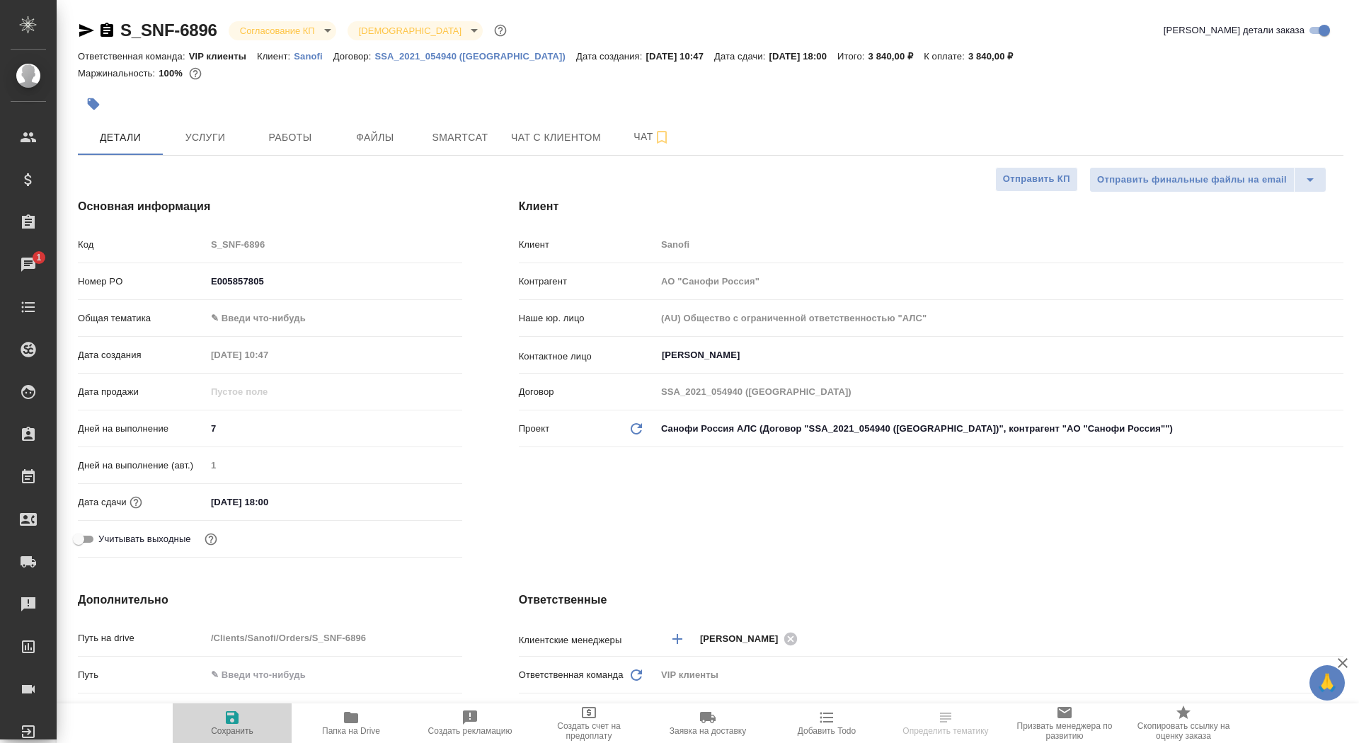
type textarea "x"
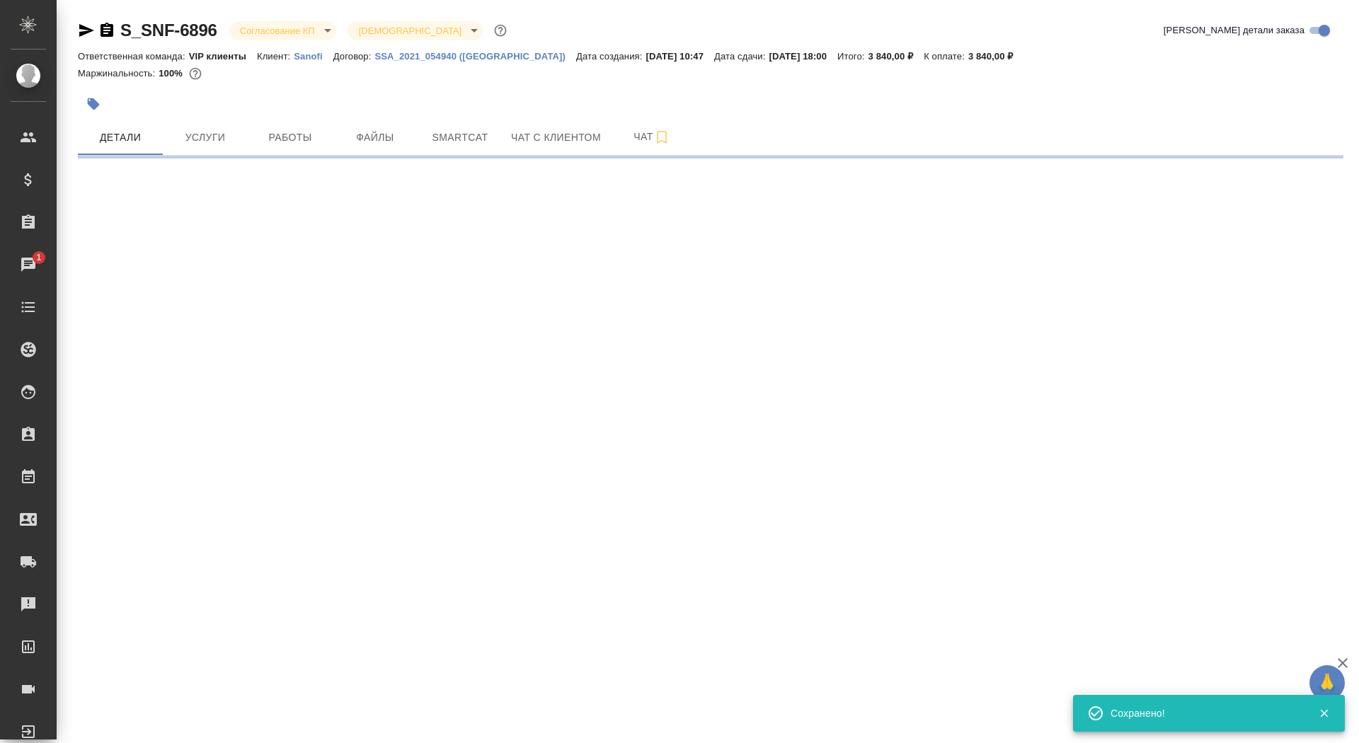
select select "RU"
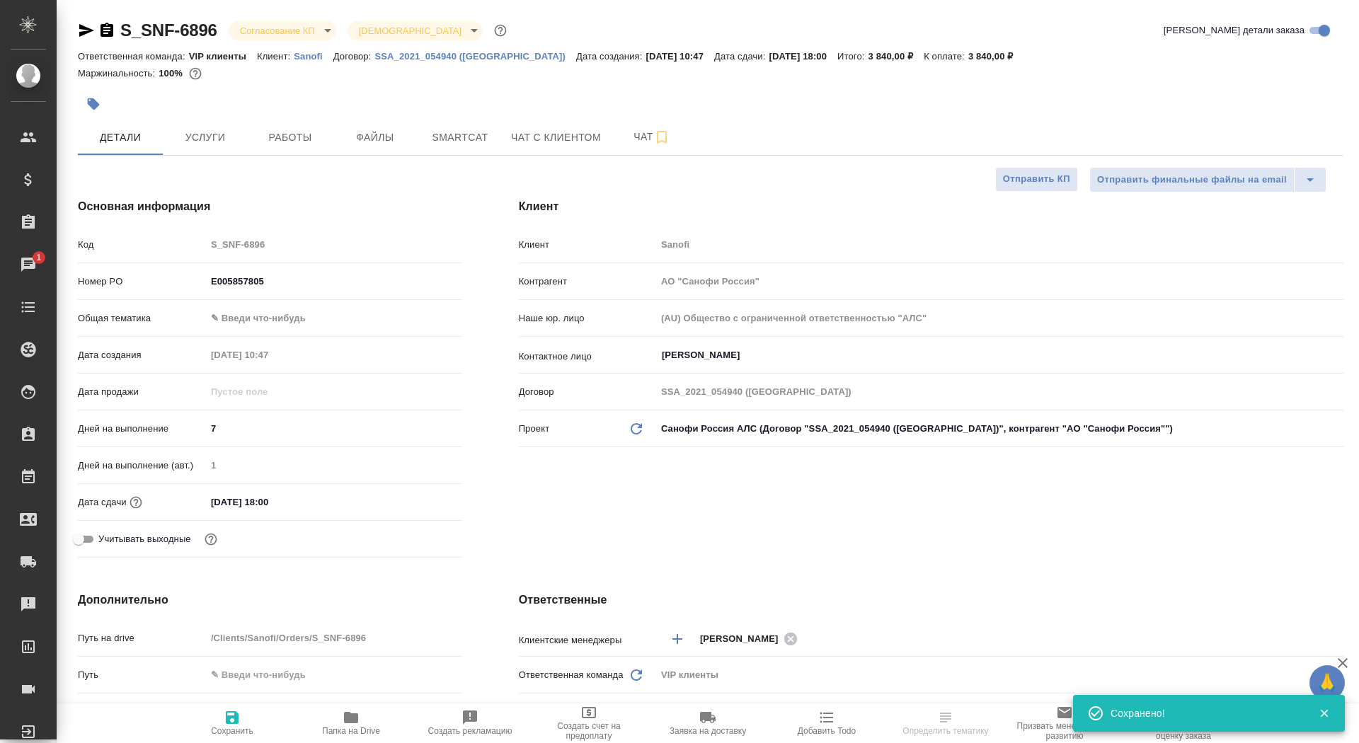
type textarea "x"
click at [311, 21] on body "🙏 .cls-1 fill:#fff; AWATERA Saydasheva Dilyara Клиенты Спецификации Заказы 1 Ча…" at bounding box center [679, 371] width 1359 height 743
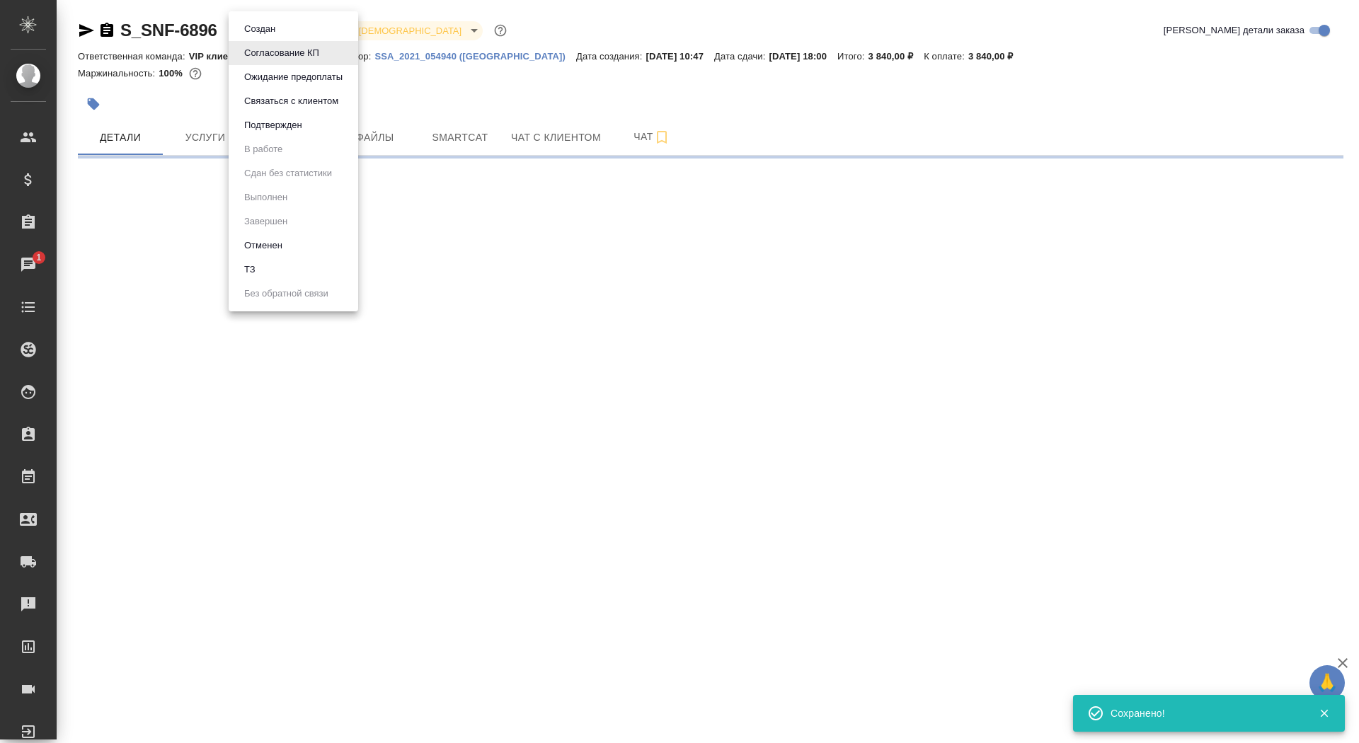
click at [311, 124] on li "Подтвержден" at bounding box center [294, 125] width 130 height 24
select select "RU"
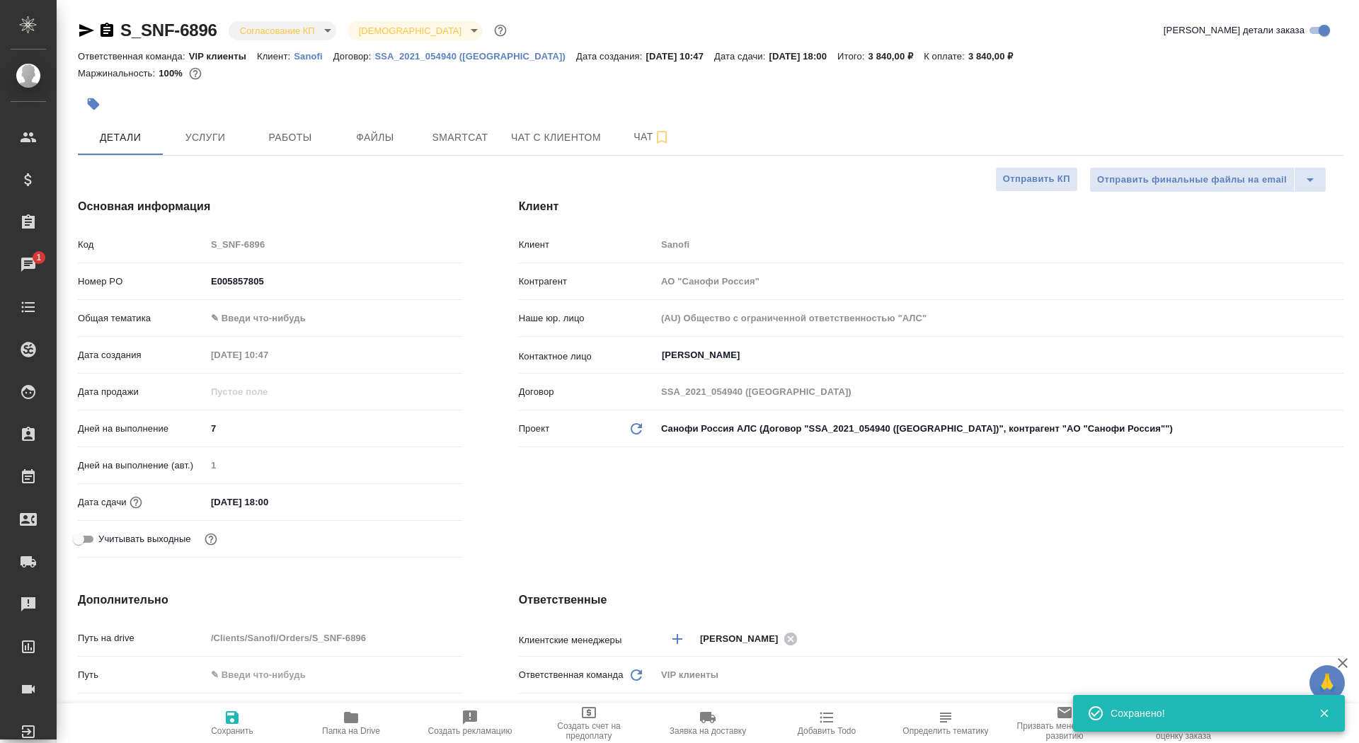
type textarea "x"
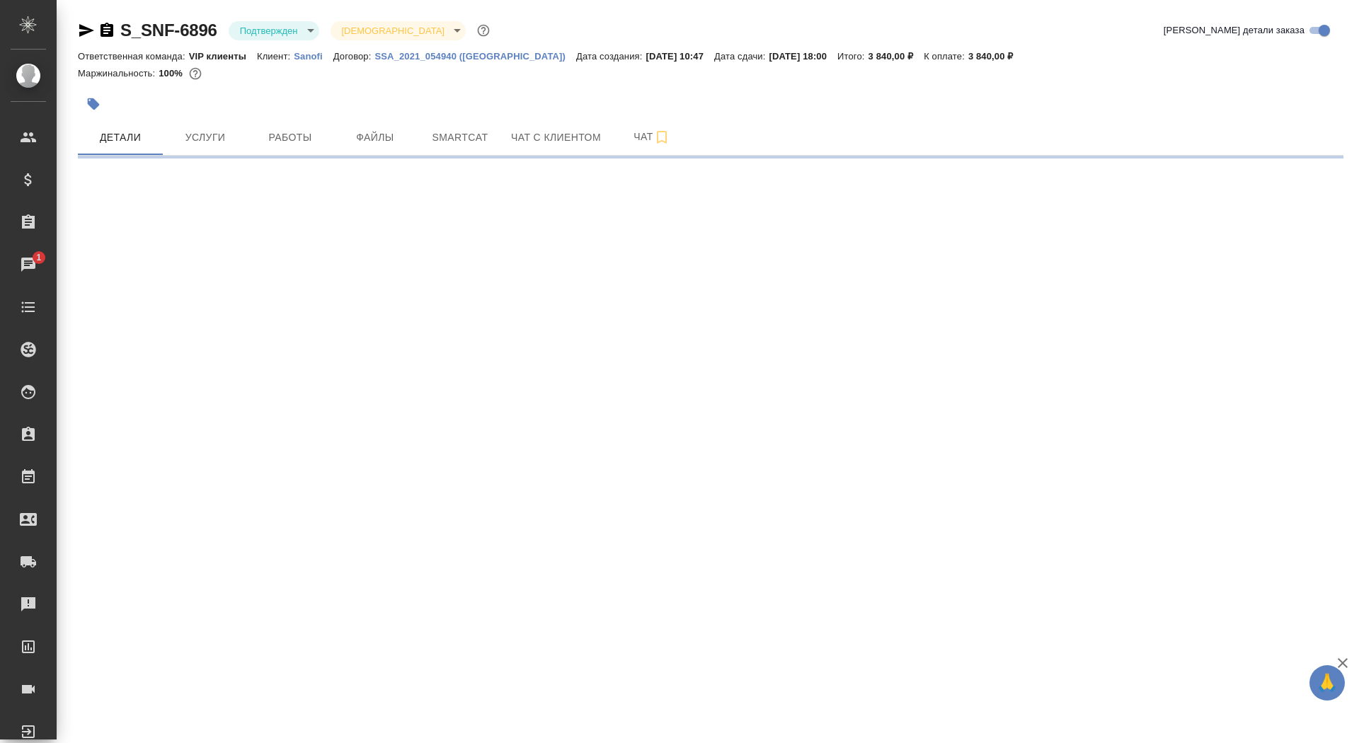
select select "RU"
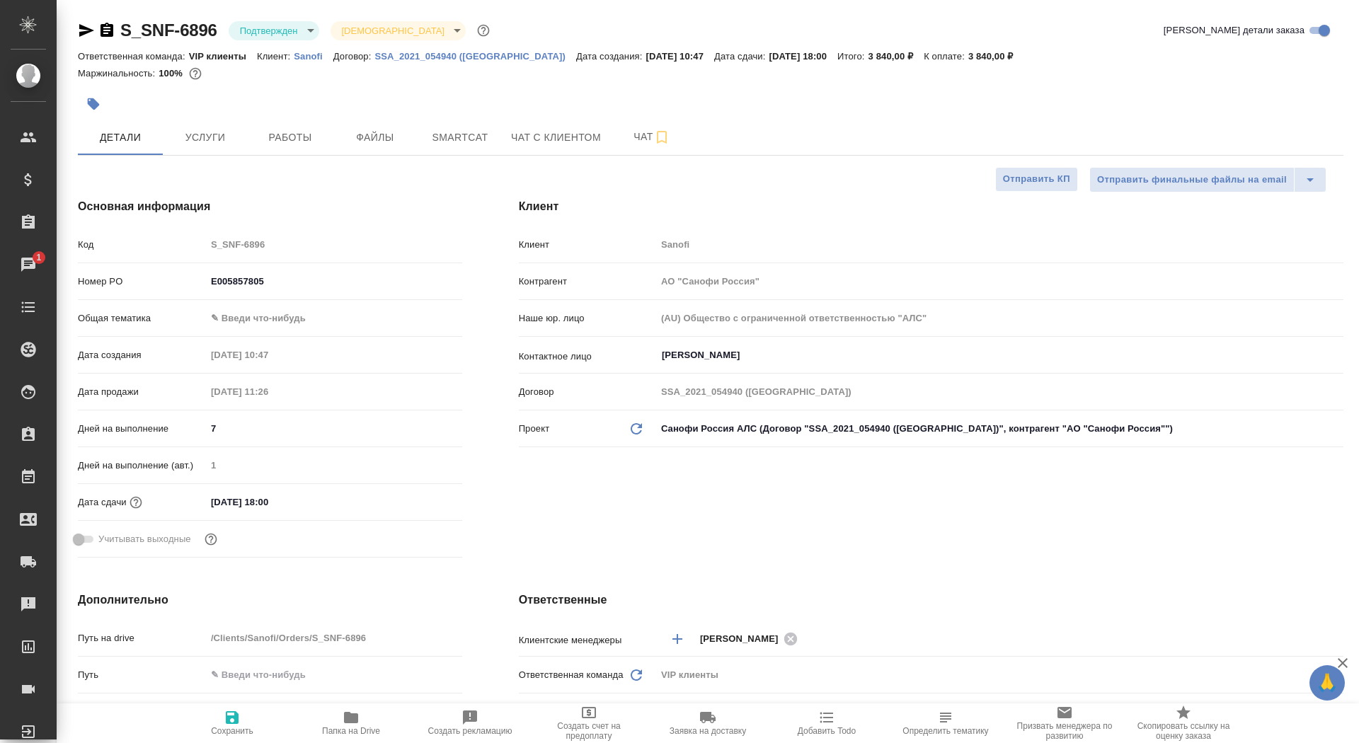
type textarea "x"
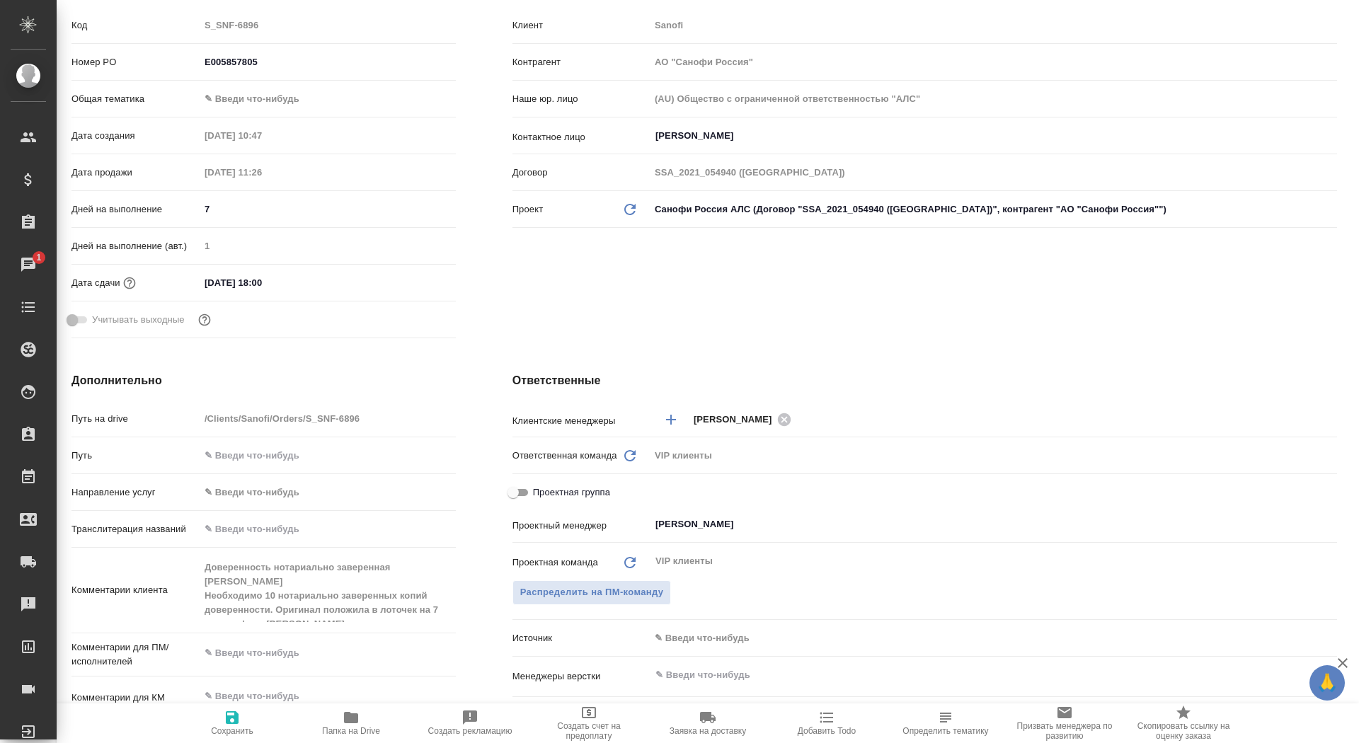
scroll to position [0, 6]
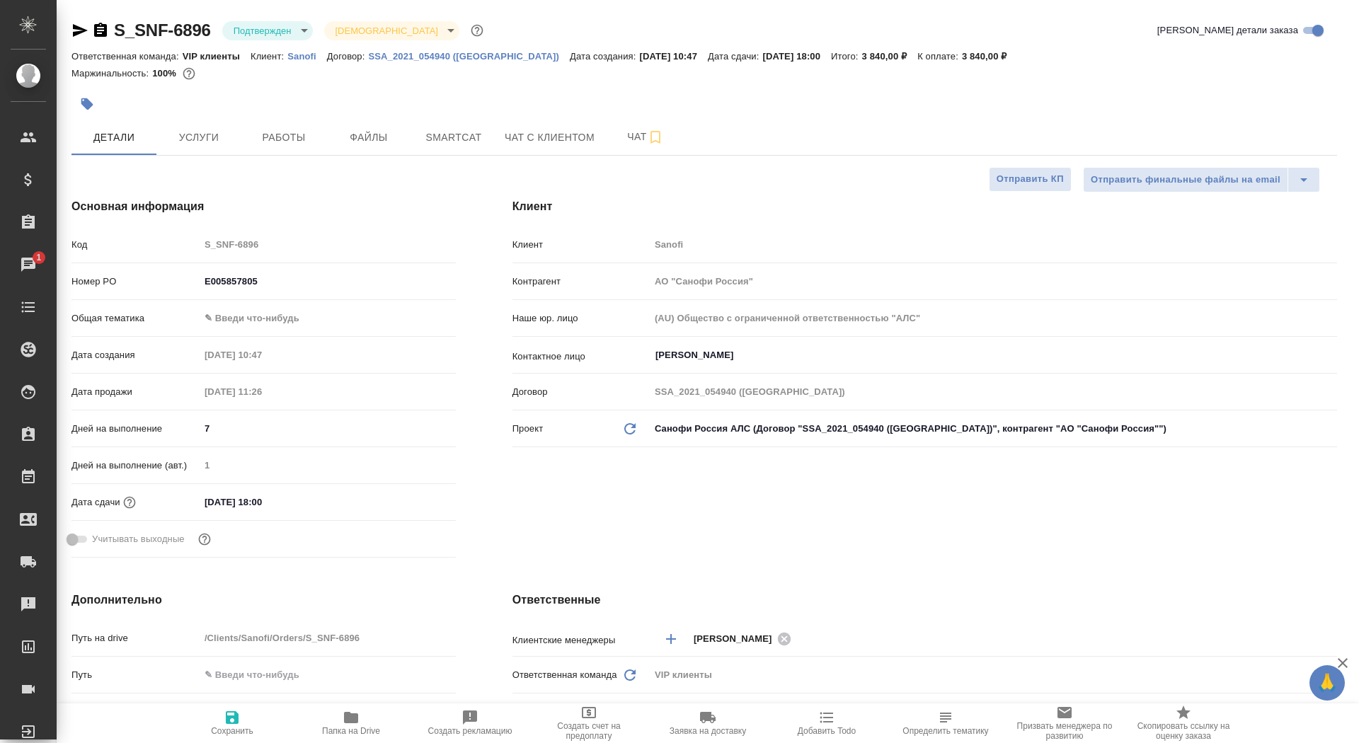
click at [718, 728] on span "Заявка на доставку" at bounding box center [708, 731] width 76 height 10
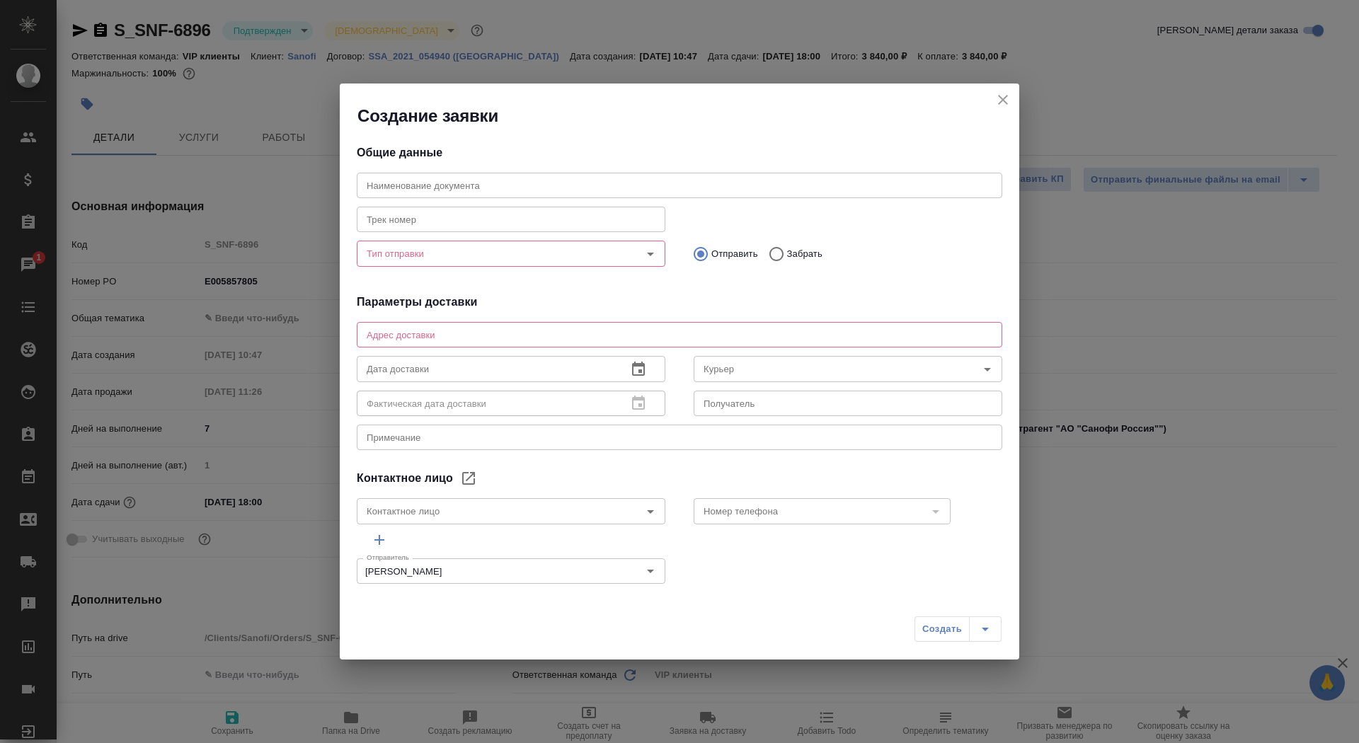
type input "[PERSON_NAME]"
click at [527, 256] on input "Тип отправки" at bounding box center [487, 253] width 253 height 17
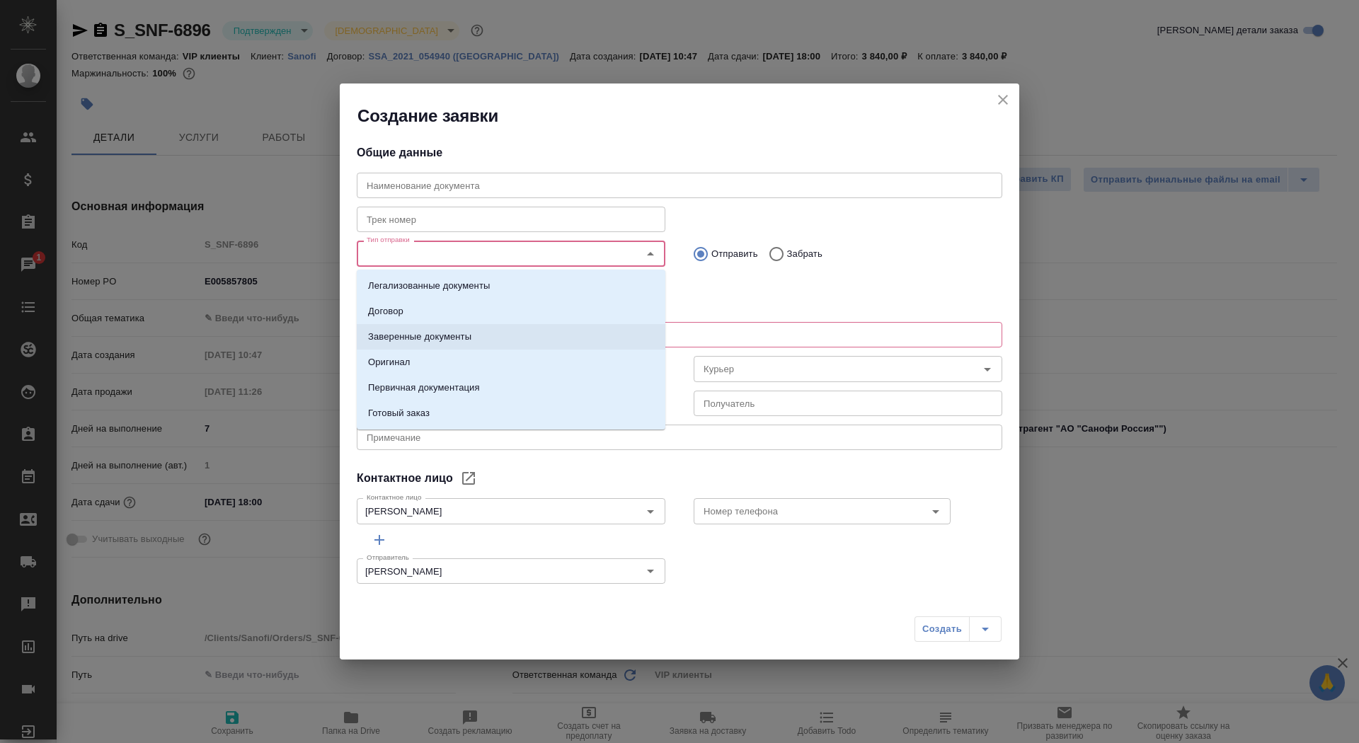
click at [517, 340] on li "Заверенные документы" at bounding box center [511, 336] width 309 height 25
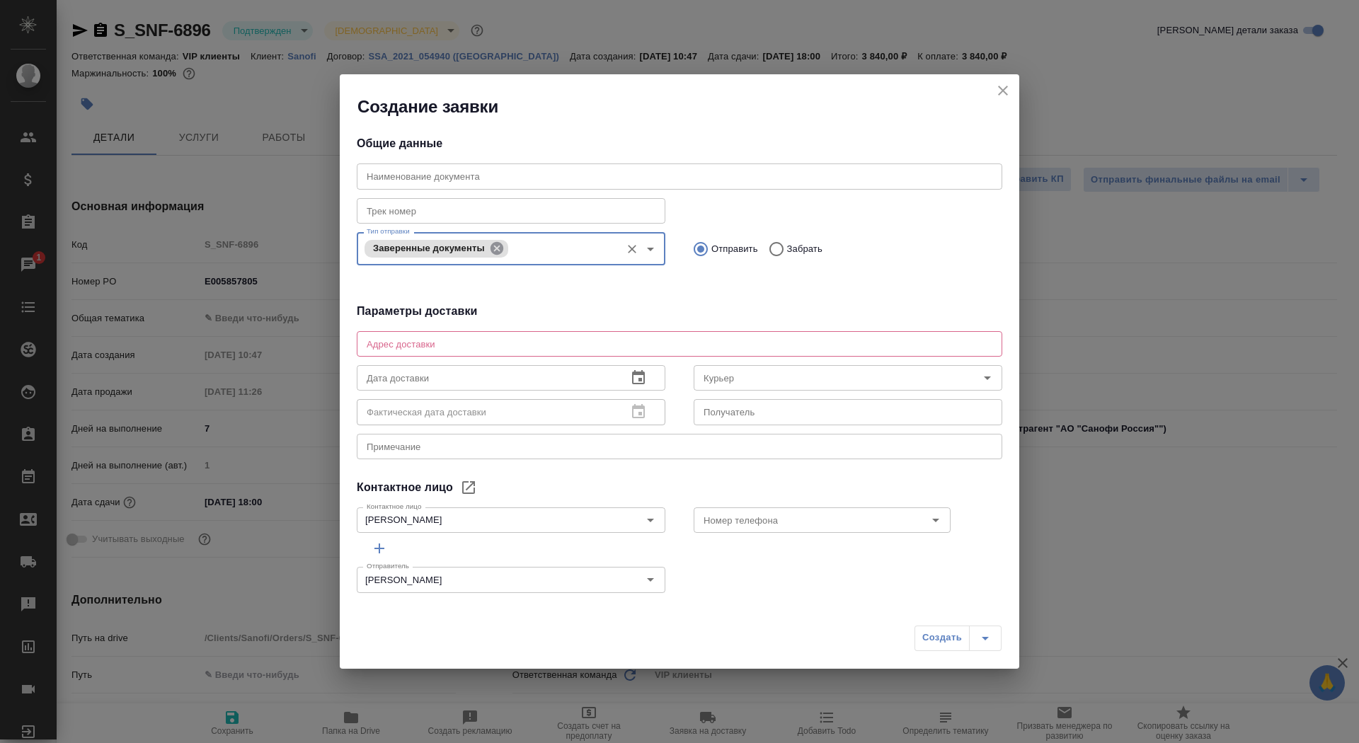
click at [499, 248] on icon at bounding box center [496, 248] width 13 height 13
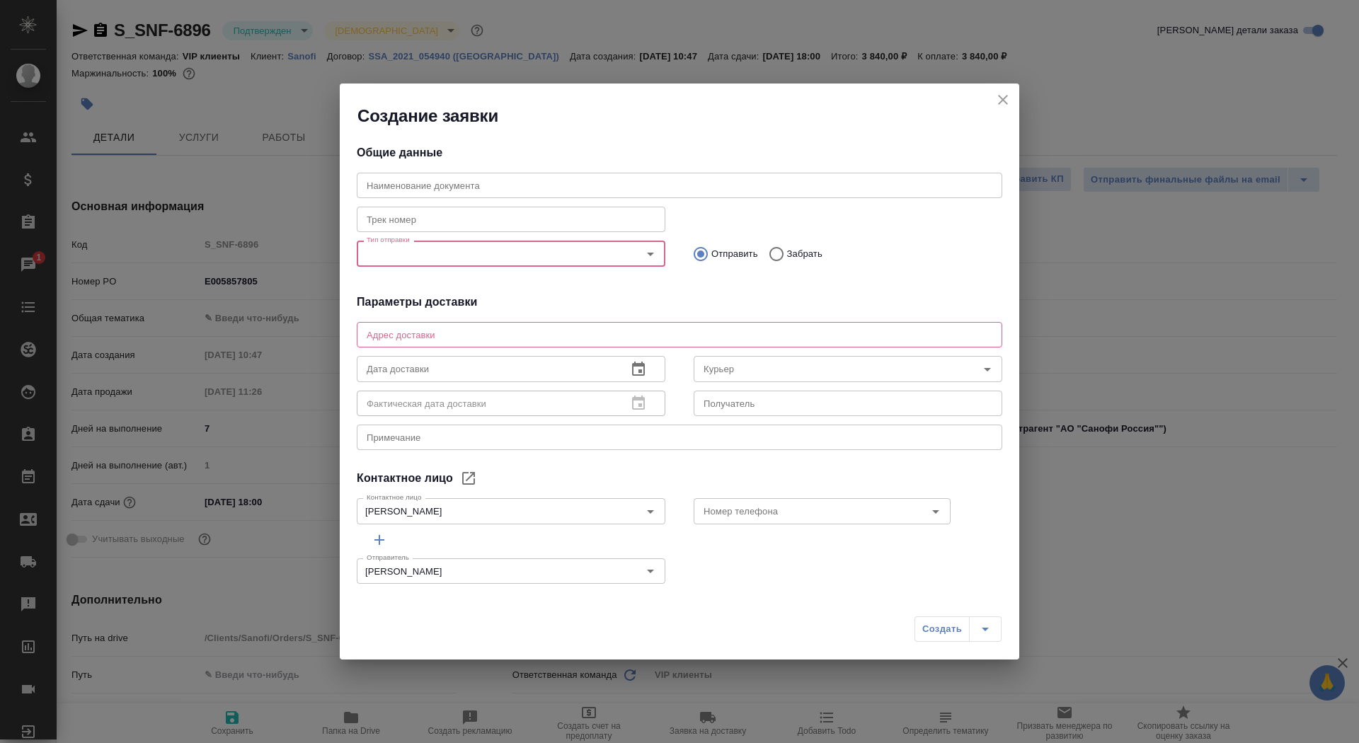
click at [825, 255] on div "Отправить Забрать" at bounding box center [848, 254] width 309 height 30
click at [803, 255] on p "Забрать" at bounding box center [804, 254] width 35 height 14
click at [787, 255] on input "Забрать" at bounding box center [774, 254] width 25 height 30
radio input "true"
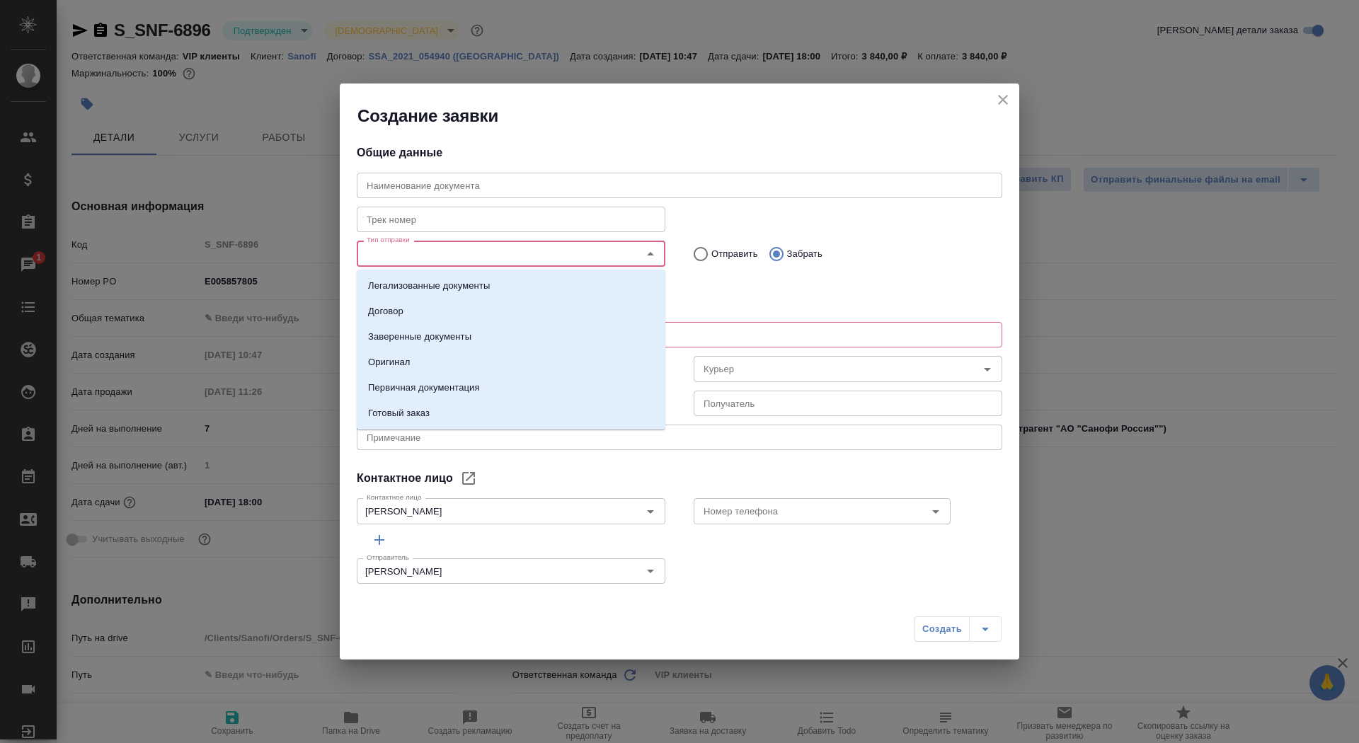
click at [550, 253] on input "Тип отправки" at bounding box center [487, 253] width 253 height 17
click at [537, 358] on li "Оригинал" at bounding box center [511, 362] width 309 height 25
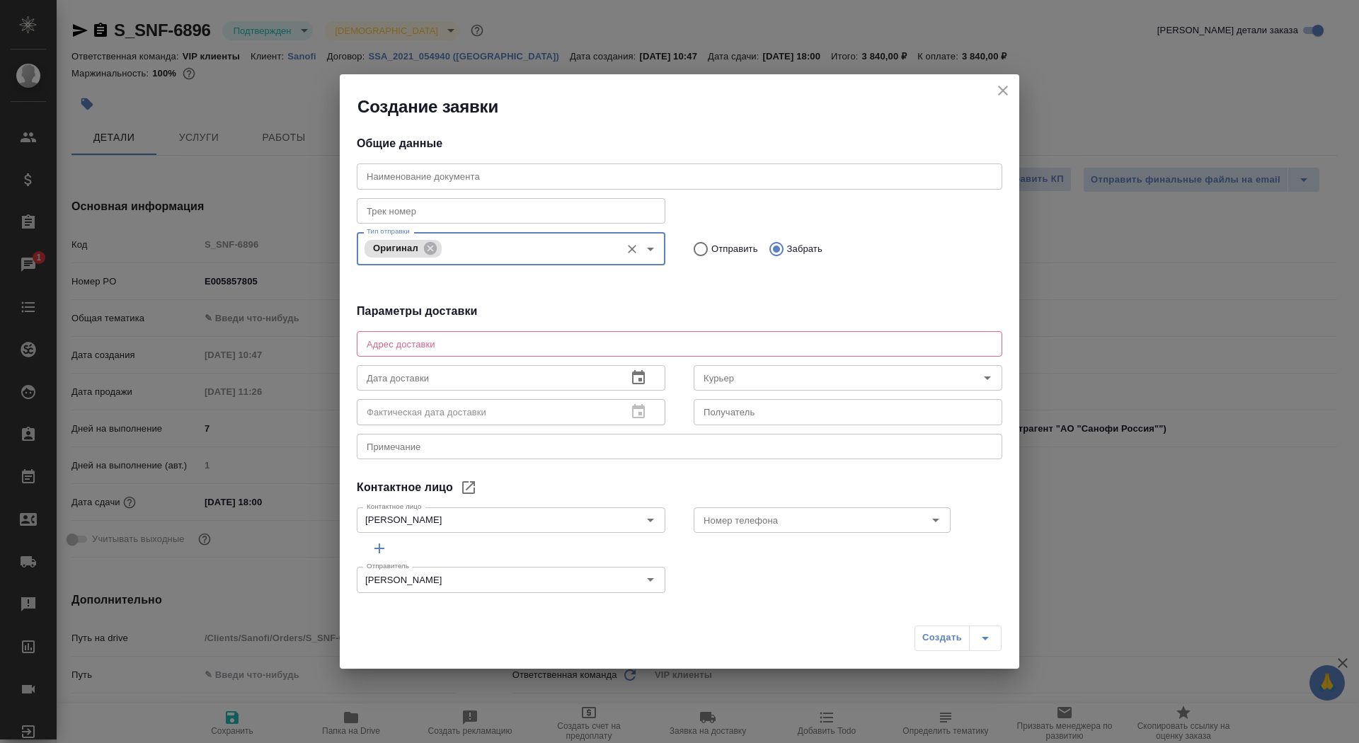
click at [529, 348] on textarea at bounding box center [680, 343] width 626 height 11
type textarea "Тверская, 22, БЦ Саммит, 7 этаж, почтовая комната Санофи"
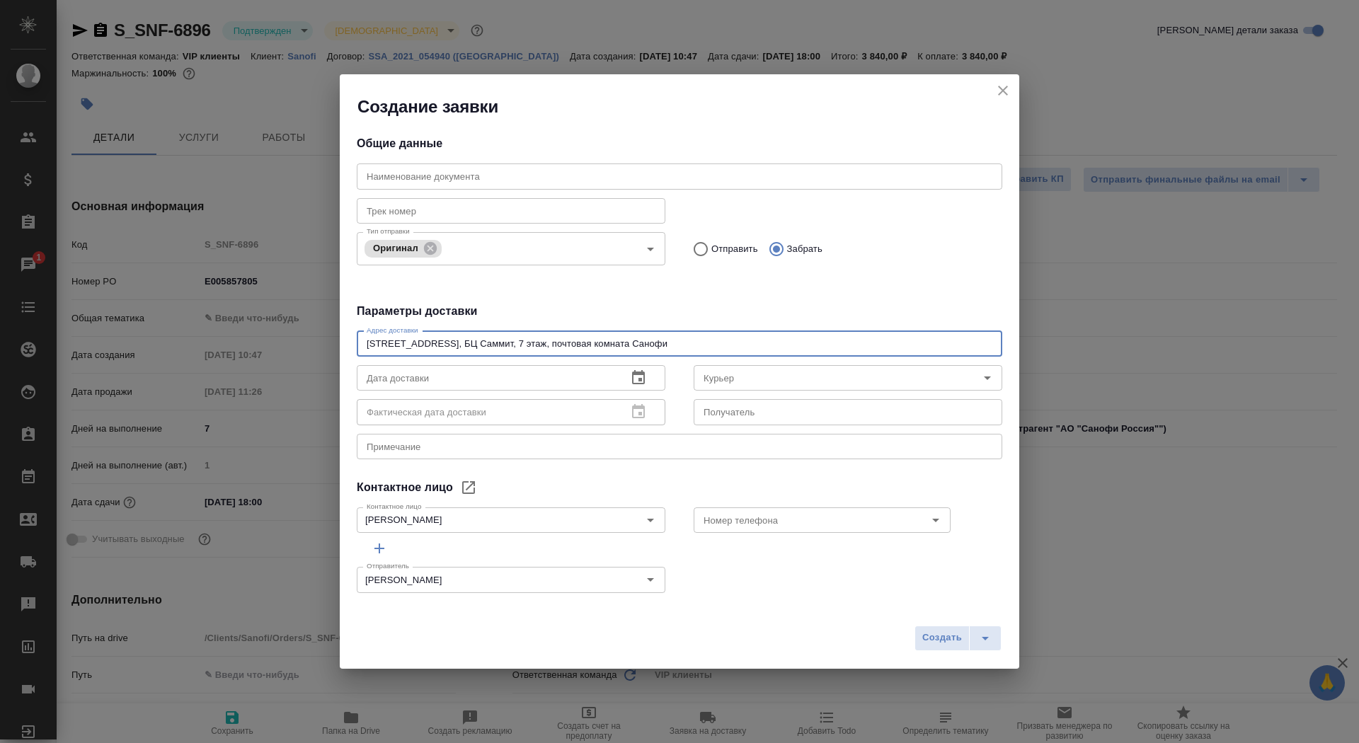
click at [578, 382] on input "text" at bounding box center [486, 377] width 259 height 25
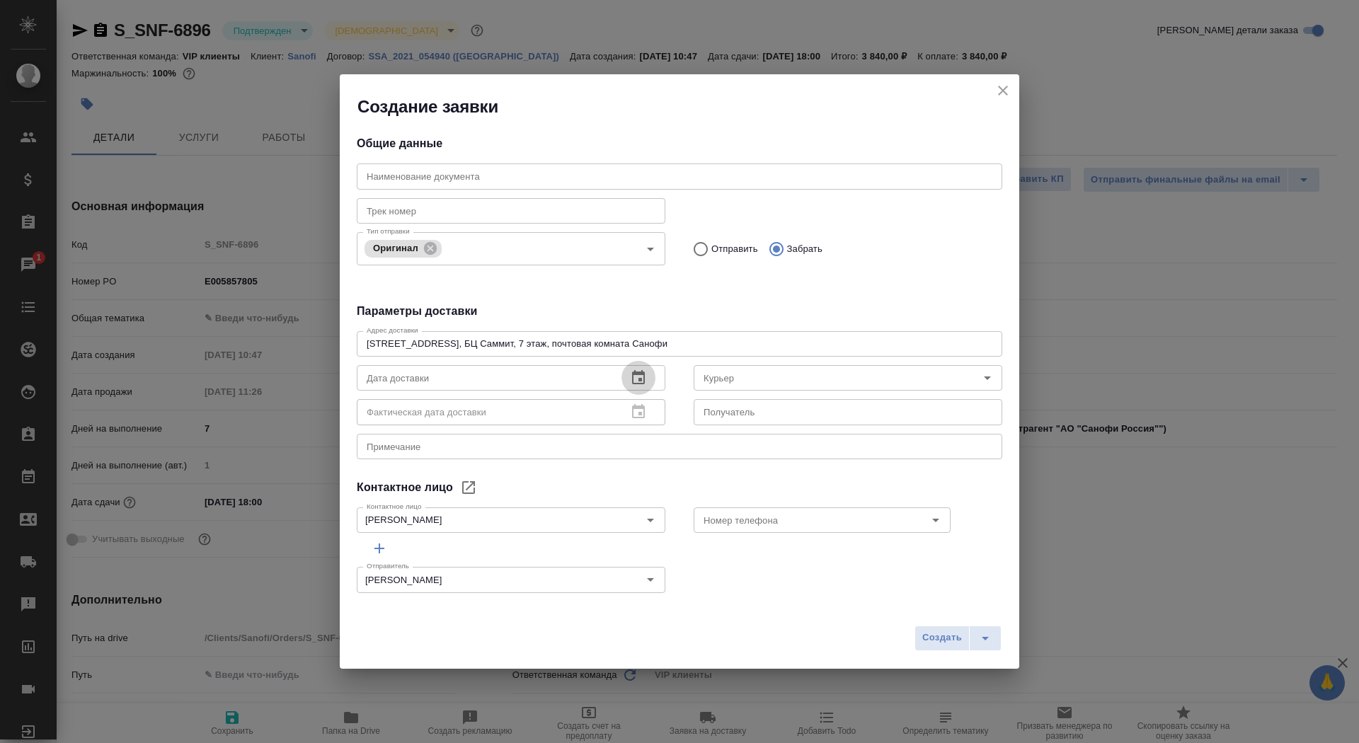
click at [638, 377] on icon "button" at bounding box center [638, 377] width 17 height 17
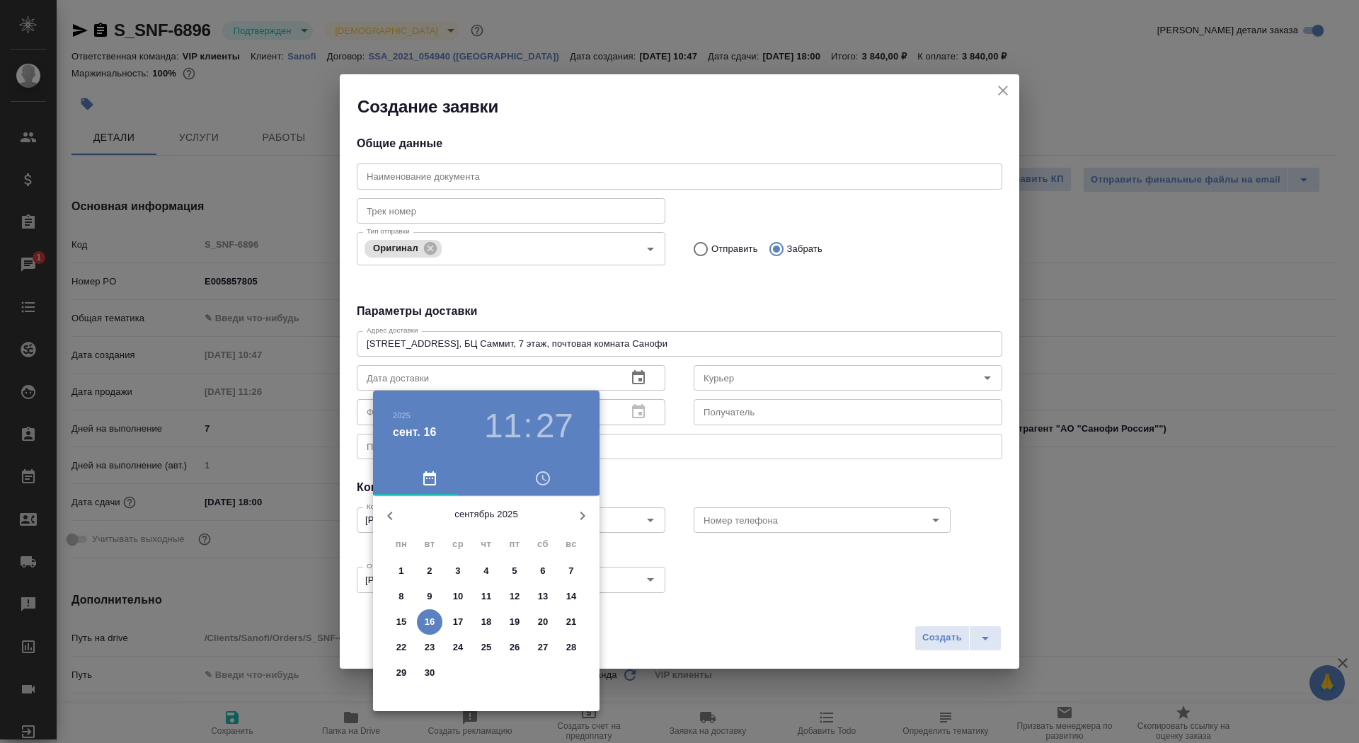
click at [463, 619] on span "17" at bounding box center [457, 622] width 25 height 14
type input "17.09.2025 11:27"
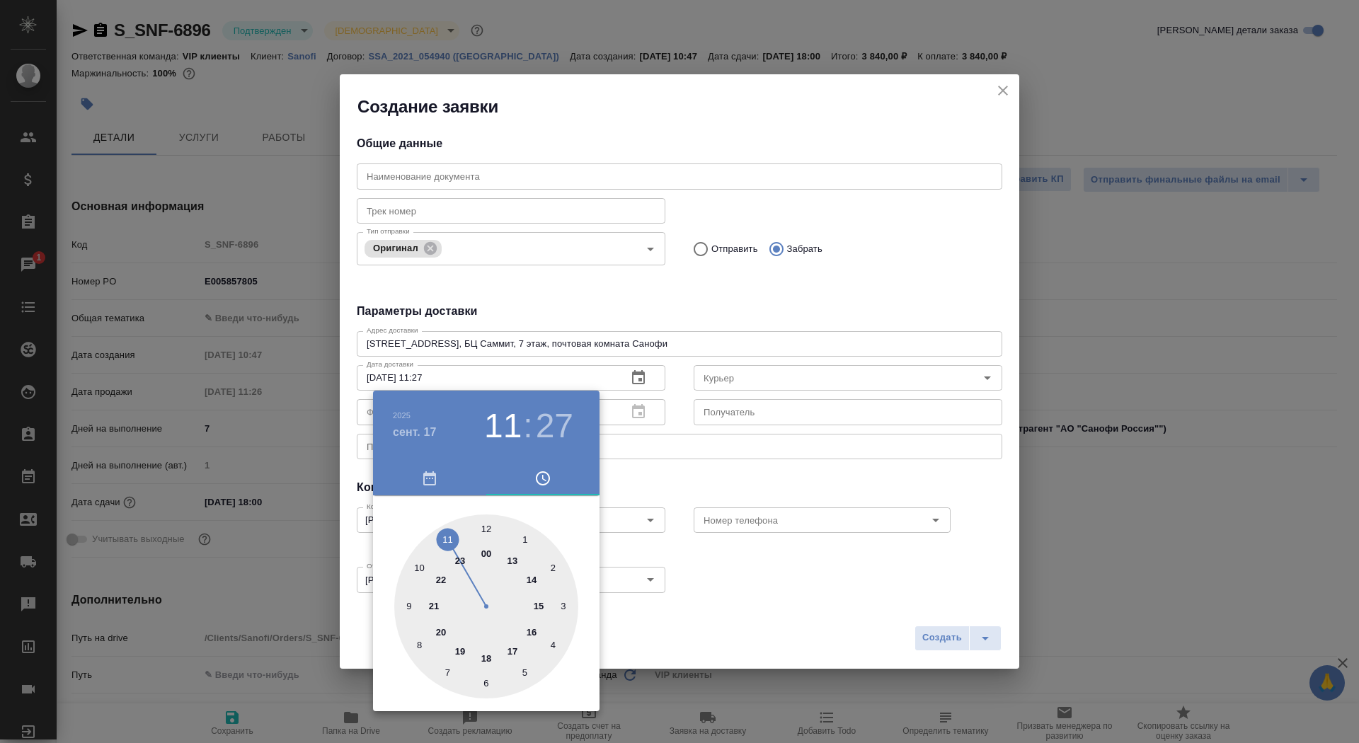
click at [718, 498] on div at bounding box center [679, 371] width 1359 height 743
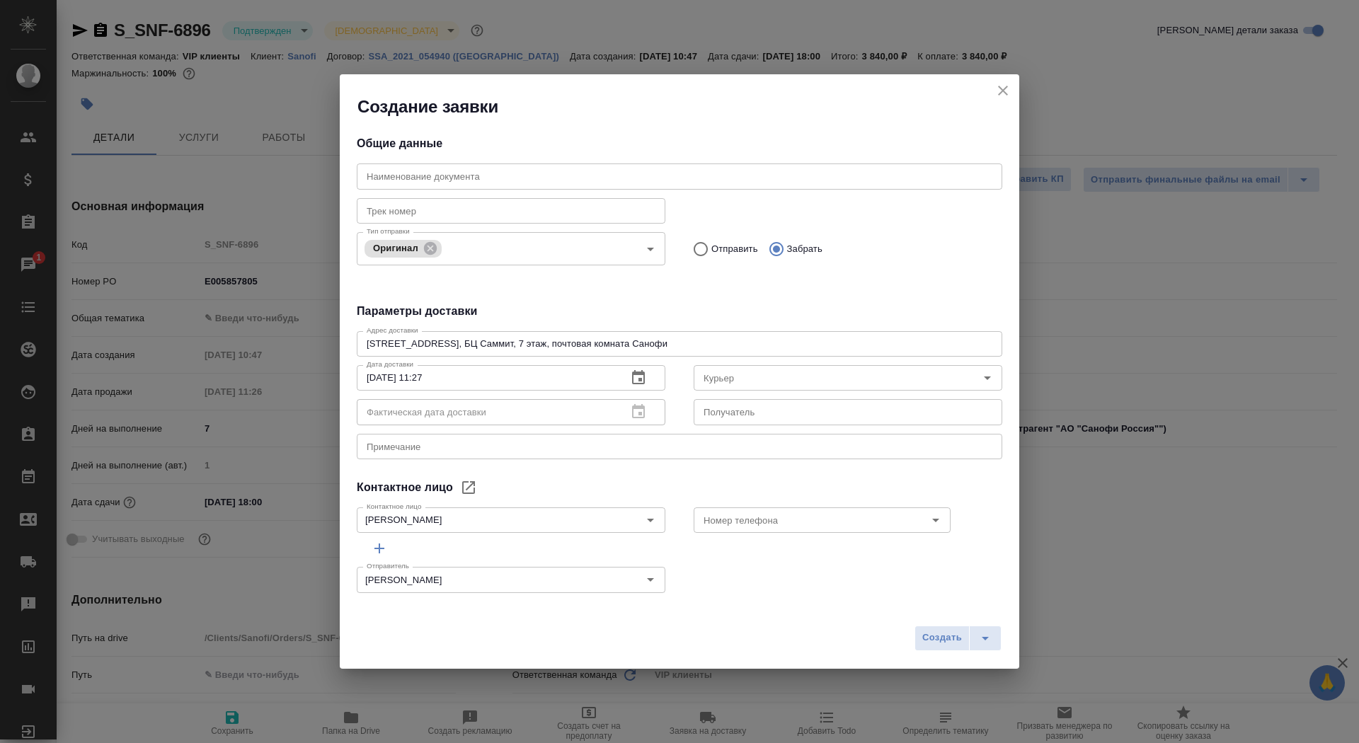
click at [494, 446] on textarea at bounding box center [680, 446] width 626 height 11
type textarea "санофи-нот серта"
click at [934, 641] on span "Создать" at bounding box center [942, 638] width 40 height 16
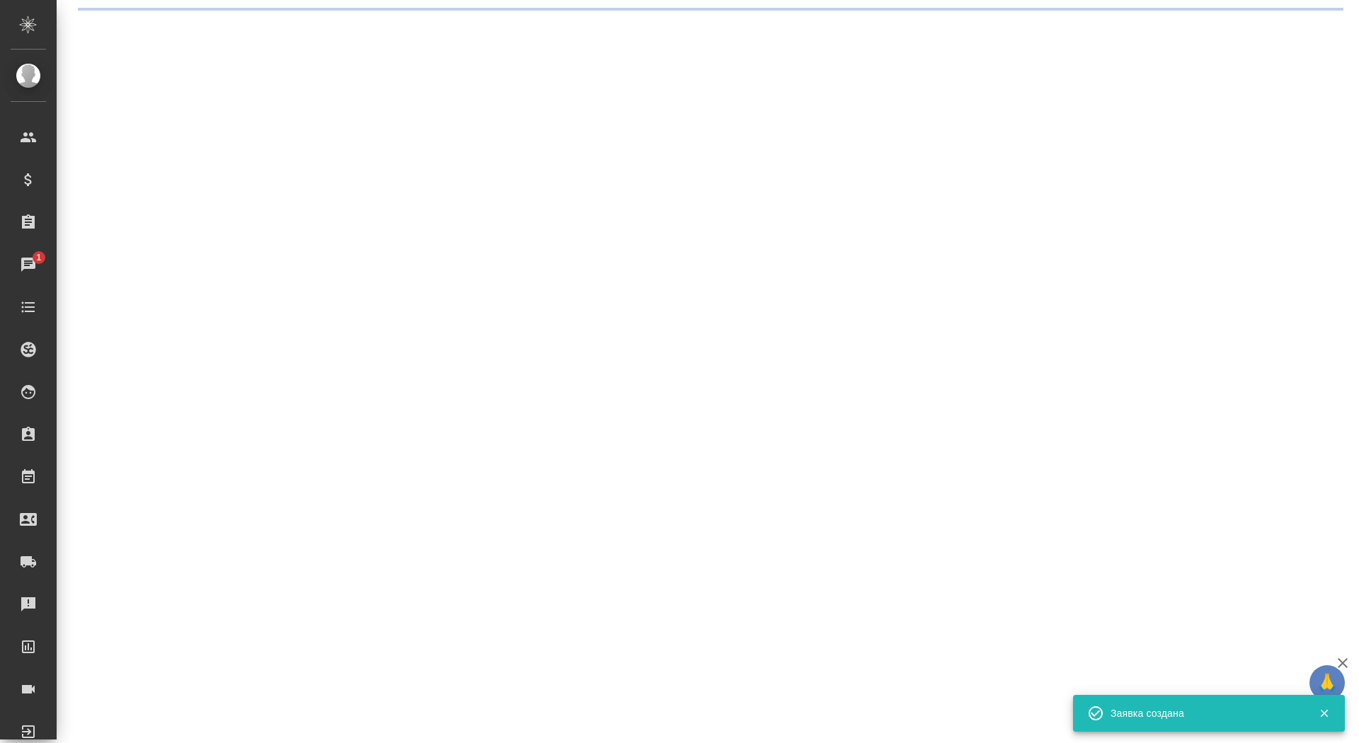
scroll to position [0, 0]
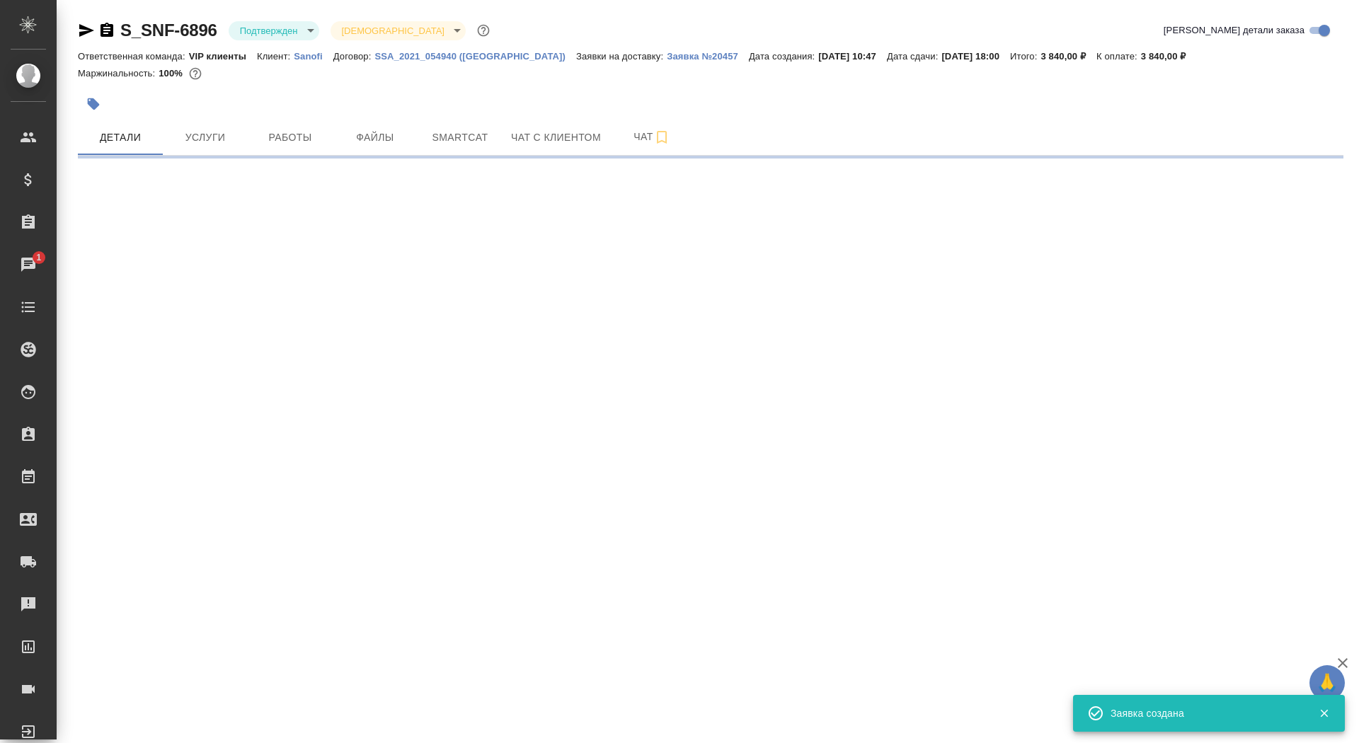
select select "RU"
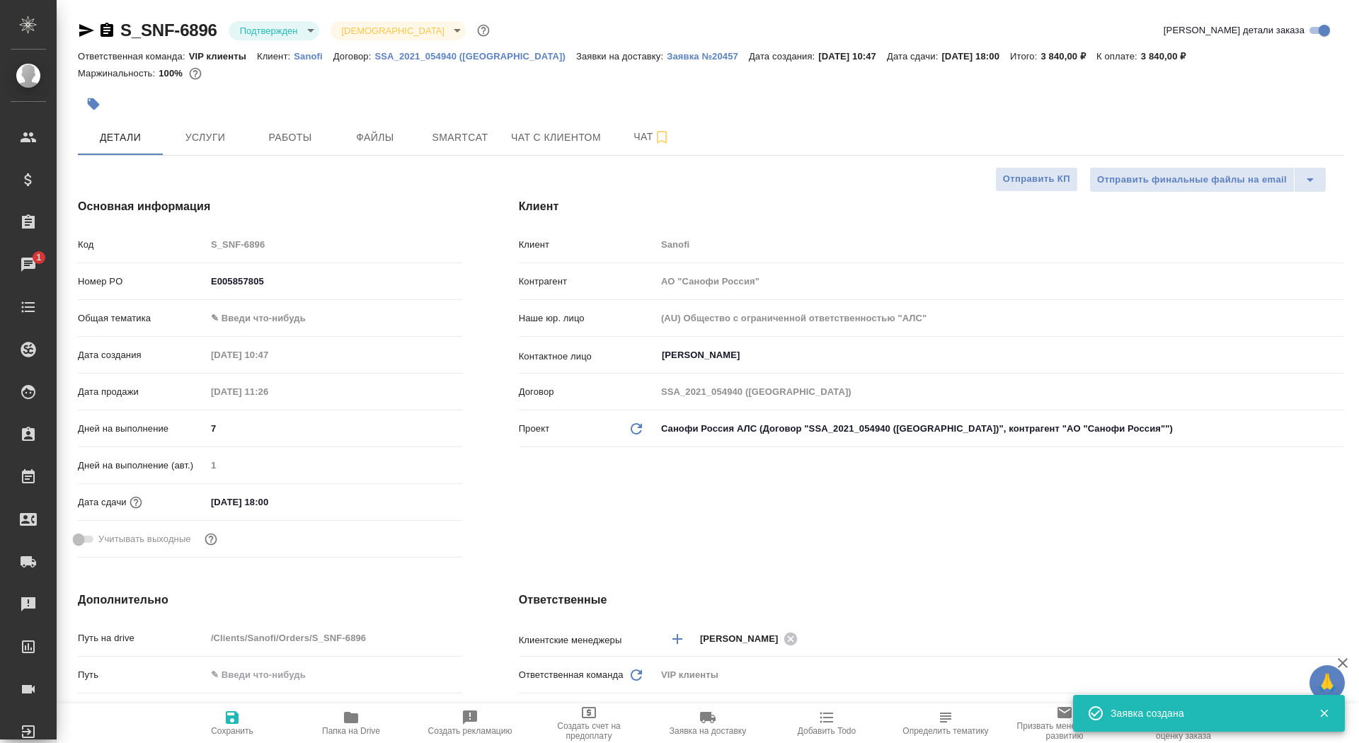
type textarea "x"
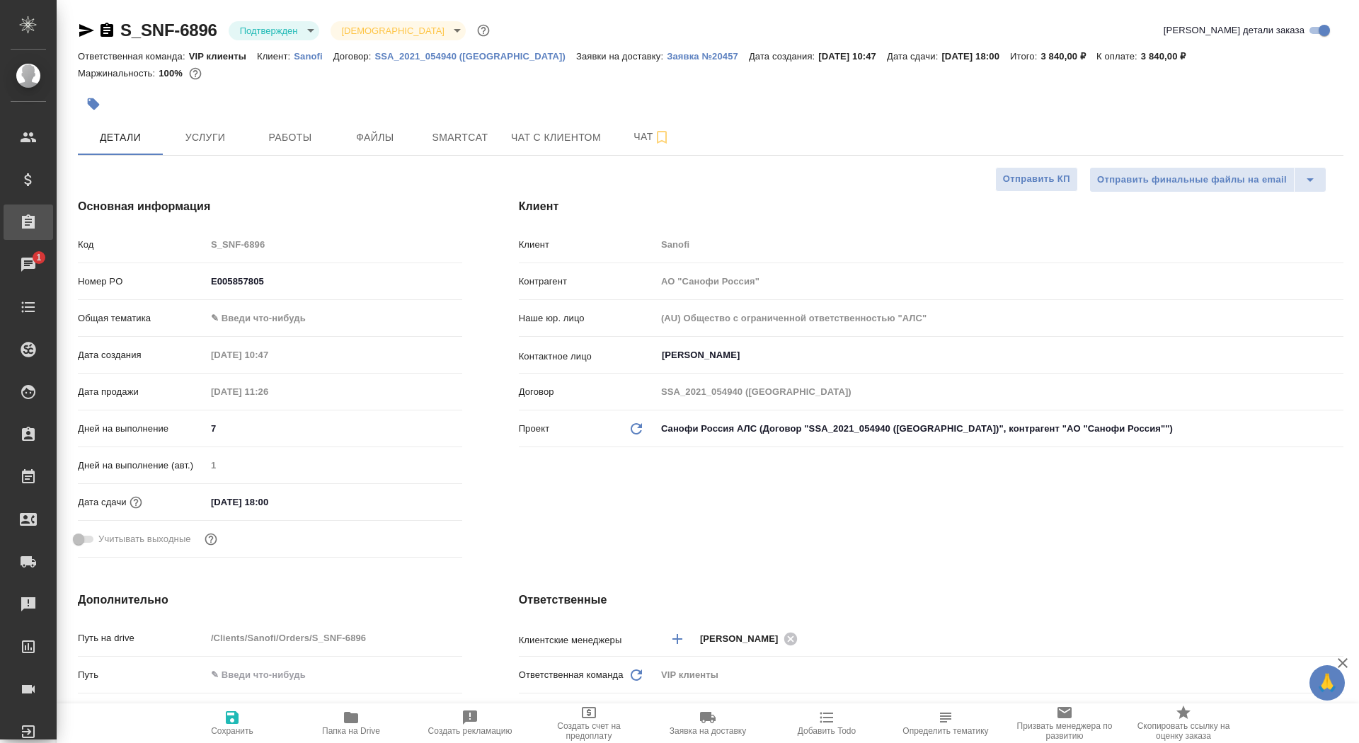
type textarea "x"
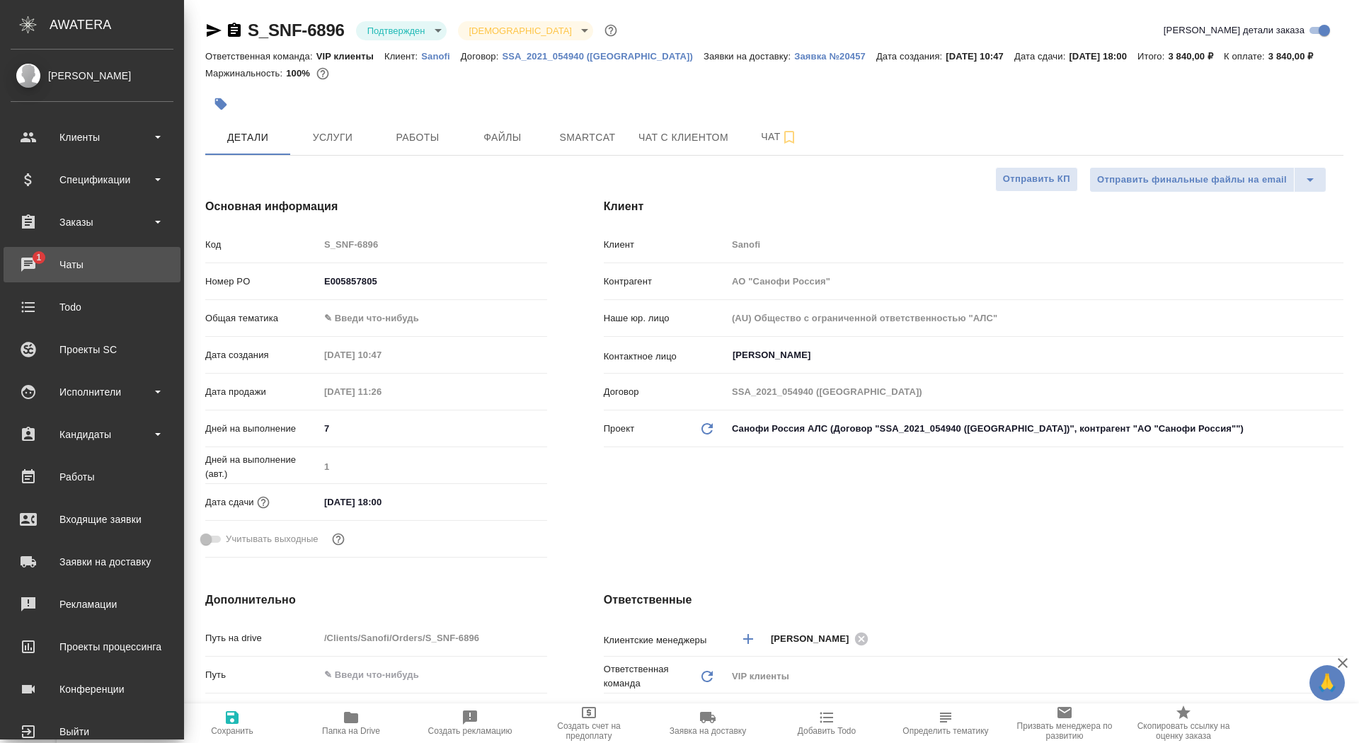
type textarea "x"
click at [51, 277] on link "1 Чаты" at bounding box center [92, 264] width 177 height 35
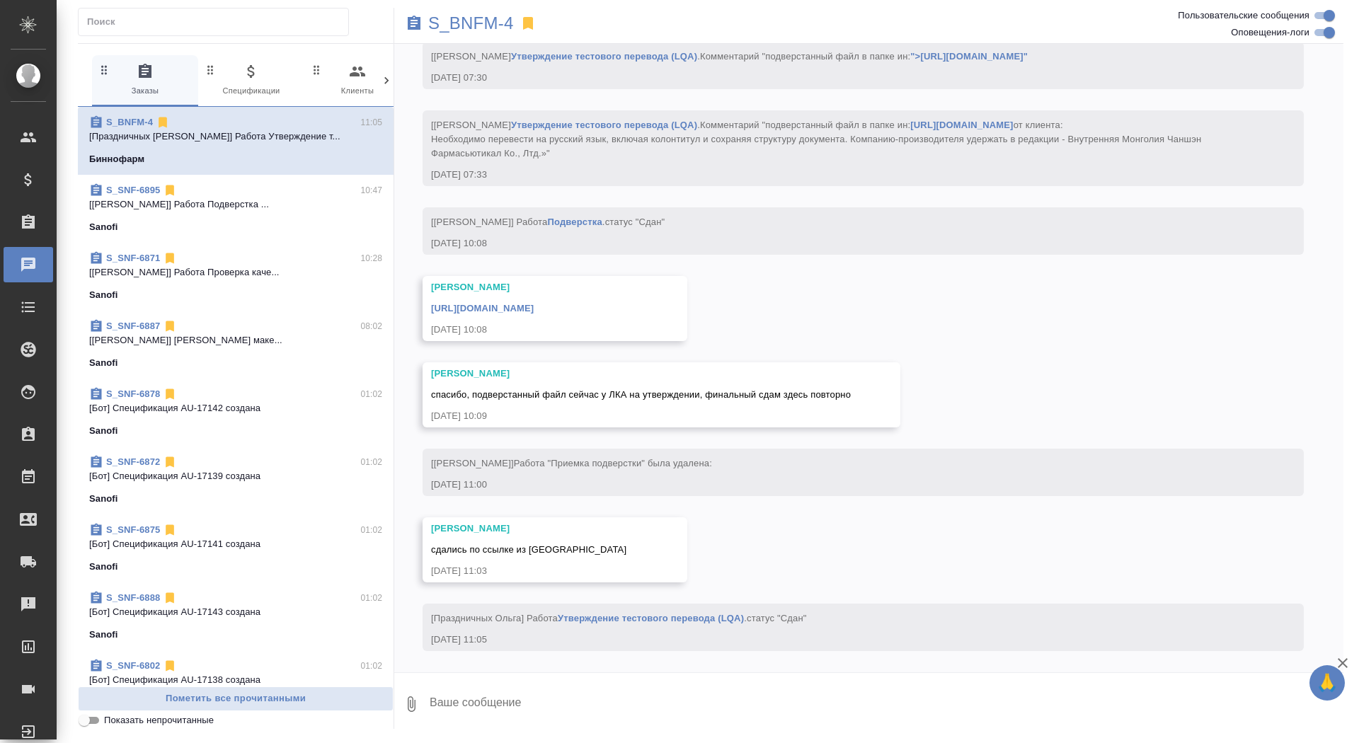
scroll to position [9358, 0]
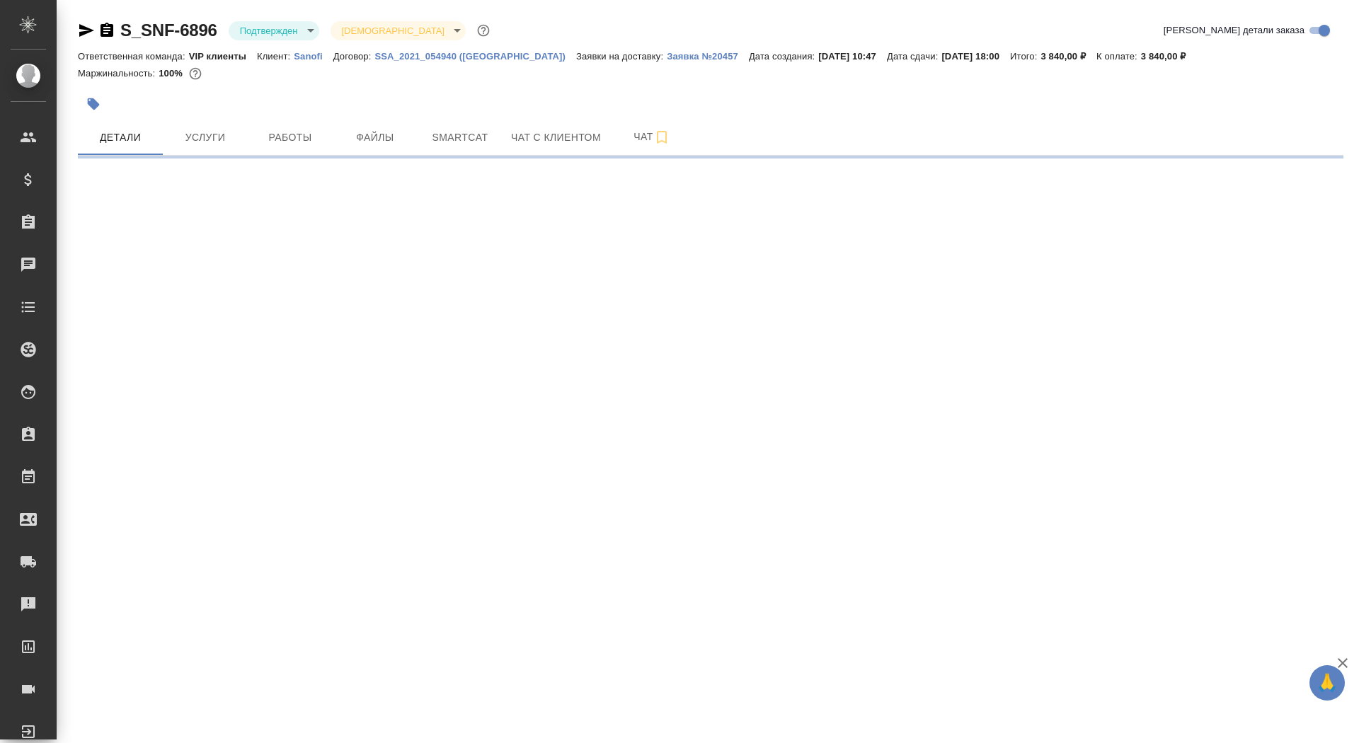
select select "RU"
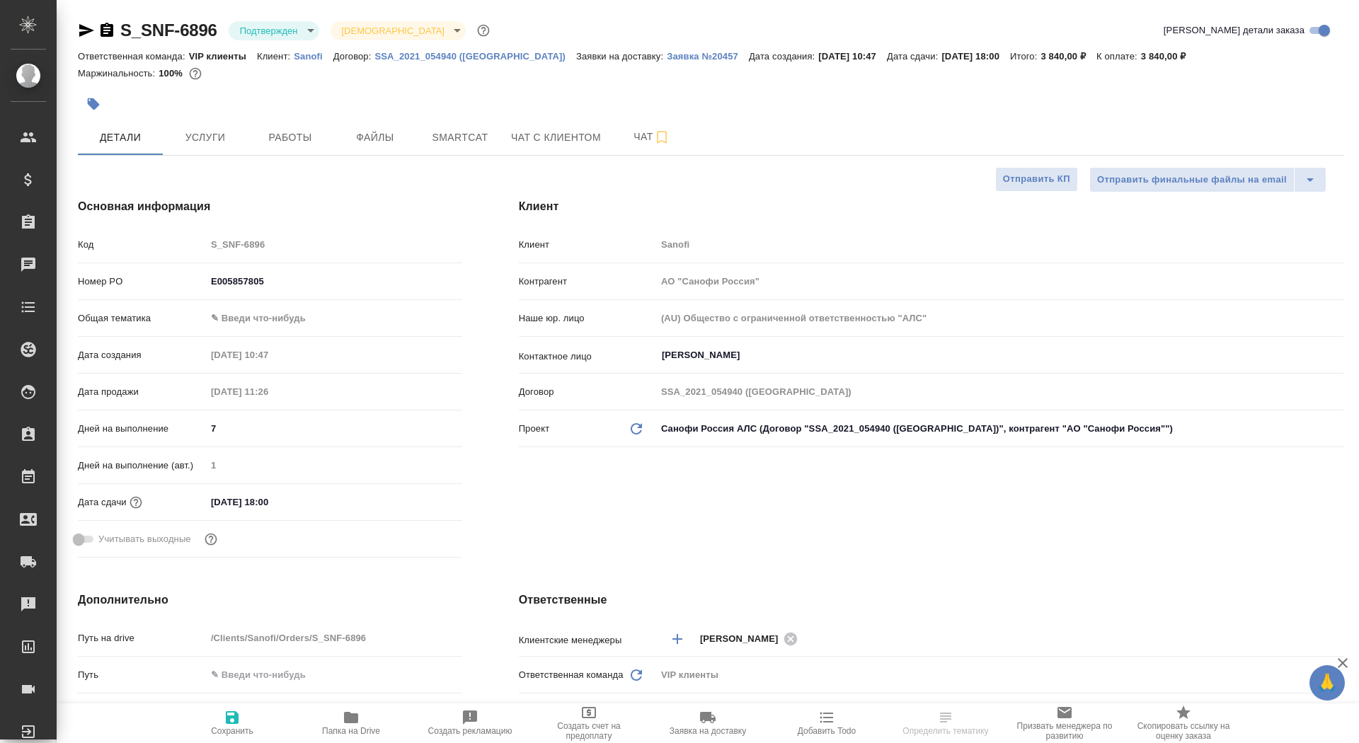
type textarea "x"
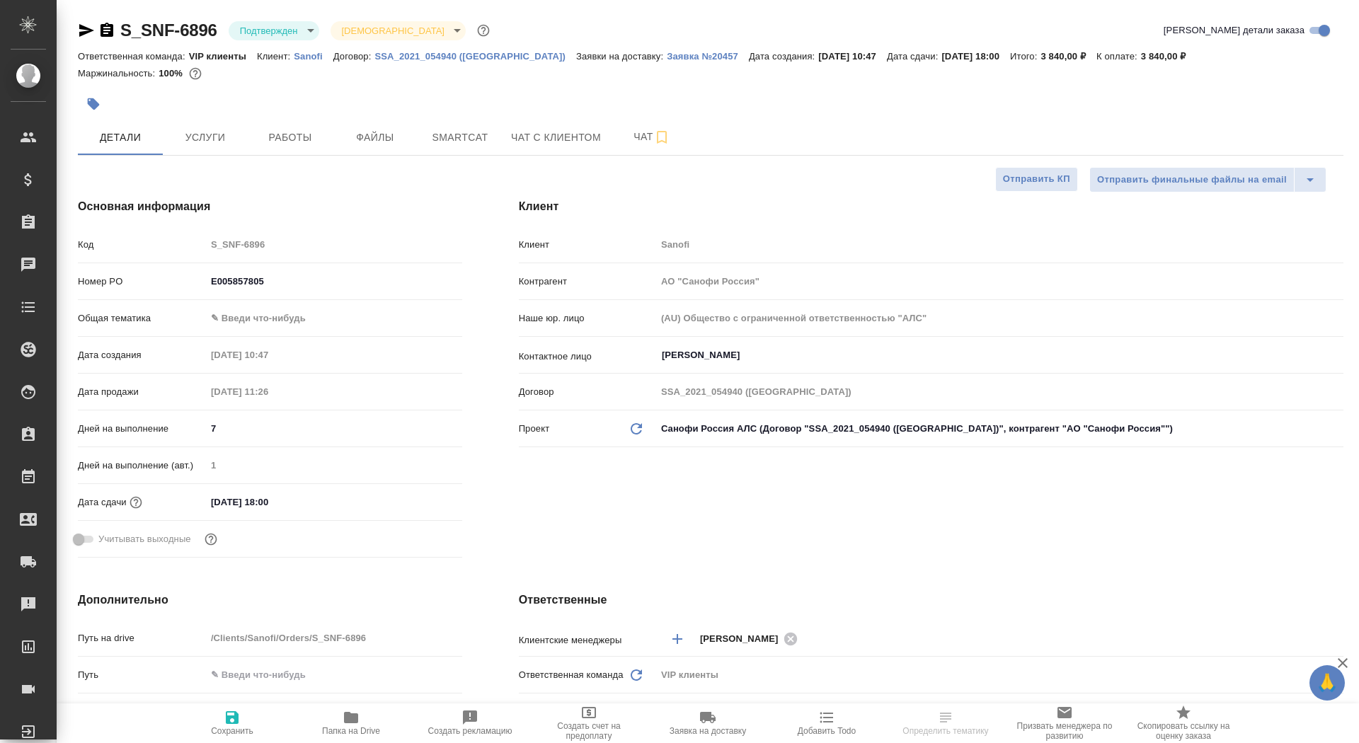
type textarea "x"
select select "RU"
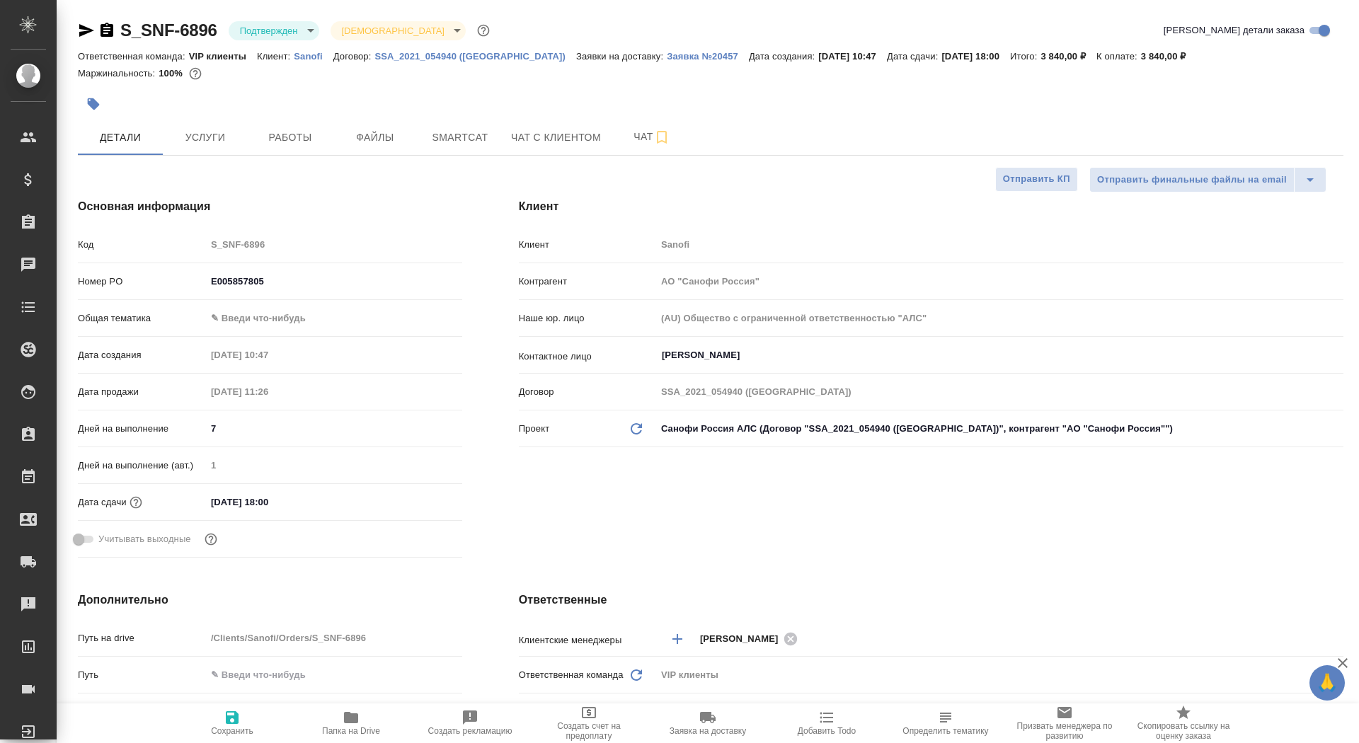
type textarea "x"
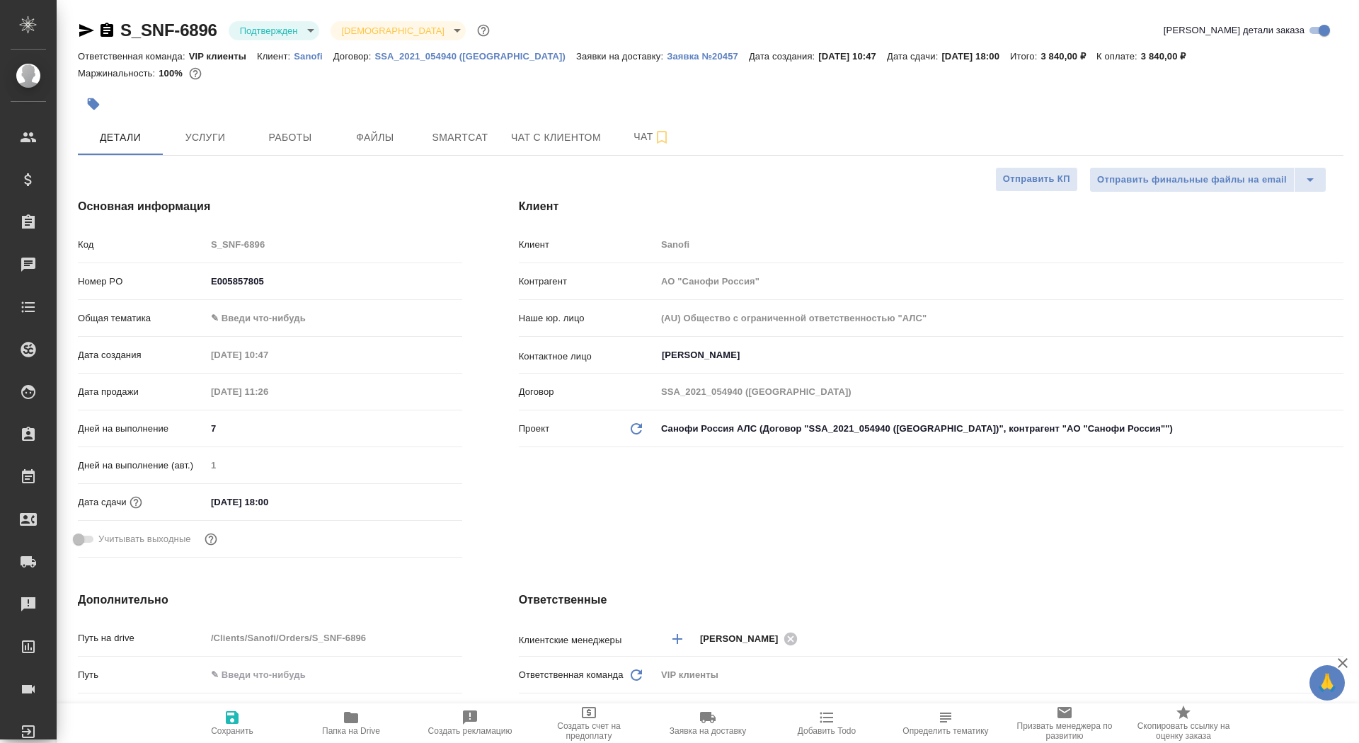
type textarea "x"
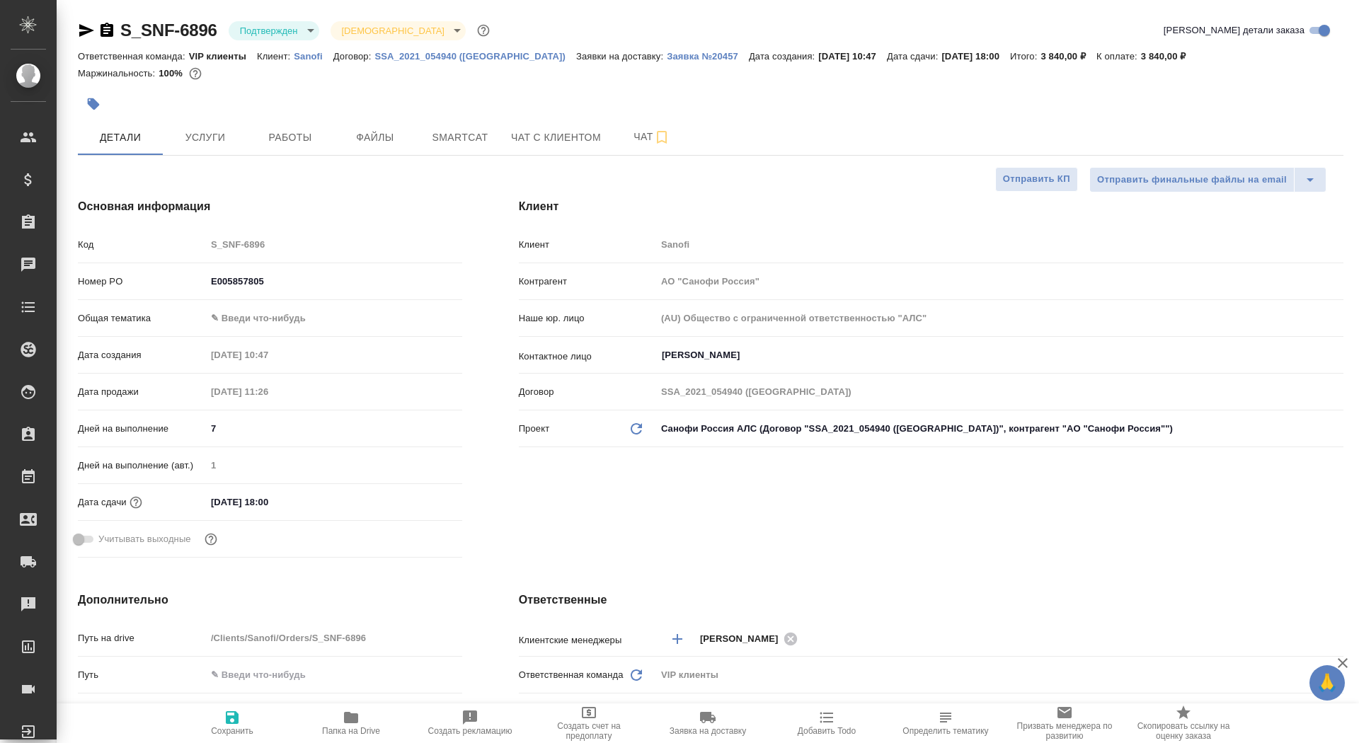
type textarea "x"
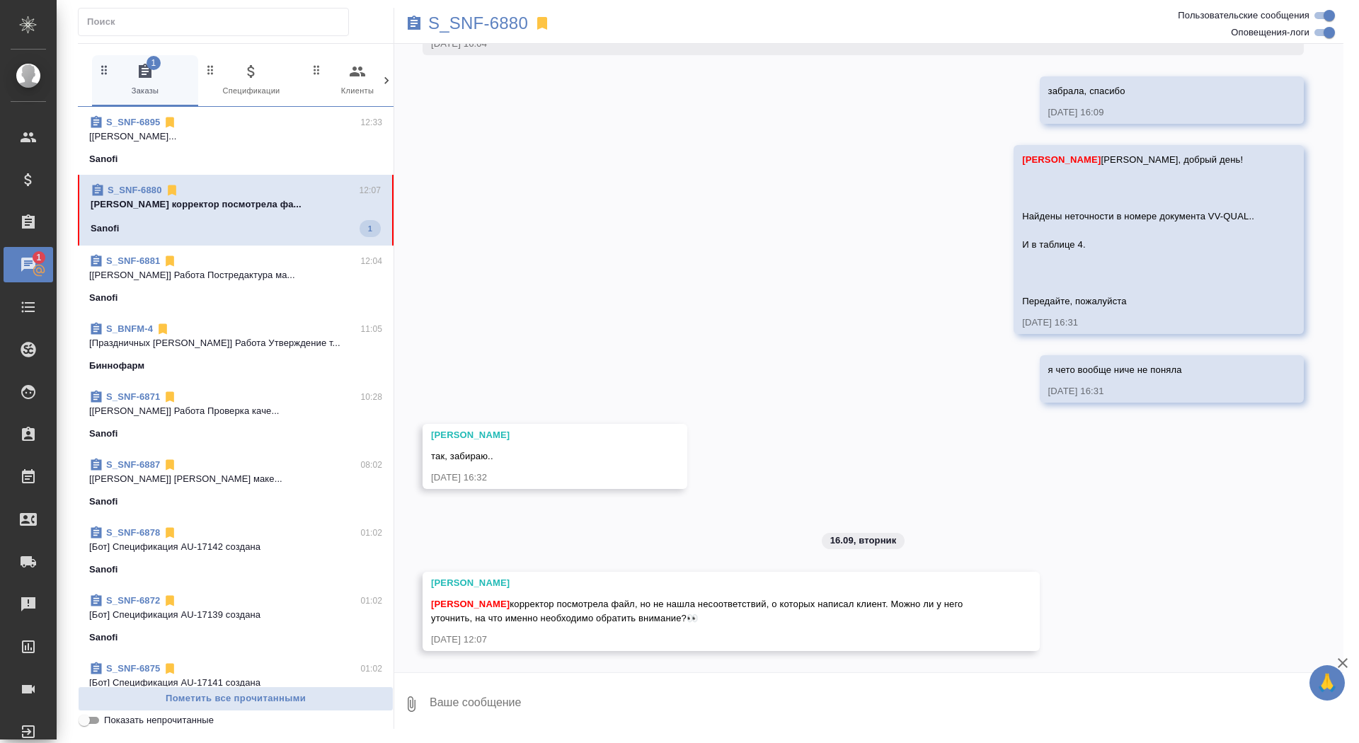
scroll to position [8568, 0]
click at [520, 711] on textarea at bounding box center [885, 704] width 915 height 48
type textarea "да, конечно, щас напишу"
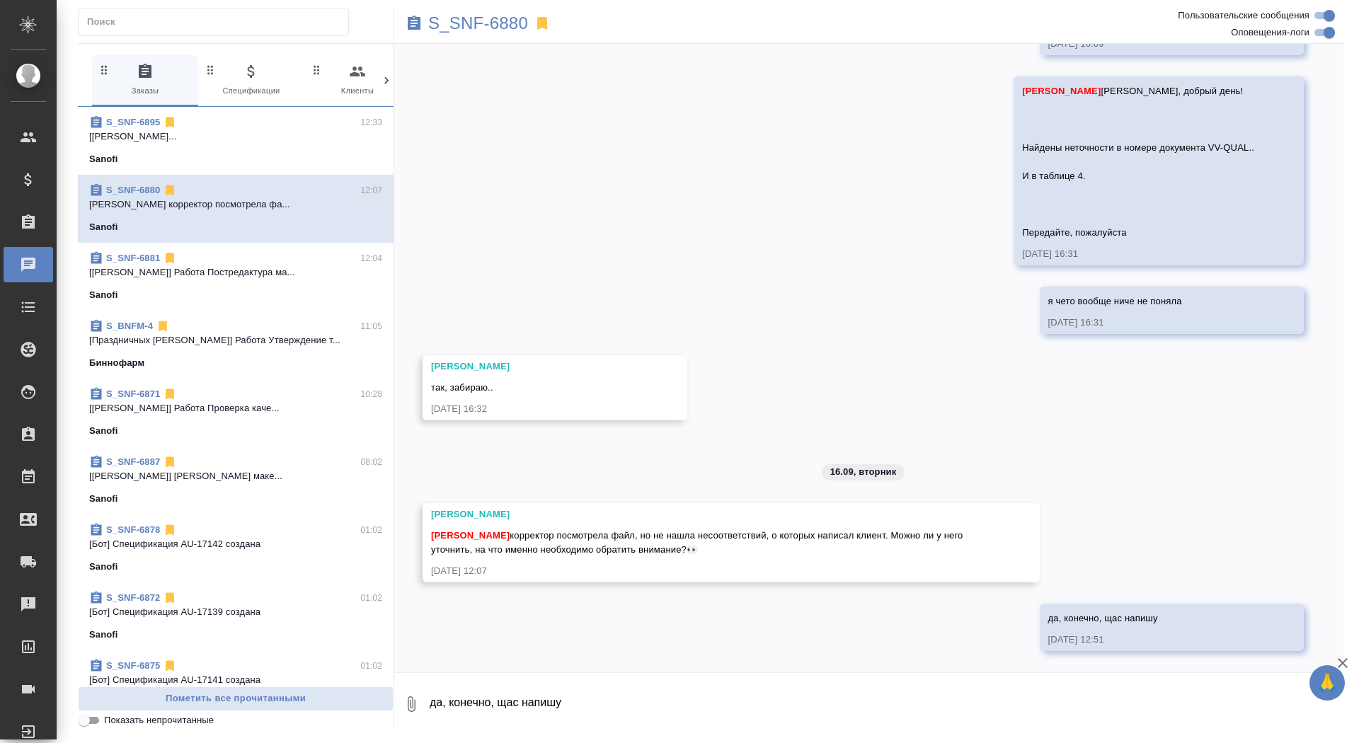
scroll to position [8637, 0]
